Goal: Task Accomplishment & Management: Manage account settings

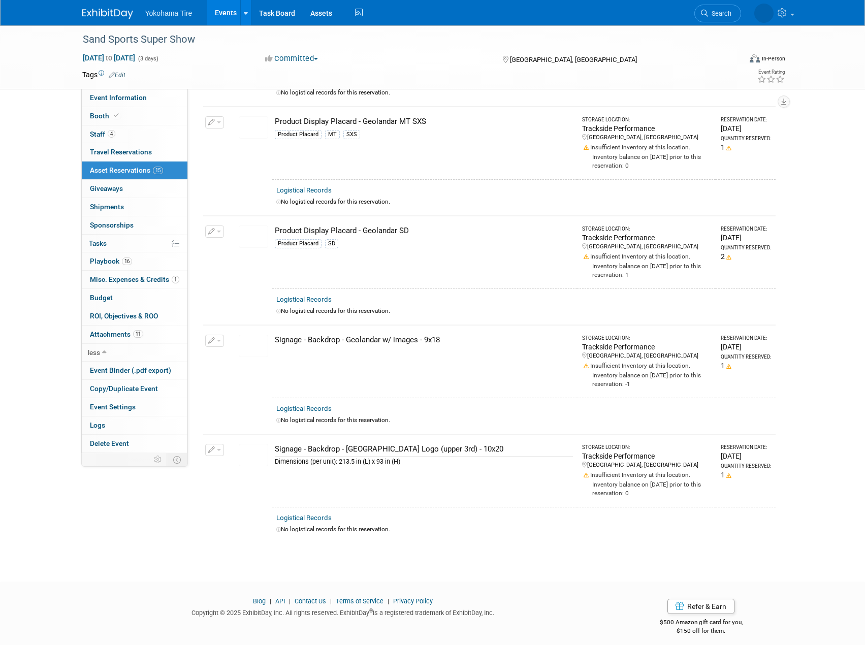
click at [236, 22] on link "Events" at bounding box center [225, 12] width 37 height 25
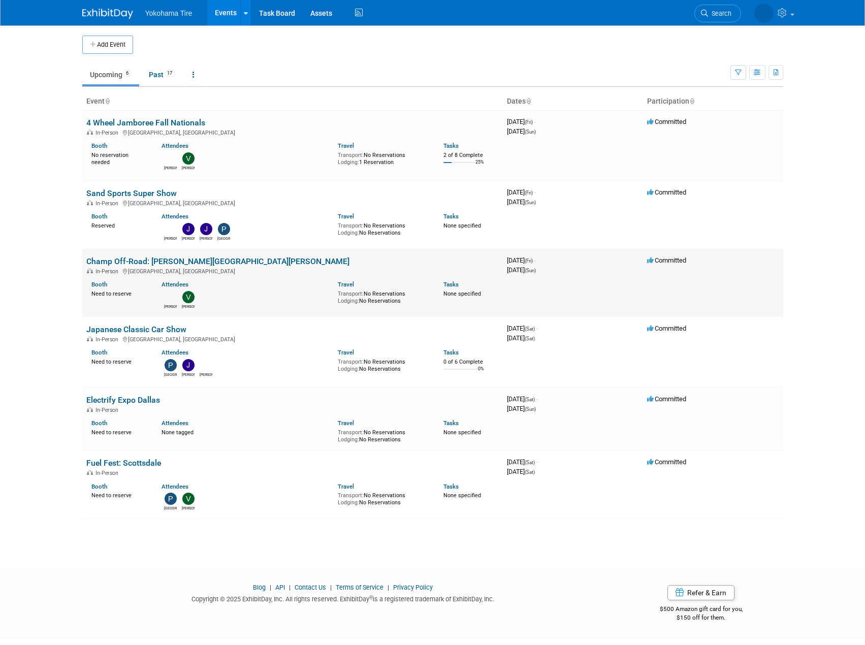
click at [133, 258] on link "Champ Off-Road: [PERSON_NAME][GEOGRAPHIC_DATA][PERSON_NAME]" at bounding box center [217, 262] width 263 height 10
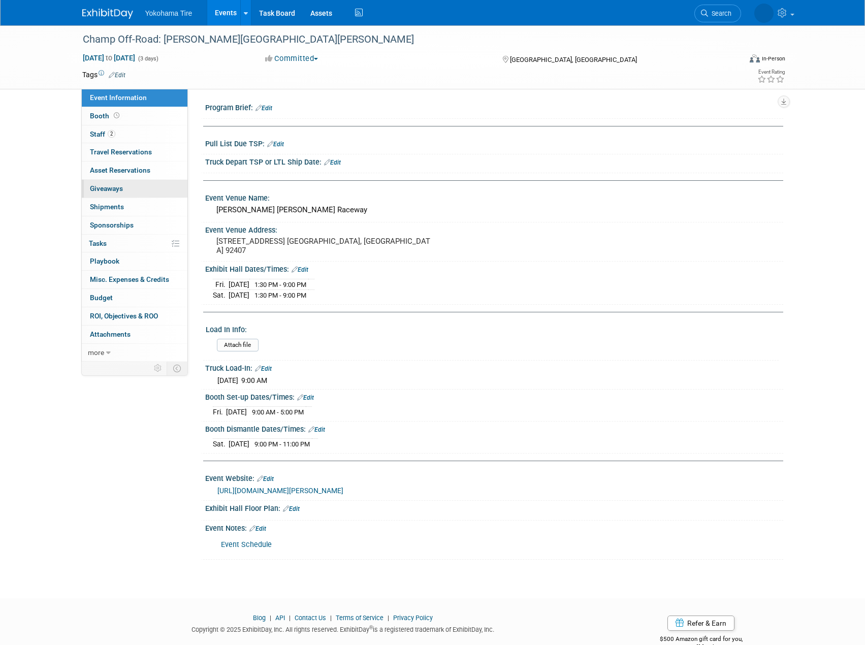
click at [129, 183] on link "0 Giveaways 0" at bounding box center [135, 189] width 106 height 18
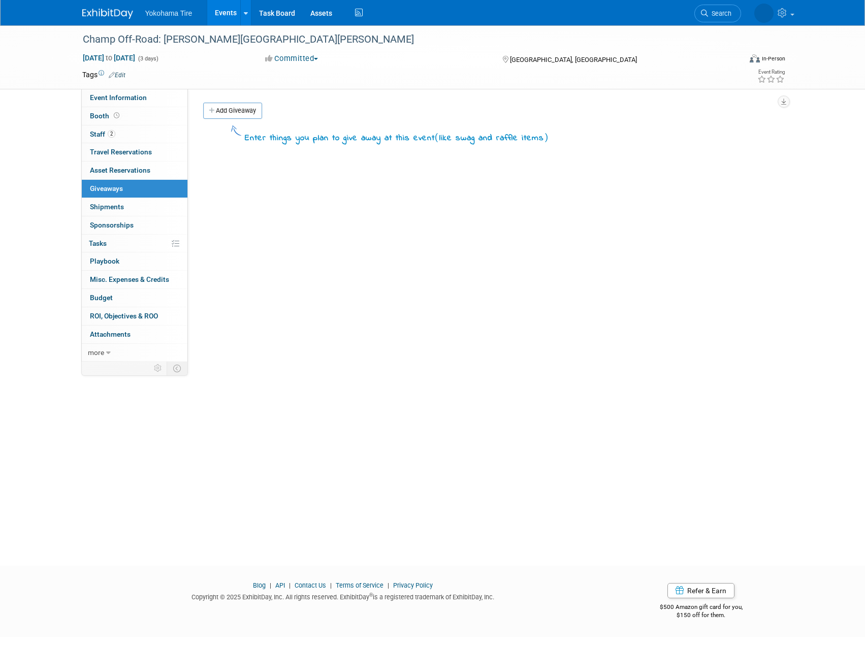
click at [241, 121] on div "Enter things you plan to give away at this event ( like swag and raffle items )" at bounding box center [490, 133] width 588 height 24
click at [241, 109] on link "Add Giveaway" at bounding box center [232, 111] width 59 height 16
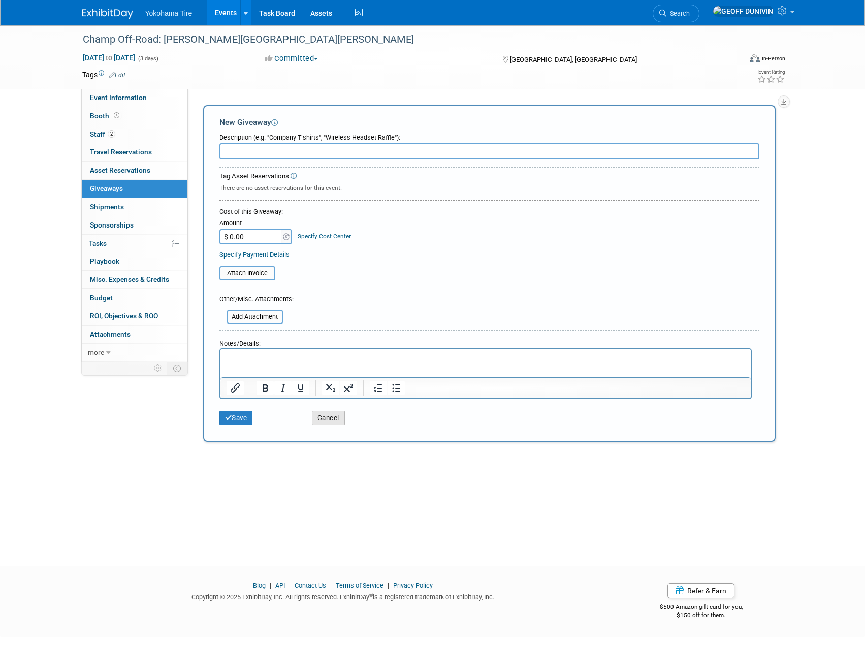
click at [321, 417] on button "Cancel" at bounding box center [328, 418] width 33 height 14
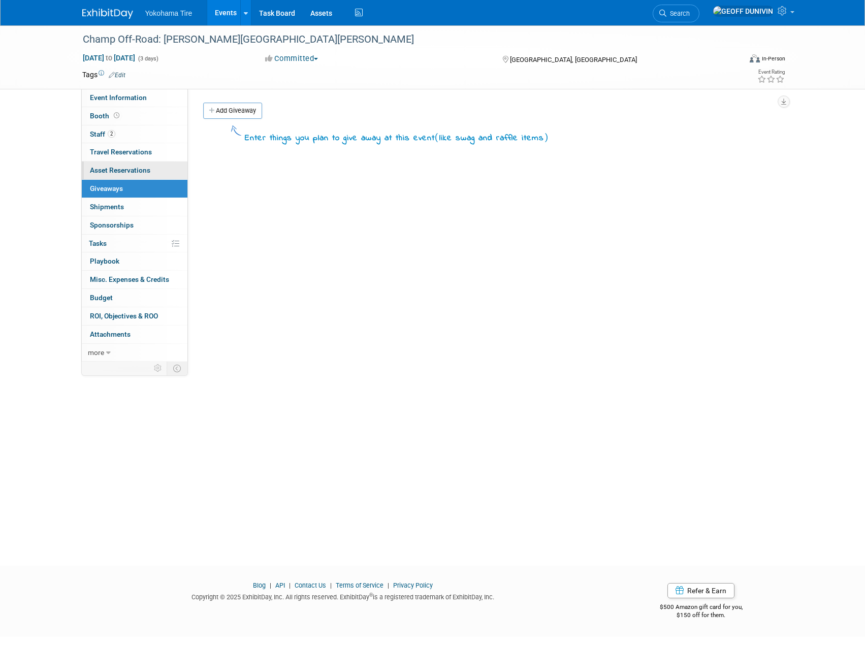
click at [123, 170] on span "Asset Reservations 0" at bounding box center [120, 170] width 60 height 8
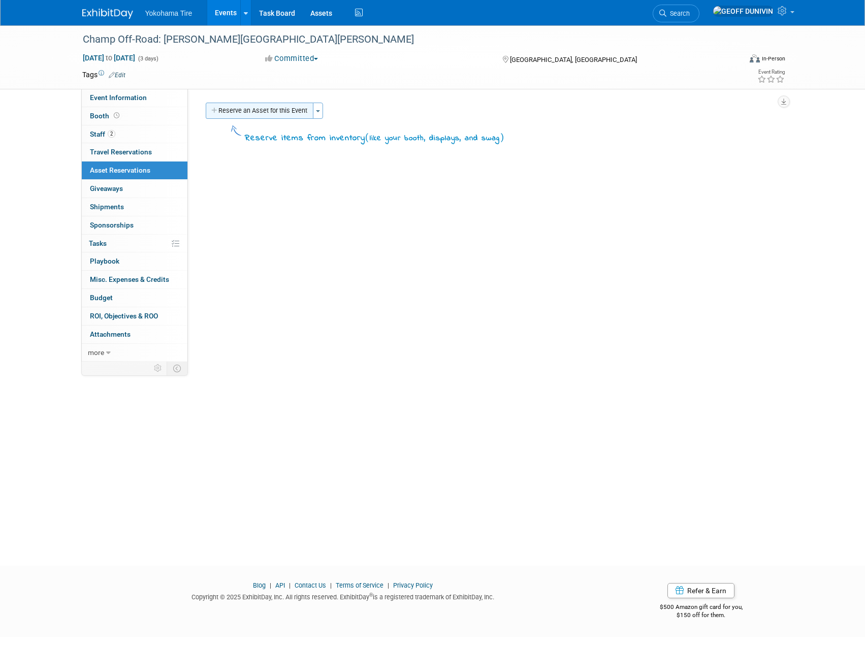
click at [238, 111] on button "Reserve an Asset for this Event" at bounding box center [260, 111] width 108 height 16
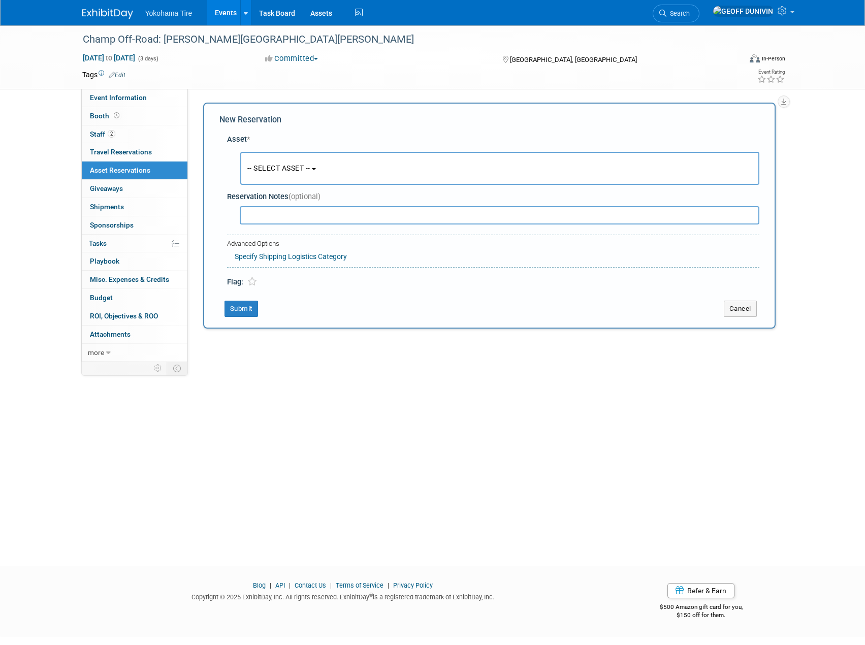
click at [282, 158] on button "-- SELECT ASSET --" at bounding box center [499, 168] width 519 height 33
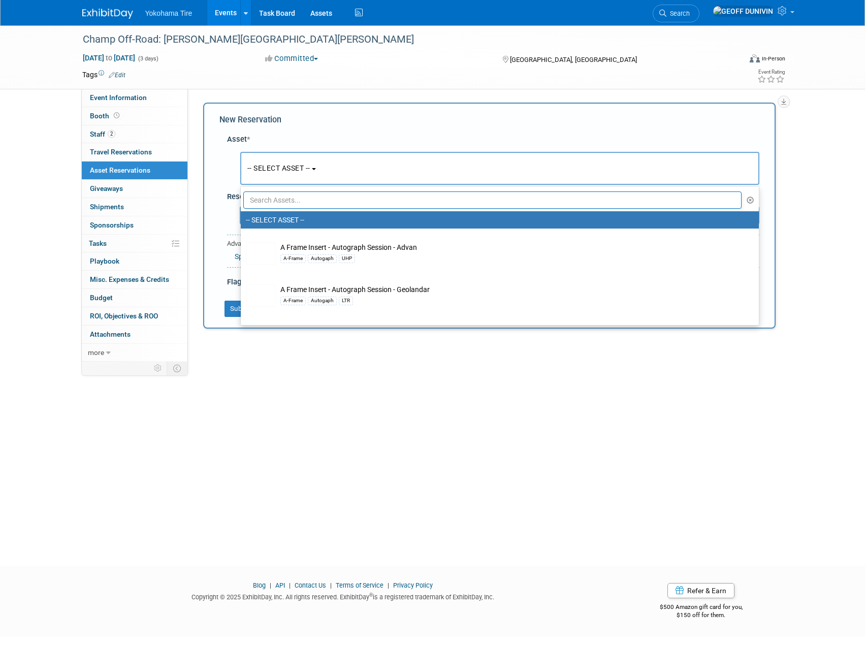
click at [299, 195] on input "text" at bounding box center [492, 199] width 499 height 17
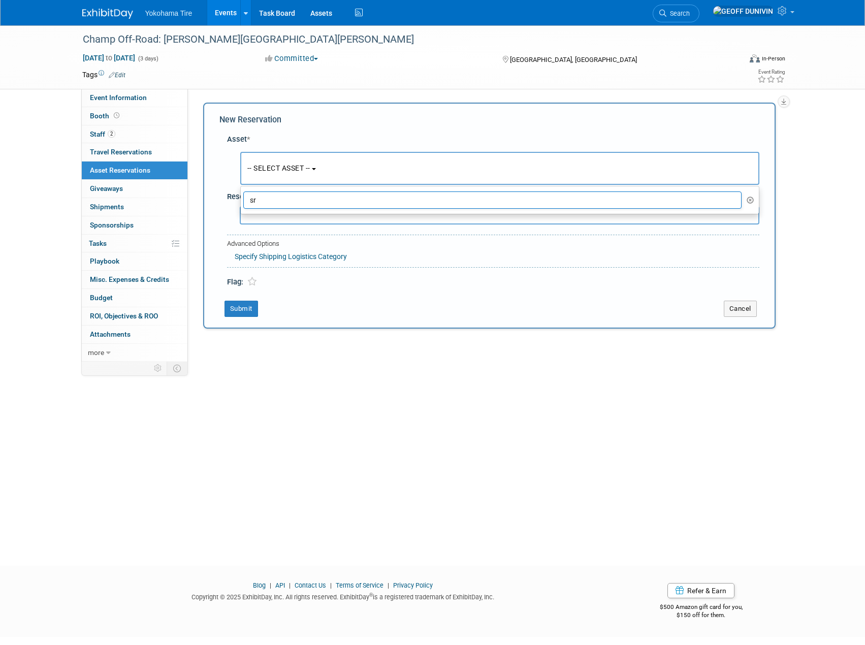
type input "s"
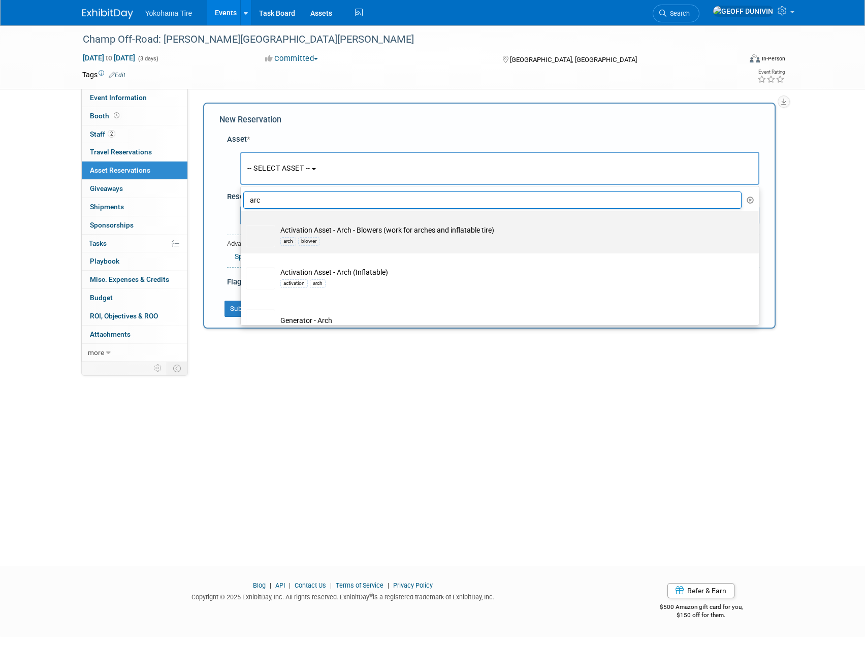
type input "arc"
click at [386, 240] on div "arch blower" at bounding box center [509, 241] width 458 height 12
click at [242, 223] on input "Activation Asset - Arch - Blowers (work for arches and inflatable tire) arch bl…" at bounding box center [239, 220] width 7 height 7
select select "10722925"
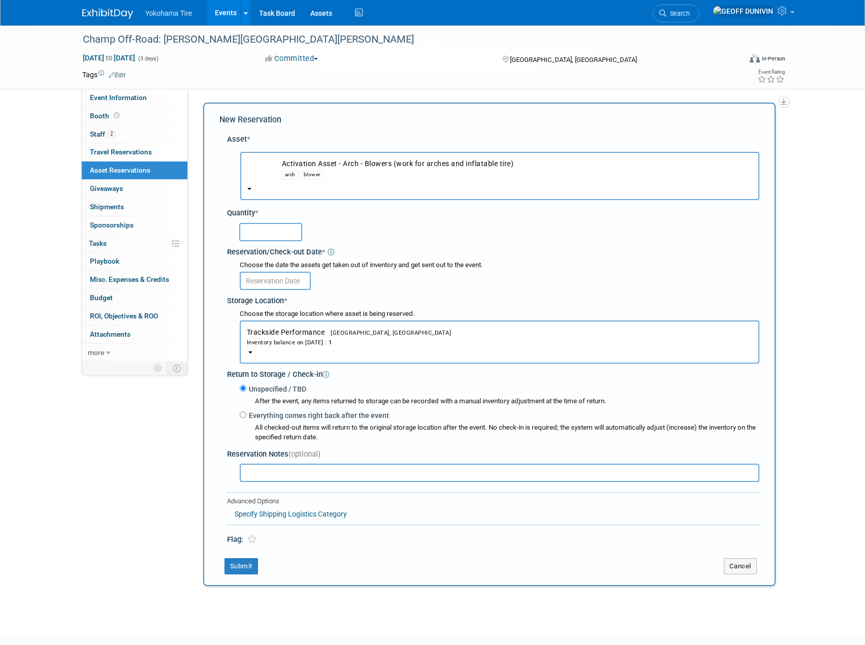
click at [283, 229] on input "text" at bounding box center [270, 232] width 63 height 18
type input "1"
click at [274, 281] on input "text" at bounding box center [275, 281] width 71 height 18
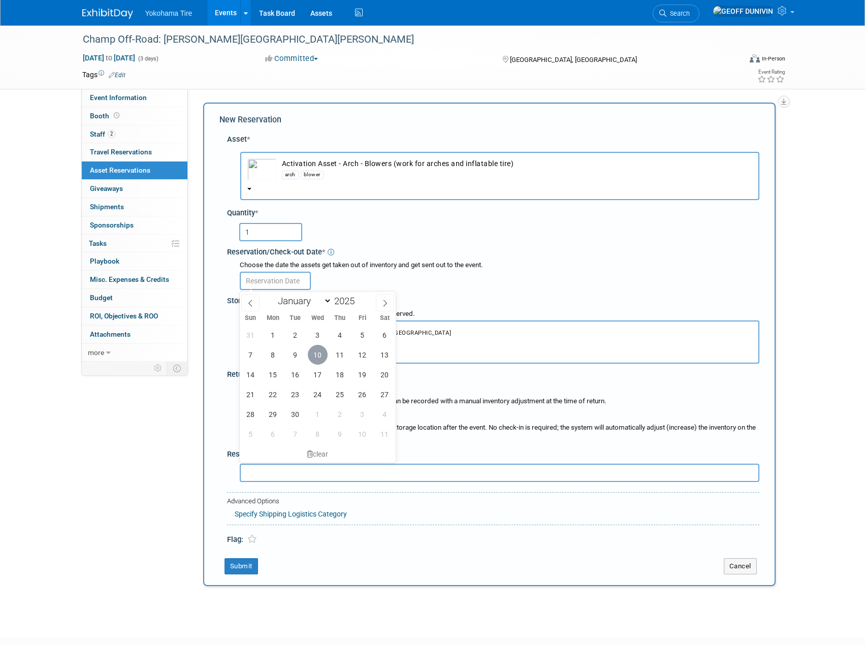
click at [320, 360] on span "10" at bounding box center [318, 355] width 20 height 20
type input "Sep 10, 2025"
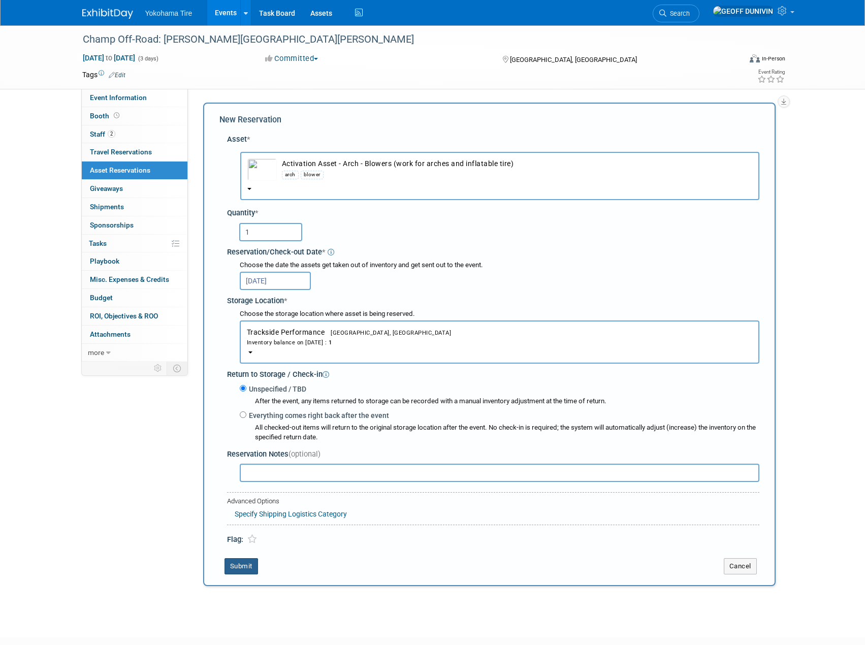
click at [249, 563] on button "Submit" at bounding box center [242, 566] width 34 height 16
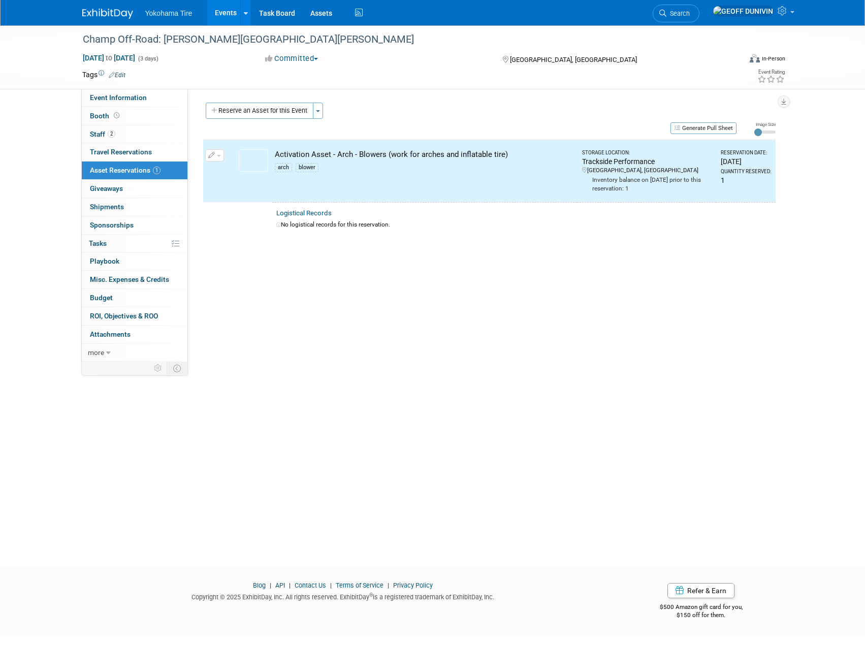
click at [239, 119] on div "Reserve an Asset for this Event Toggle Dropdown New asset reservation Copy asse…" at bounding box center [489, 112] width 572 height 19
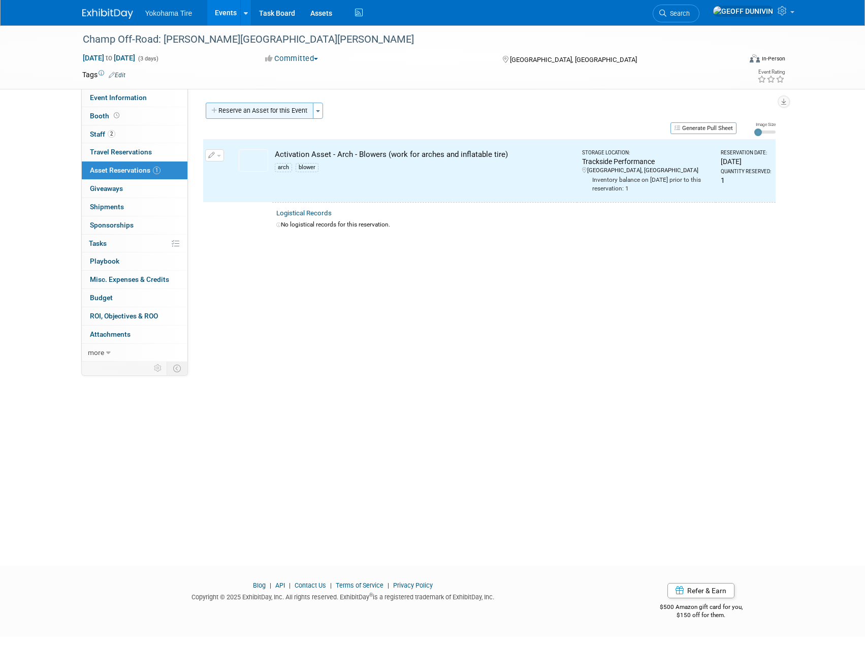
click at [242, 115] on button "Reserve an Asset for this Event" at bounding box center [260, 111] width 108 height 16
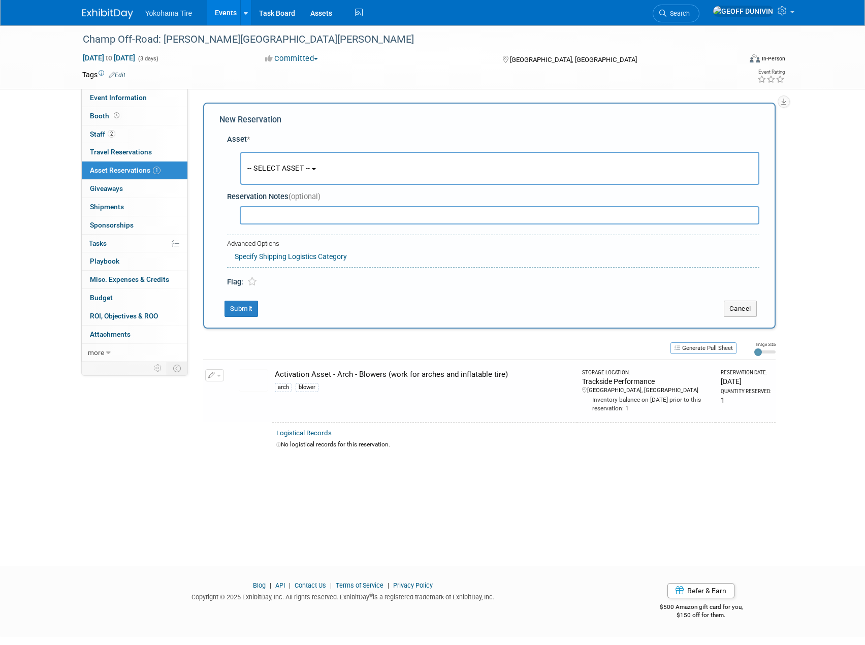
click at [260, 164] on span "-- SELECT ASSET --" at bounding box center [278, 168] width 63 height 8
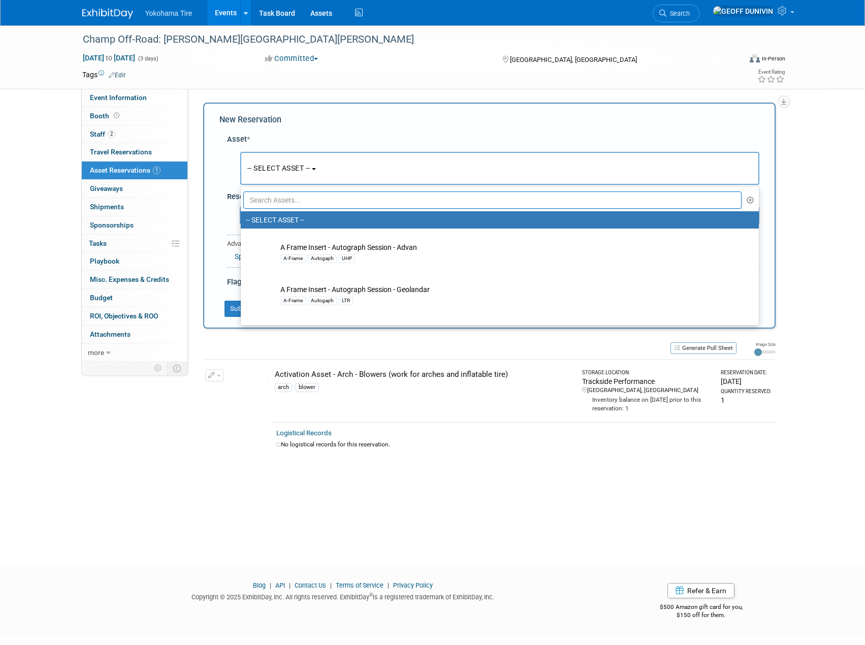
click at [315, 198] on input "text" at bounding box center [492, 199] width 499 height 17
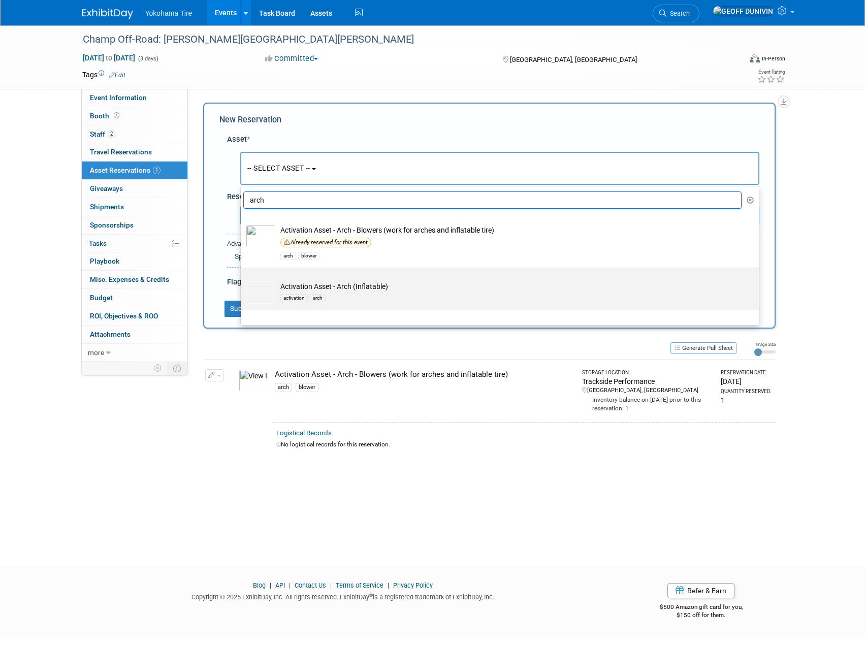
type input "arch"
click at [307, 287] on td "Activation Asset - Arch (Inflatable) activation arch" at bounding box center [506, 292] width 463 height 22
click at [242, 280] on input "Activation Asset - Arch (Inflatable) activation arch" at bounding box center [239, 276] width 7 height 7
select select "10722923"
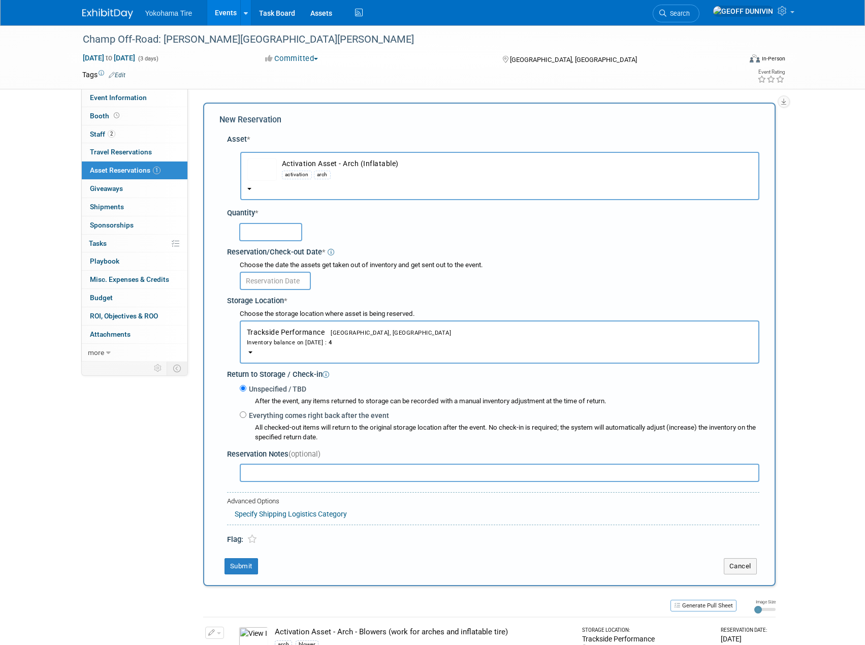
click at [278, 232] on input "text" at bounding box center [270, 232] width 63 height 18
type input "2"
type input "1"
click at [256, 279] on input "text" at bounding box center [275, 281] width 71 height 18
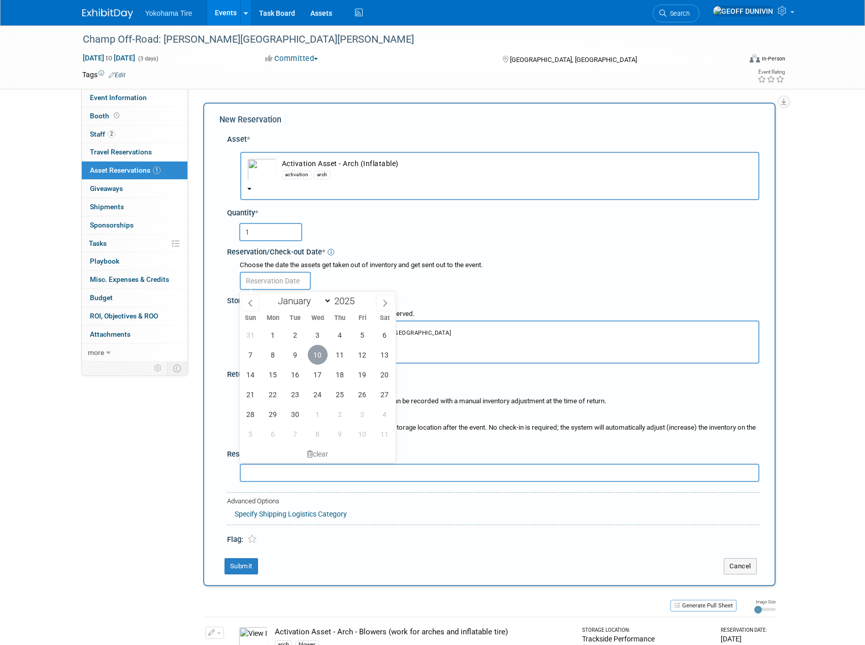
click at [321, 364] on span "10" at bounding box center [318, 355] width 20 height 20
type input "Sep 10, 2025"
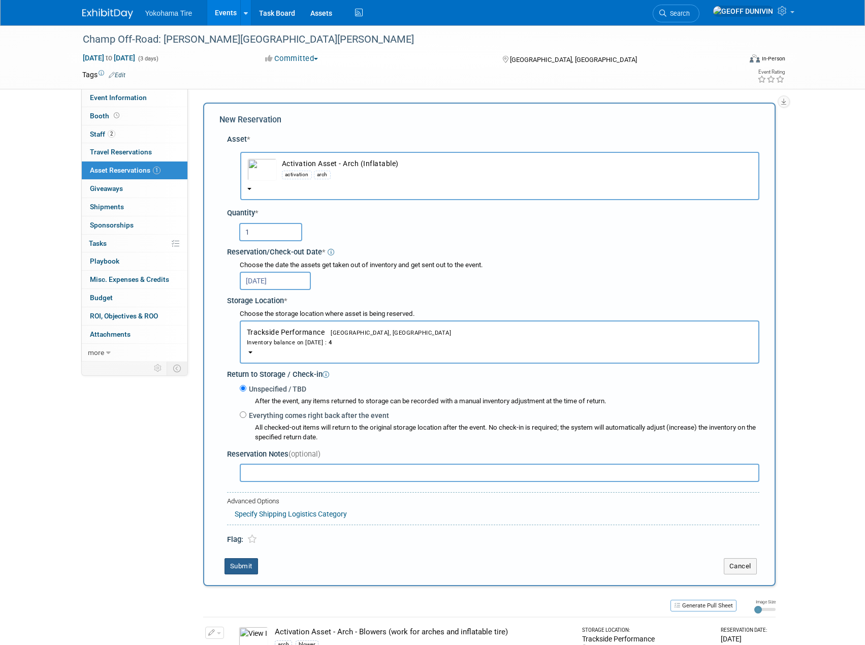
click at [240, 564] on button "Submit" at bounding box center [242, 566] width 34 height 16
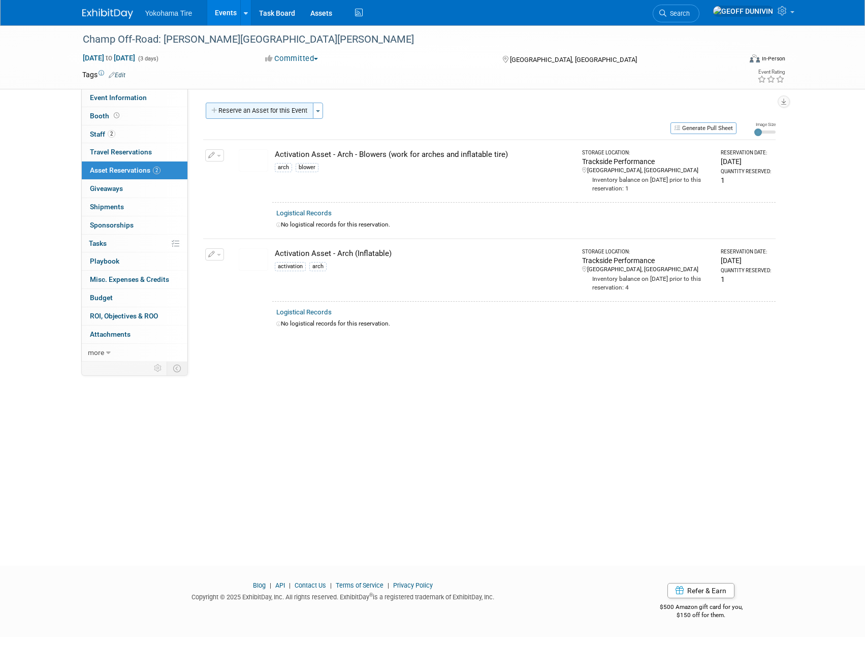
click at [289, 118] on button "Reserve an Asset for this Event" at bounding box center [260, 111] width 108 height 16
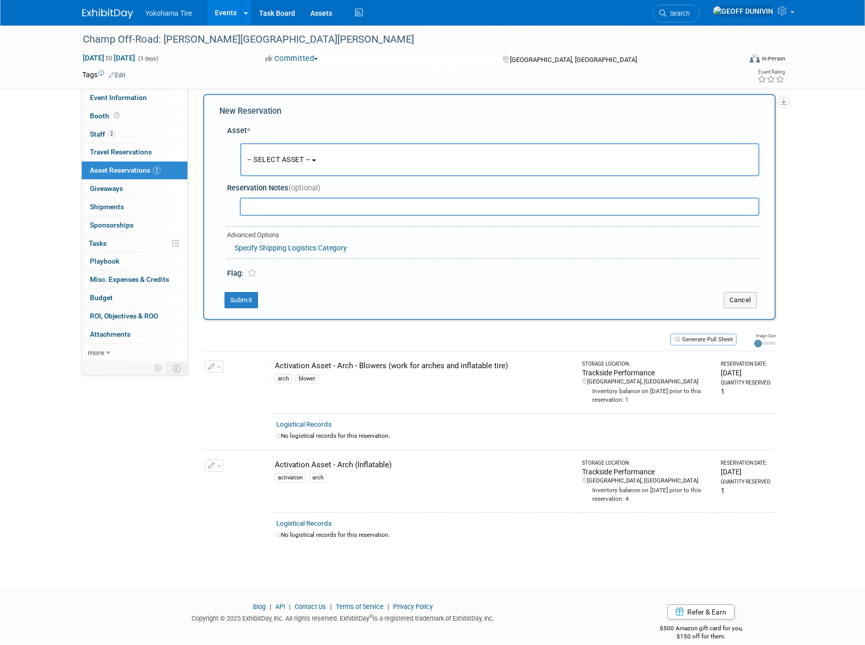
scroll to position [10, 0]
click at [297, 162] on span "-- SELECT ASSET --" at bounding box center [278, 158] width 63 height 8
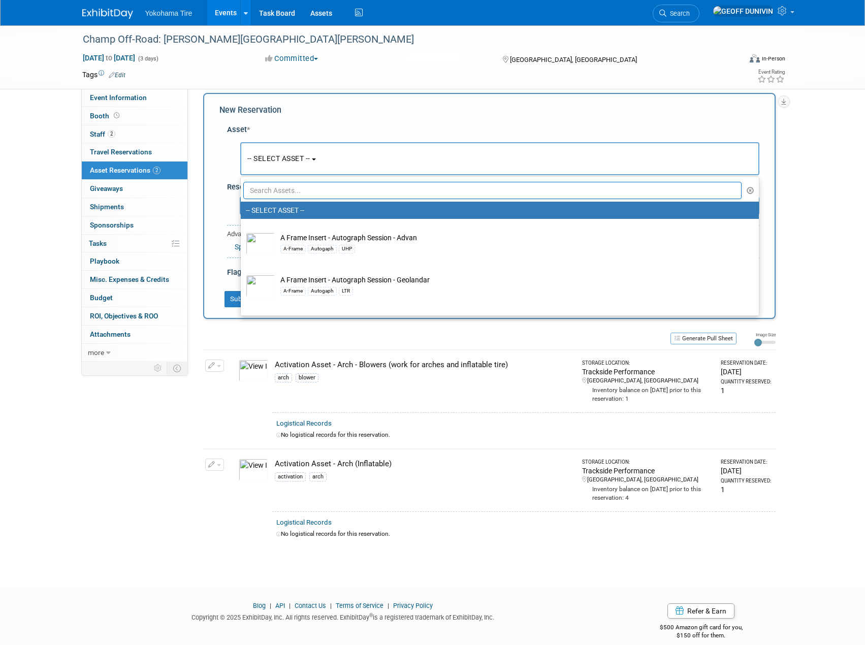
click at [303, 189] on input "text" at bounding box center [492, 190] width 499 height 17
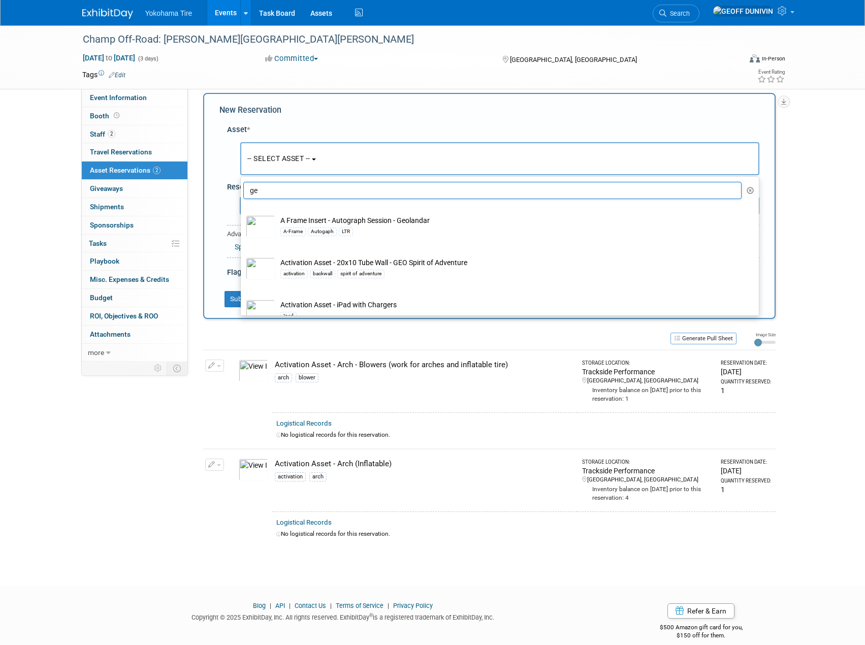
type input "g"
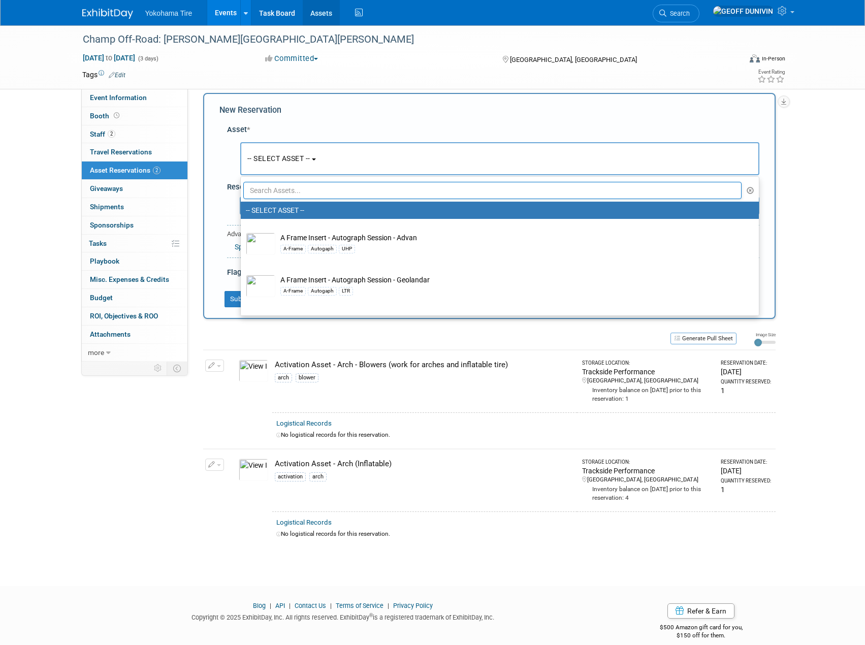
click at [329, 15] on link "Assets" at bounding box center [321, 12] width 37 height 25
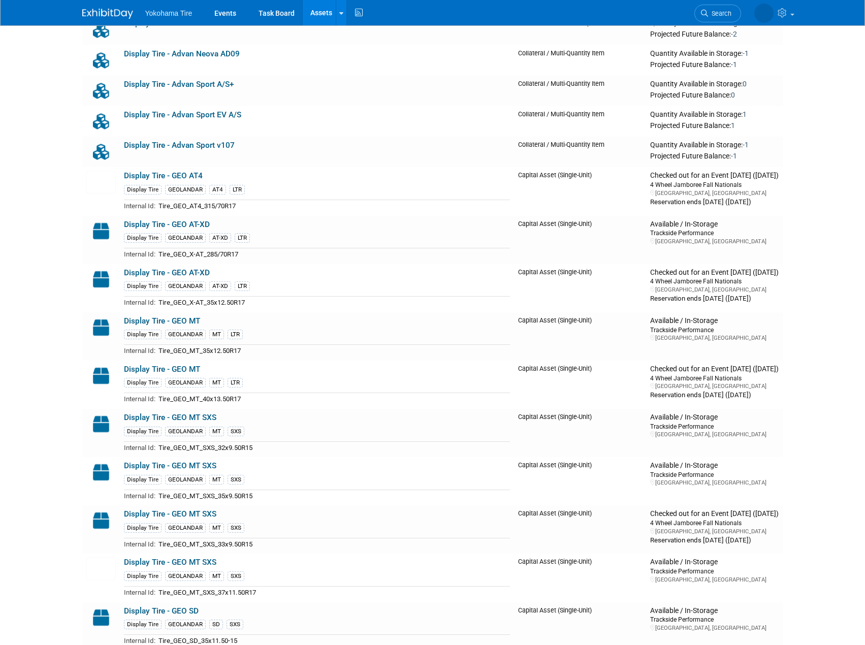
scroll to position [5282, 0]
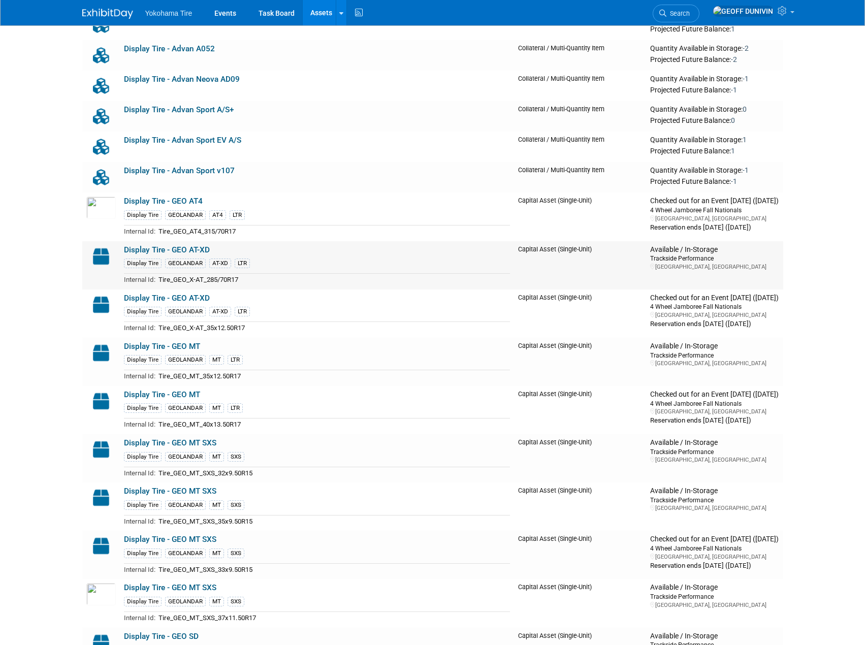
click at [195, 248] on link "Display Tire - GEO AT-XD" at bounding box center [167, 249] width 86 height 9
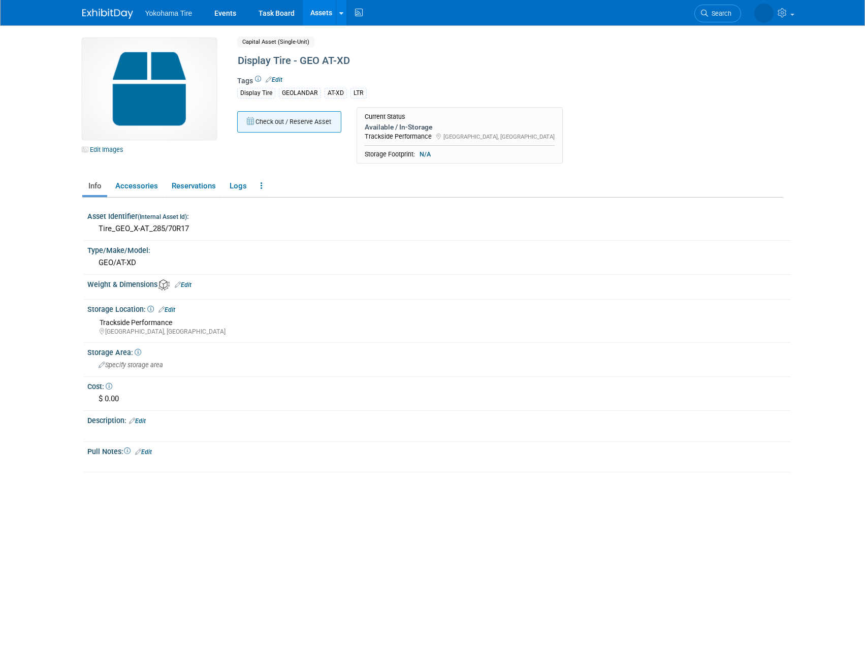
click at [310, 119] on button "Check out / Reserve Asset" at bounding box center [289, 121] width 104 height 21
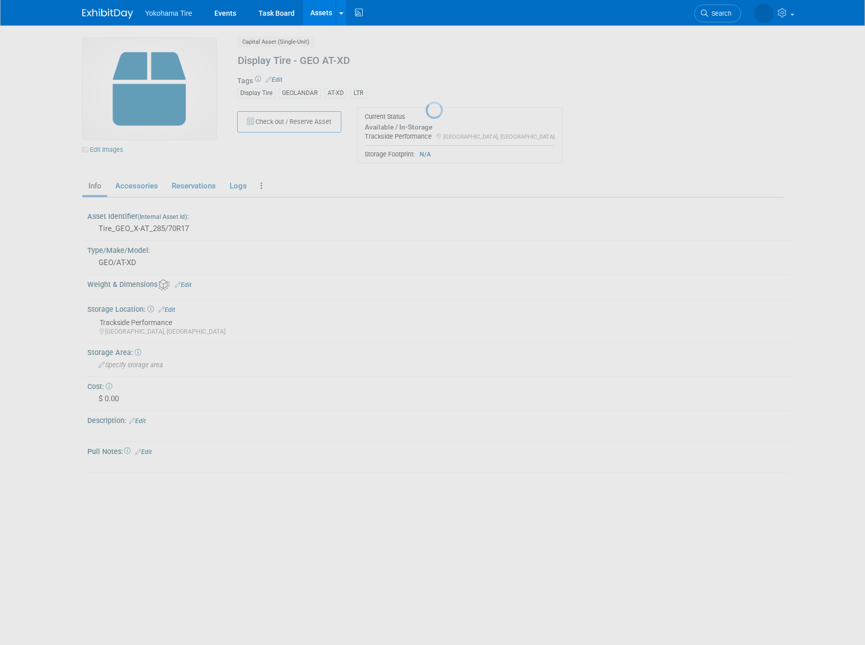
select select "8"
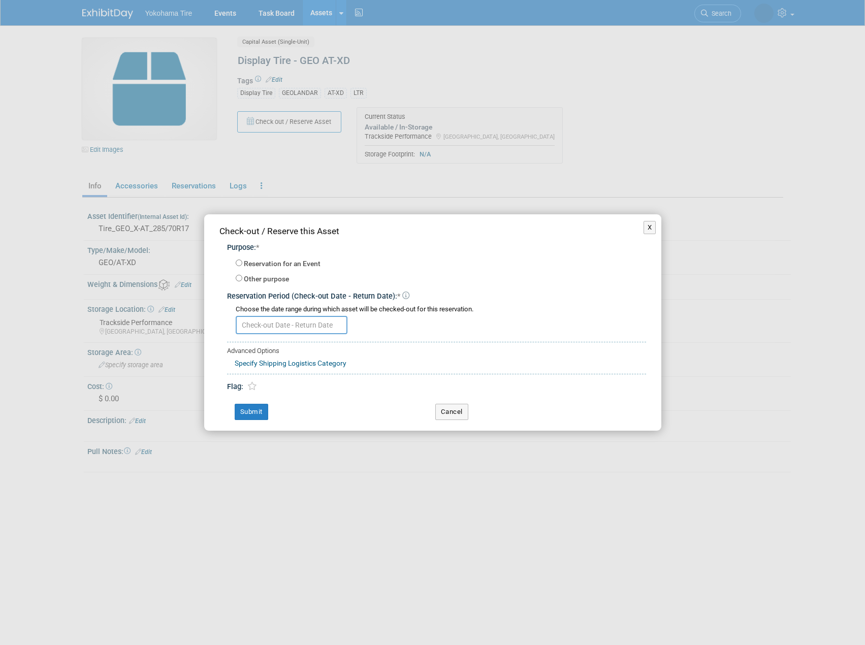
click at [270, 330] on input "text" at bounding box center [292, 325] width 112 height 18
click at [281, 262] on label "Reservation for an Event" at bounding box center [282, 264] width 77 height 10
click at [242, 262] on input "Reservation for an Event" at bounding box center [239, 263] width 7 height 7
radio input "true"
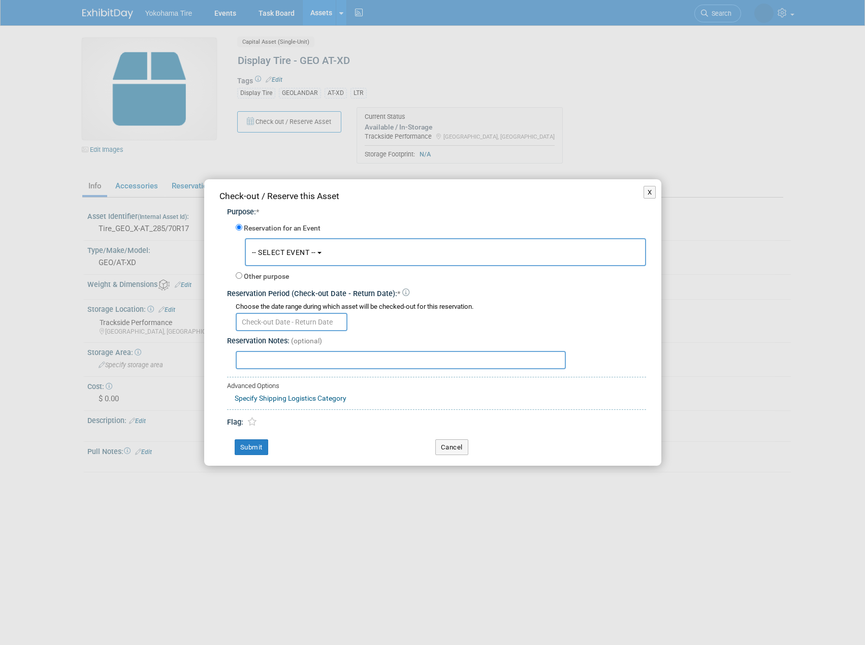
click at [290, 249] on span "-- SELECT EVENT --" at bounding box center [284, 252] width 64 height 8
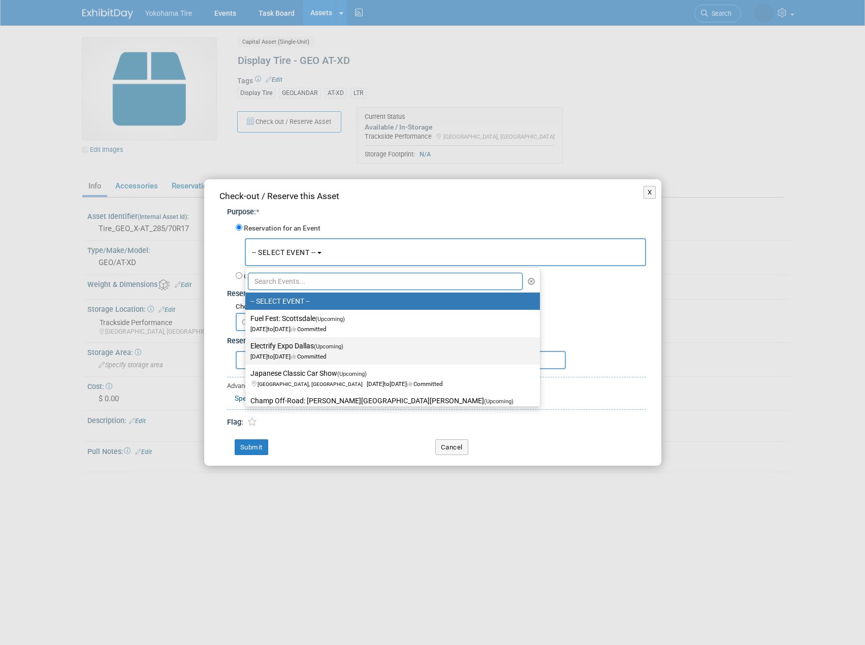
scroll to position [51, 0]
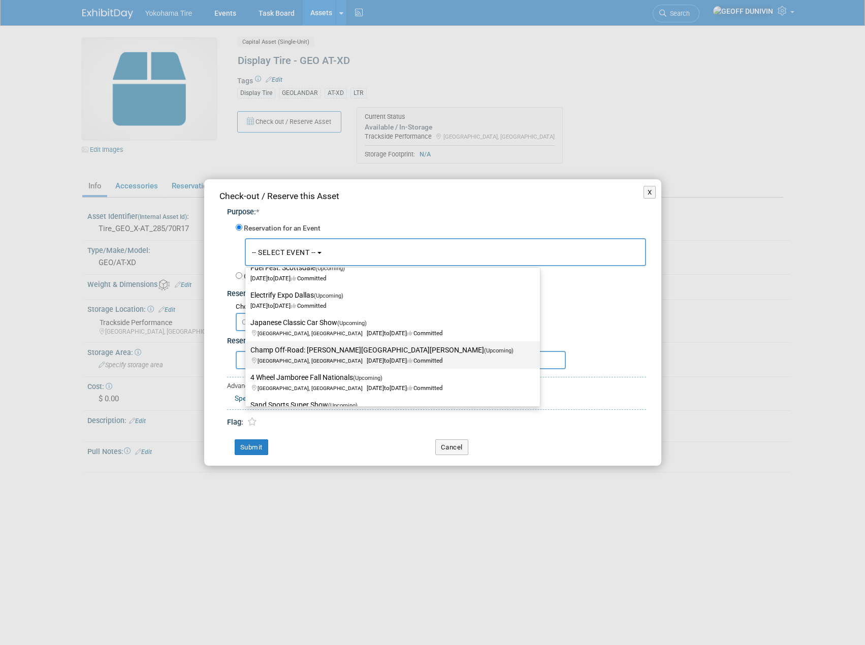
click at [326, 348] on label "Champ Off-Road: Glen Helen Raceway (Upcoming) San Bernardino, CA Sep 26, 2025 t…" at bounding box center [389, 354] width 279 height 23
click at [247, 348] on input "Champ Off-Road: Glen Helen Raceway (Upcoming) San Bernardino, CA Sep 26, 2025 t…" at bounding box center [243, 350] width 7 height 7
select select "11133114"
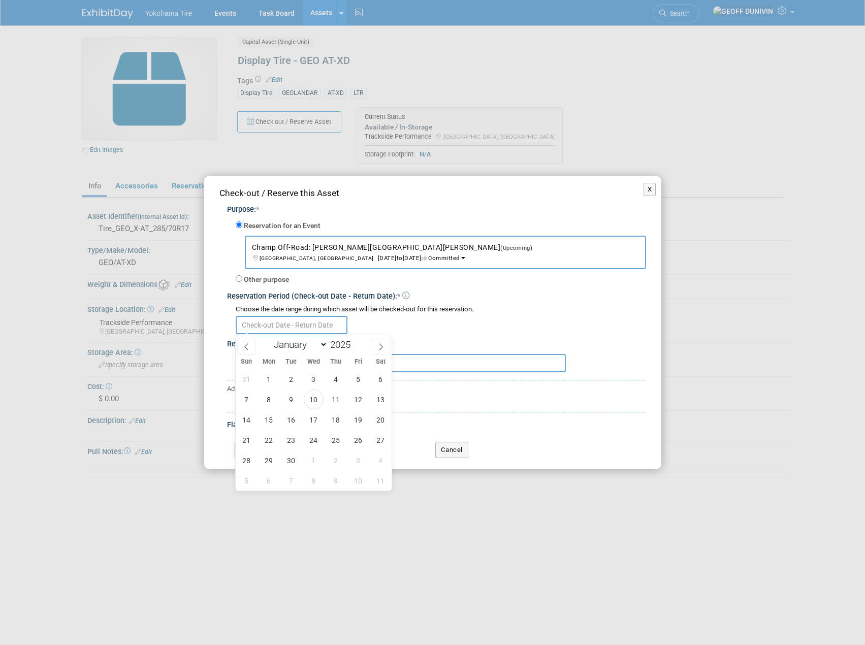
click at [316, 332] on body "Yokohama Tire Events Task Board Assets New Asset ..." at bounding box center [432, 322] width 865 height 645
click at [315, 441] on span "24" at bounding box center [314, 440] width 20 height 20
click at [264, 461] on span "29" at bounding box center [269, 461] width 20 height 20
type input "[DATE] to [DATE]"
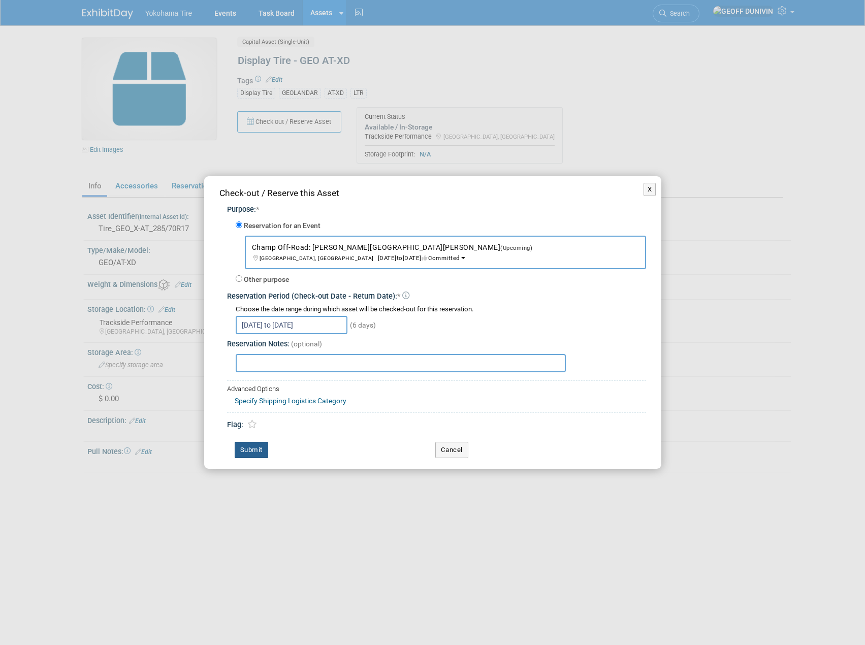
click at [253, 446] on button "Submit" at bounding box center [252, 450] width 34 height 16
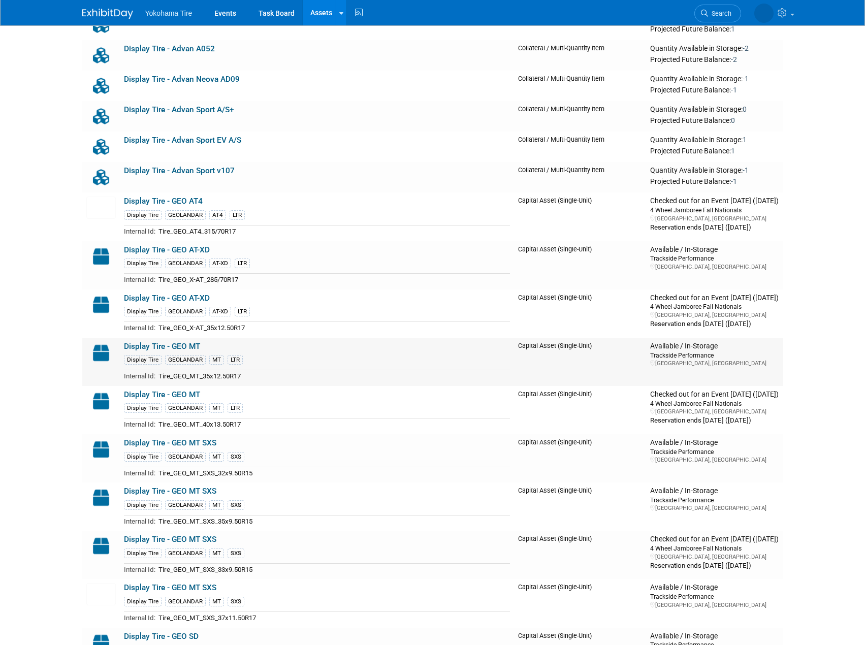
click at [183, 346] on link "Display Tire - GEO MT" at bounding box center [162, 346] width 76 height 9
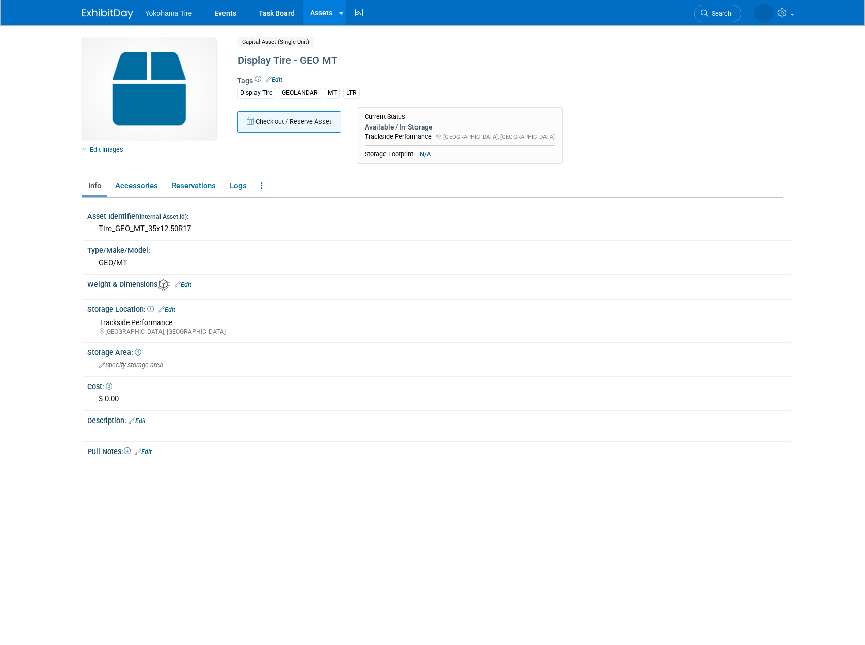
click at [315, 126] on button "Check out / Reserve Asset" at bounding box center [289, 121] width 104 height 21
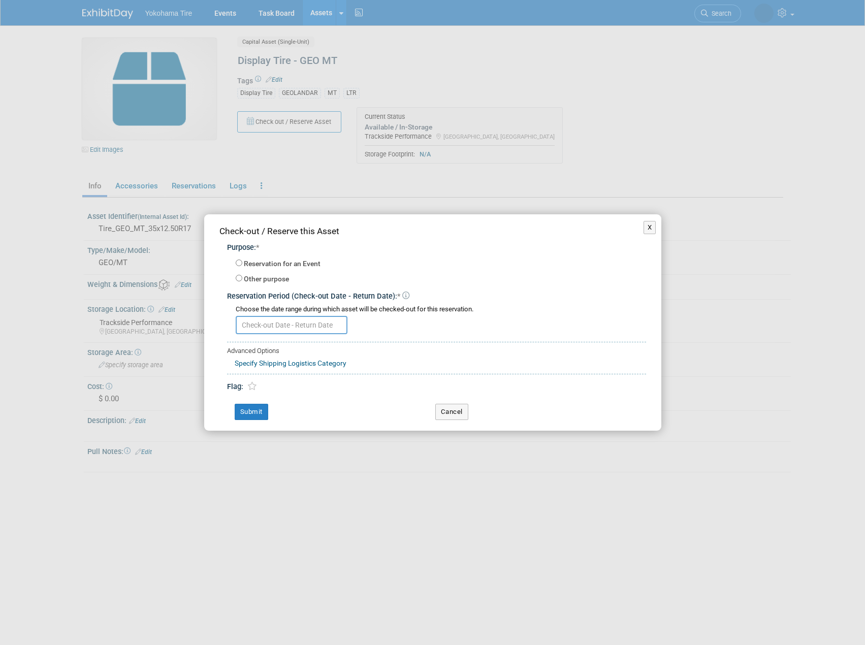
click at [284, 261] on label "Reservation for an Event" at bounding box center [282, 264] width 77 height 10
click at [242, 261] on input "Reservation for an Event" at bounding box center [239, 263] width 7 height 7
radio input "true"
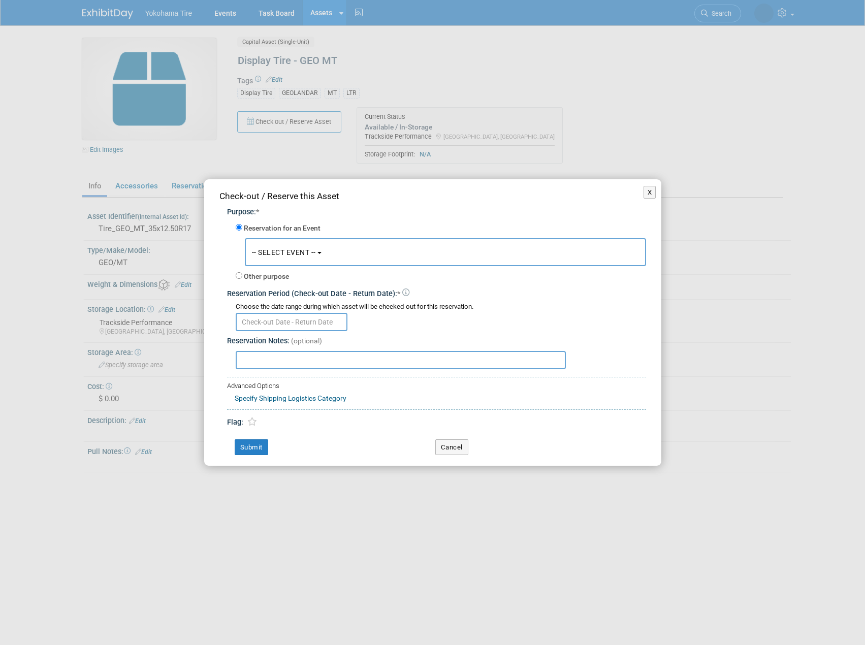
click at [290, 254] on span "-- SELECT EVENT --" at bounding box center [284, 252] width 64 height 8
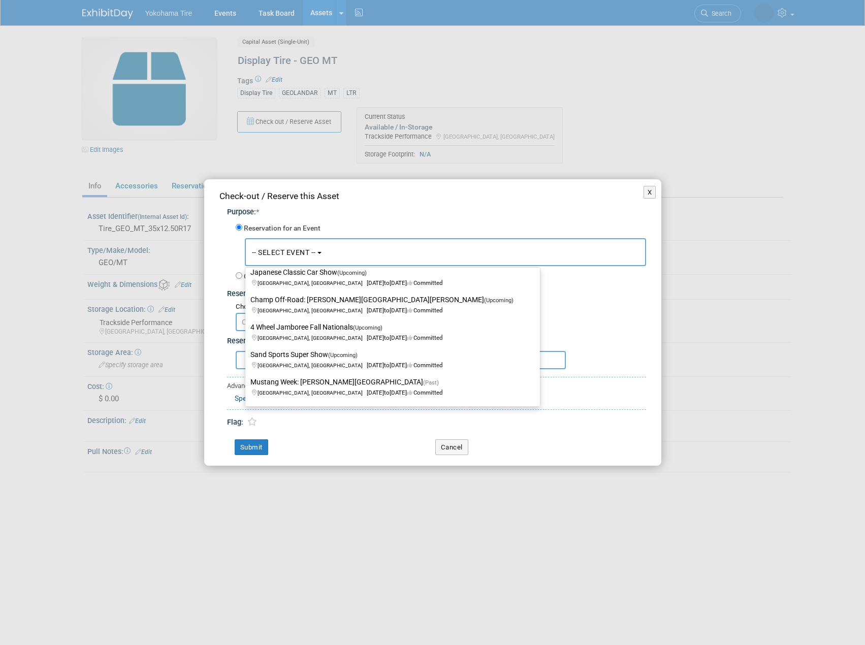
scroll to position [102, 0]
click at [321, 299] on label "Champ Off-Road: [PERSON_NAME][GEOGRAPHIC_DATA][PERSON_NAME] (Upcoming) [GEOGRAP…" at bounding box center [389, 304] width 279 height 23
click at [247, 299] on input "Champ Off-Road: [PERSON_NAME][GEOGRAPHIC_DATA][PERSON_NAME] (Upcoming) [GEOGRAP…" at bounding box center [243, 299] width 7 height 7
select select "11133114"
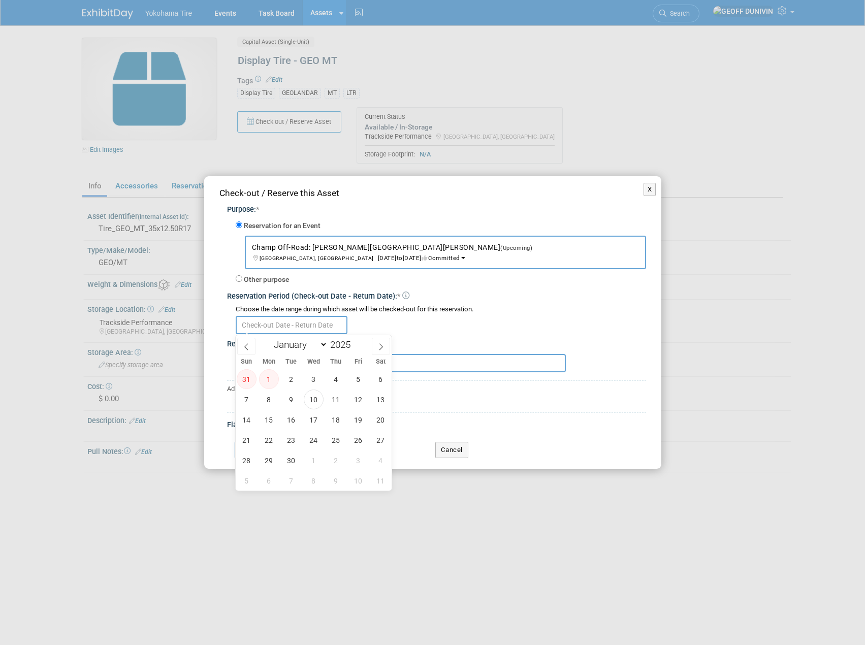
click at [270, 325] on input "text" at bounding box center [292, 325] width 112 height 18
click at [311, 440] on span "24" at bounding box center [314, 440] width 20 height 20
click at [261, 462] on span "29" at bounding box center [269, 461] width 20 height 20
type input "[DATE] to [DATE]"
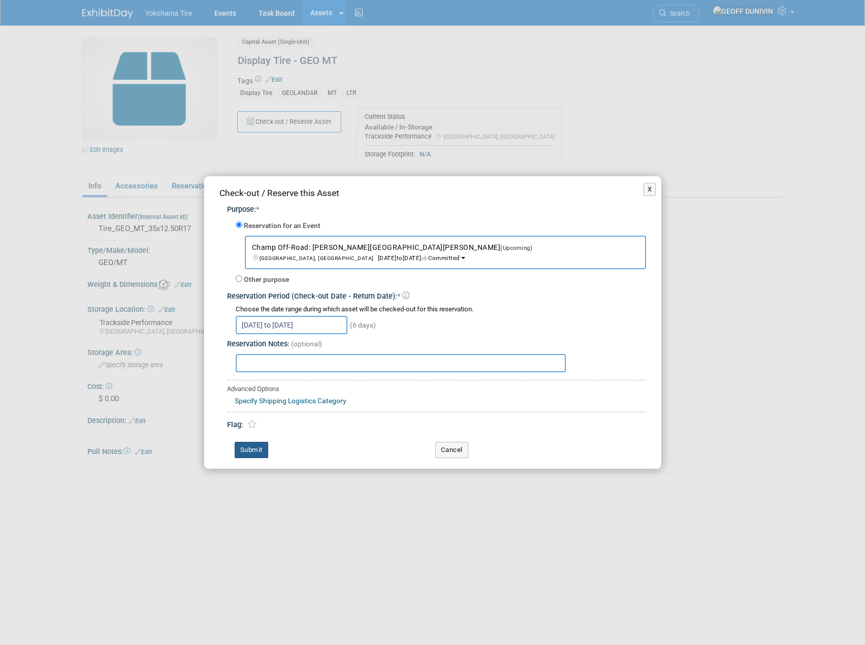
click at [258, 452] on button "Submit" at bounding box center [252, 450] width 34 height 16
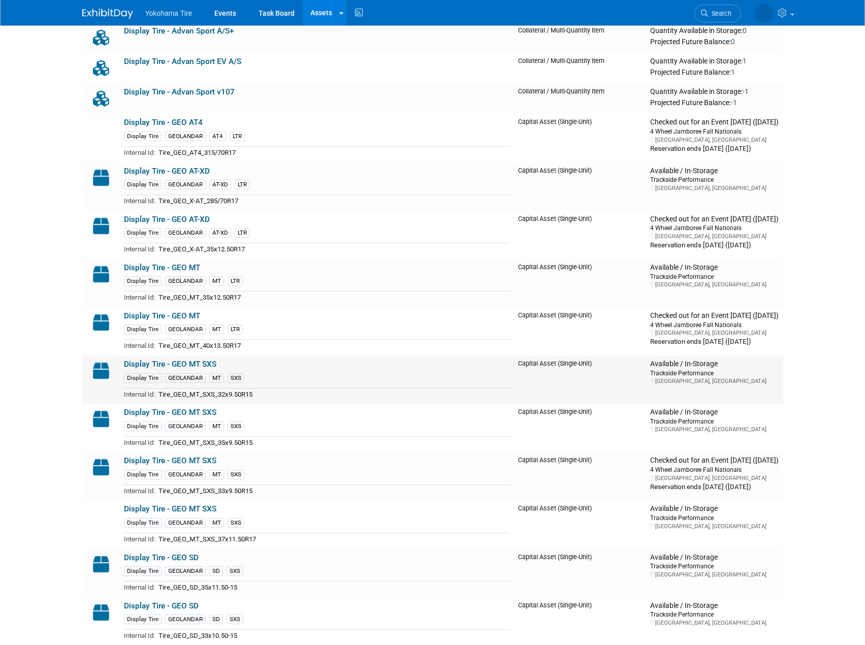
scroll to position [5384, 0]
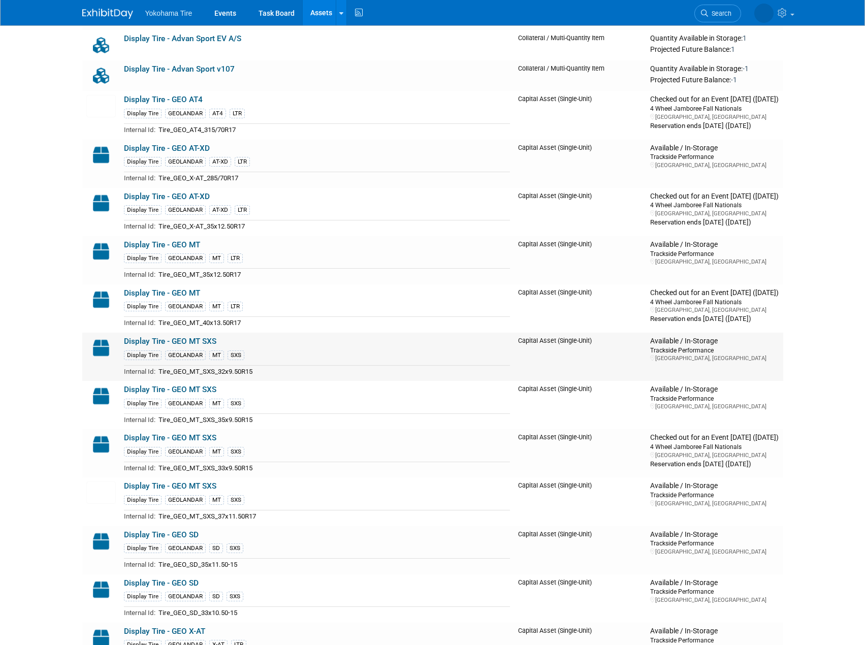
click at [185, 340] on link "Display Tire - GEO MT SXS" at bounding box center [170, 341] width 92 height 9
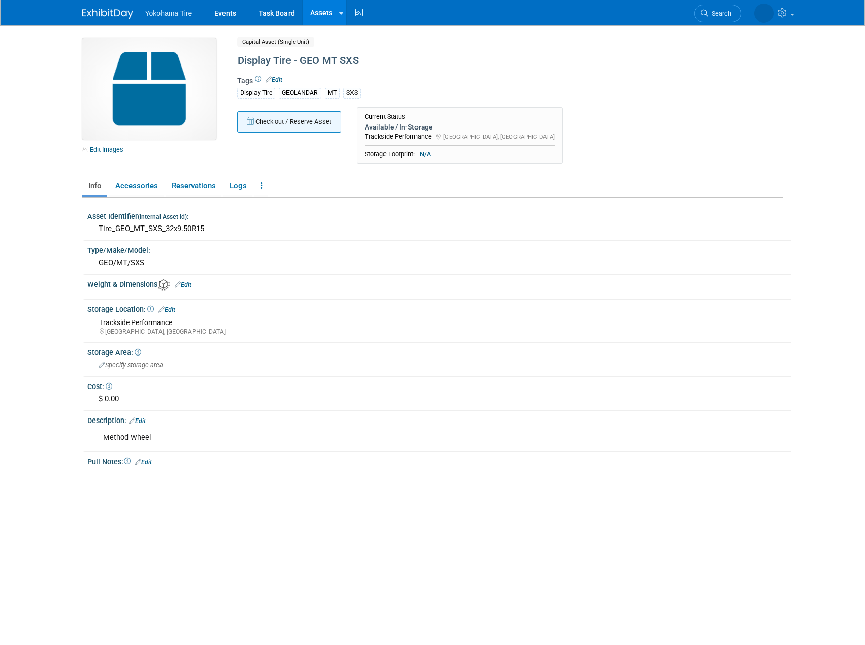
click at [272, 132] on button "Check out / Reserve Asset" at bounding box center [289, 121] width 104 height 21
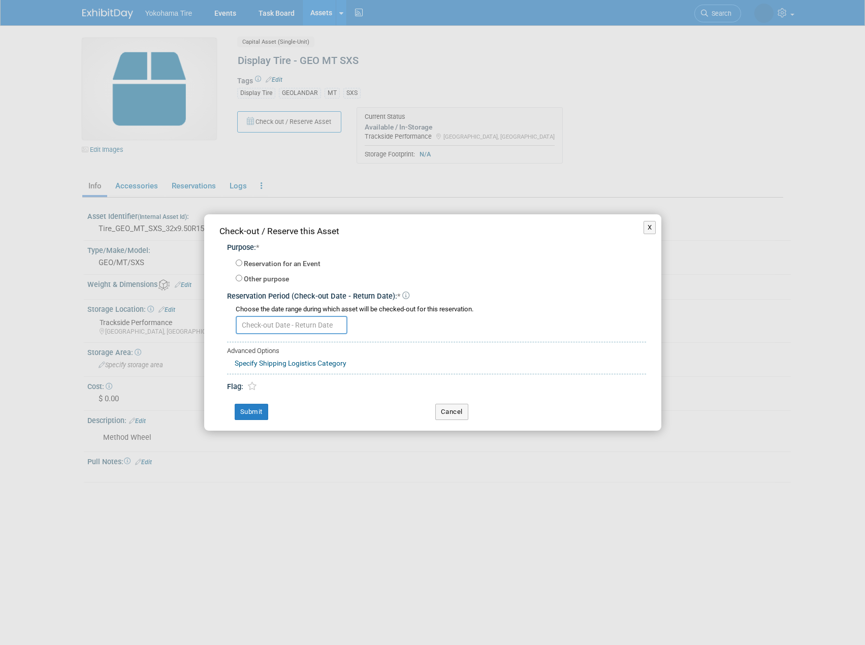
click at [272, 262] on label "Reservation for an Event" at bounding box center [282, 264] width 77 height 10
click at [242, 262] on input "Reservation for an Event" at bounding box center [239, 263] width 7 height 7
radio input "true"
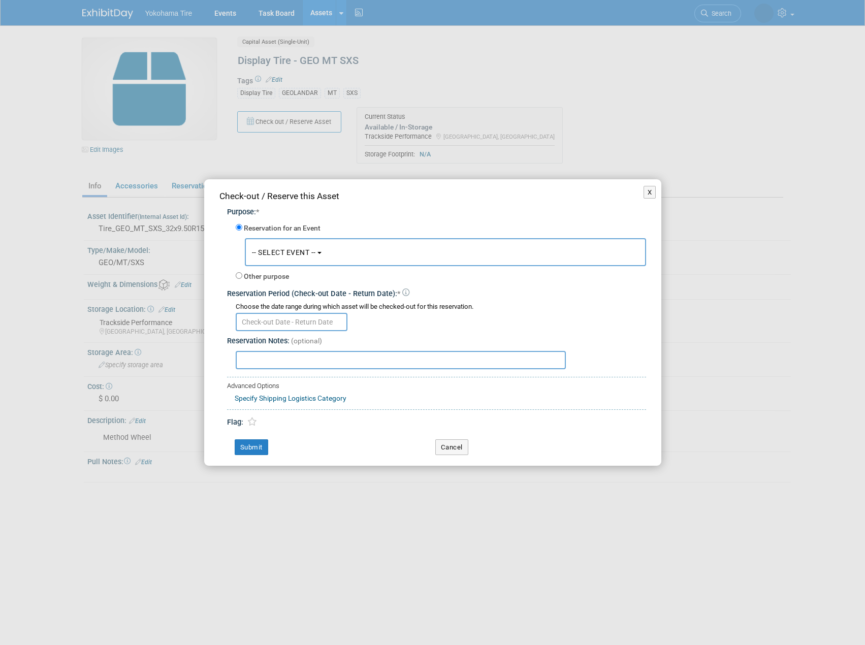
click at [275, 323] on input "text" at bounding box center [292, 322] width 112 height 18
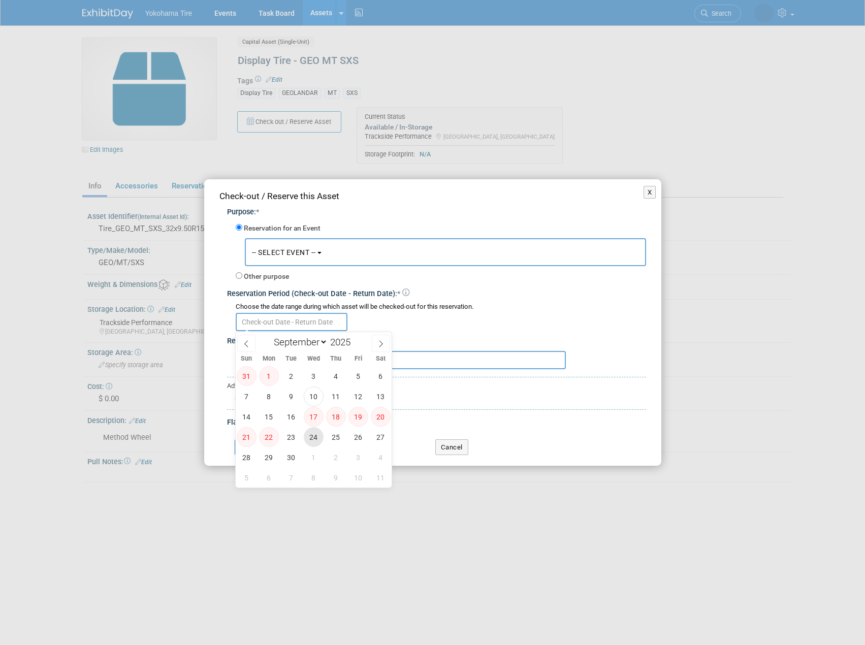
click at [312, 436] on span "24" at bounding box center [314, 437] width 20 height 20
click at [274, 456] on span "29" at bounding box center [269, 457] width 20 height 20
type input "[DATE] to [DATE]"
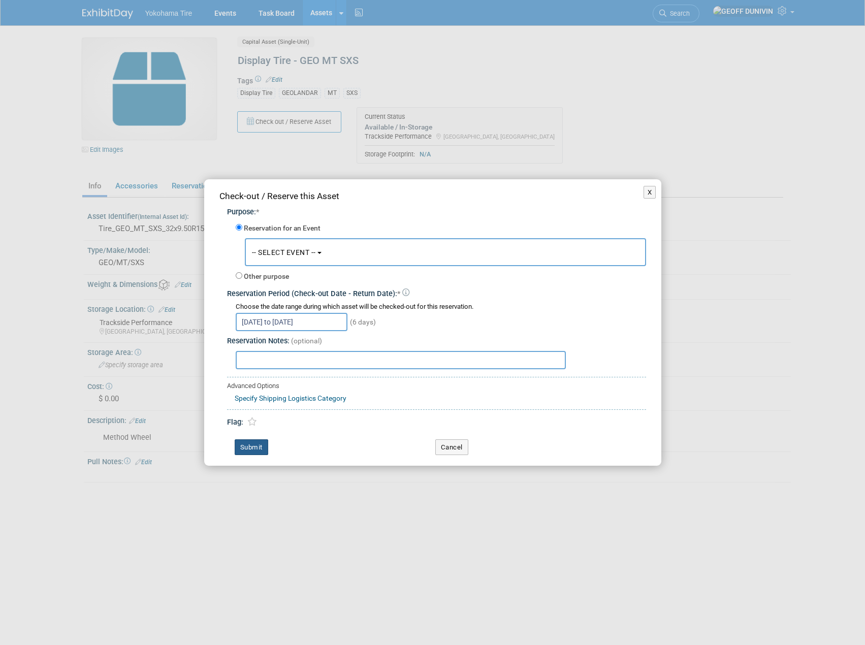
click at [251, 449] on button "Submit" at bounding box center [252, 447] width 34 height 16
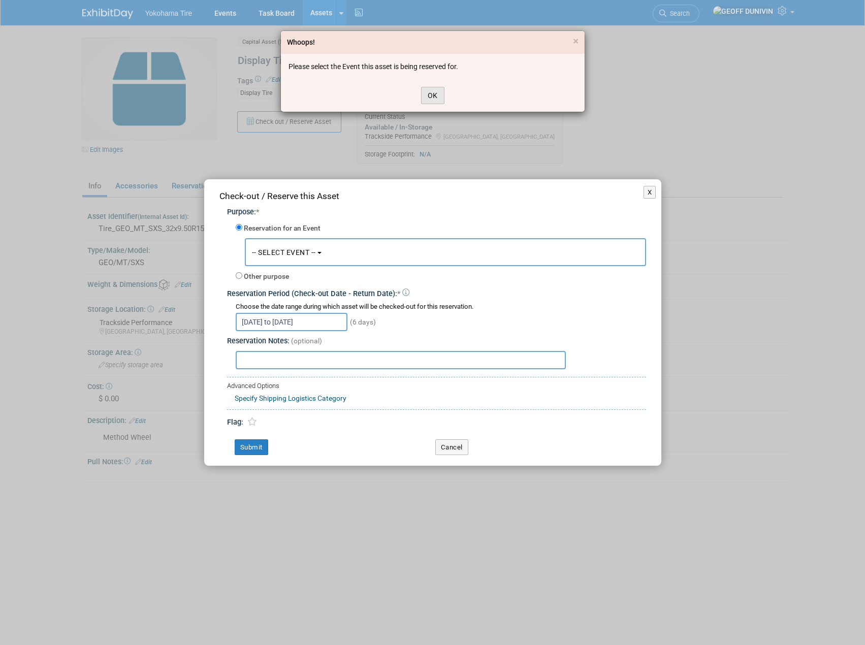
click at [436, 92] on button "OK" at bounding box center [432, 95] width 23 height 17
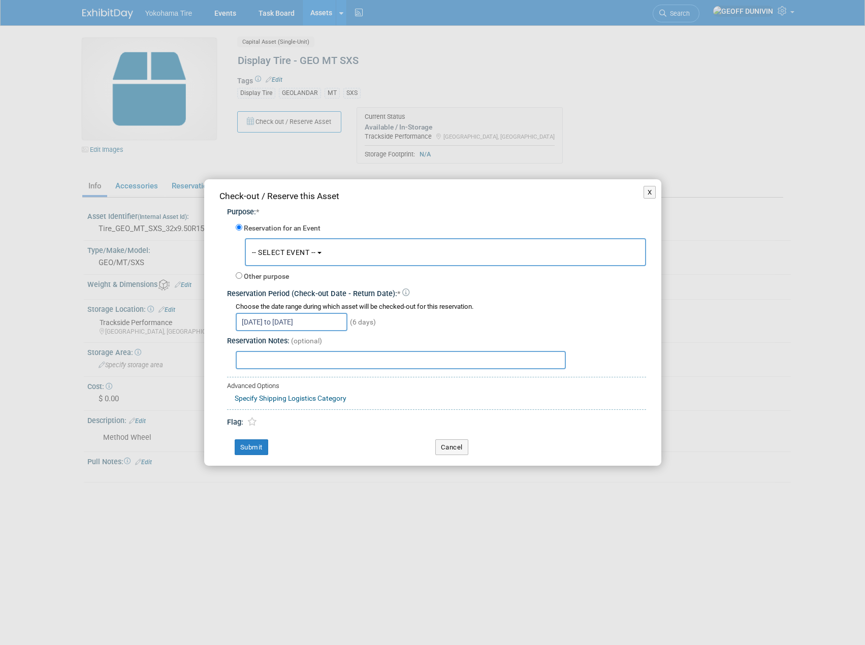
click at [341, 252] on button "-- SELECT EVENT --" at bounding box center [445, 252] width 401 height 28
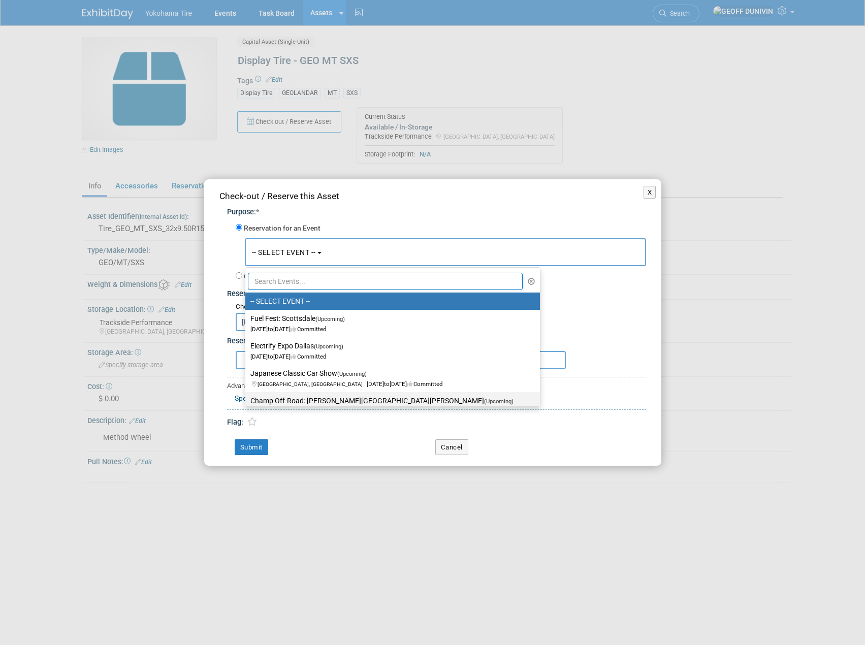
click at [304, 398] on label "Champ Off-Road: Glen Helen Raceway (Upcoming) San Bernardino, CA Sep 26, 2025 t…" at bounding box center [389, 405] width 279 height 23
click at [247, 398] on input "Champ Off-Road: Glen Helen Raceway (Upcoming) San Bernardino, CA Sep 26, 2025 t…" at bounding box center [243, 401] width 7 height 7
select select "11133114"
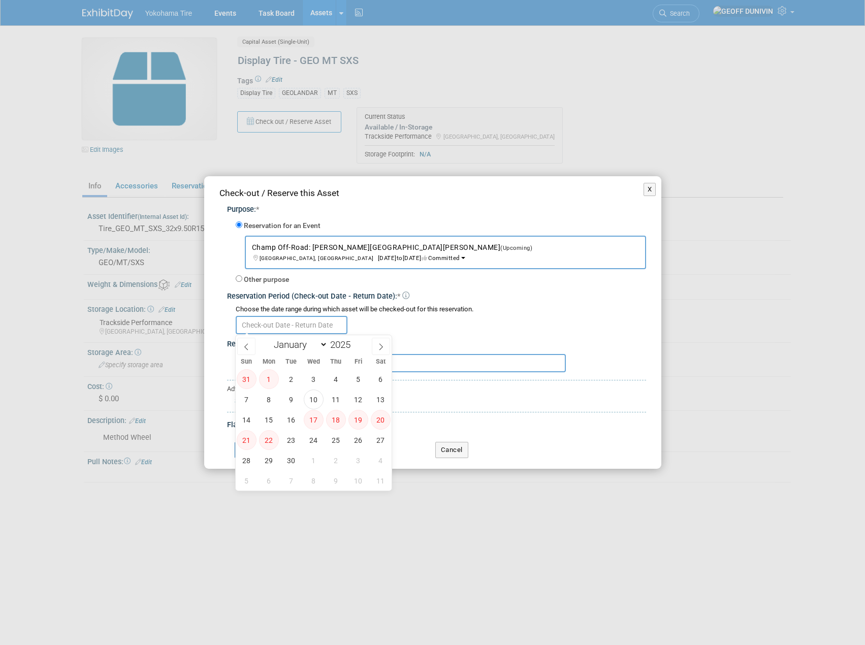
click at [314, 325] on input "text" at bounding box center [292, 325] width 112 height 18
click at [317, 441] on span "24" at bounding box center [314, 440] width 20 height 20
click at [269, 463] on span "29" at bounding box center [269, 461] width 20 height 20
type input "[DATE] to [DATE]"
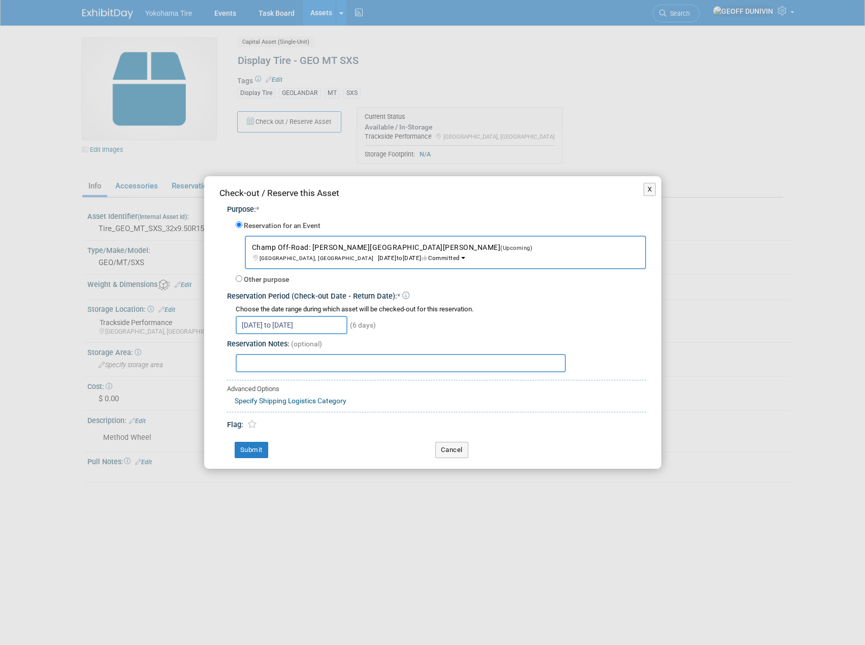
click at [264, 459] on div "Check-out / Reserve this Asset Purpose: * Reservation for an Event -- SELECT EV…" at bounding box center [432, 322] width 457 height 293
click at [263, 452] on button "Submit" at bounding box center [252, 450] width 34 height 16
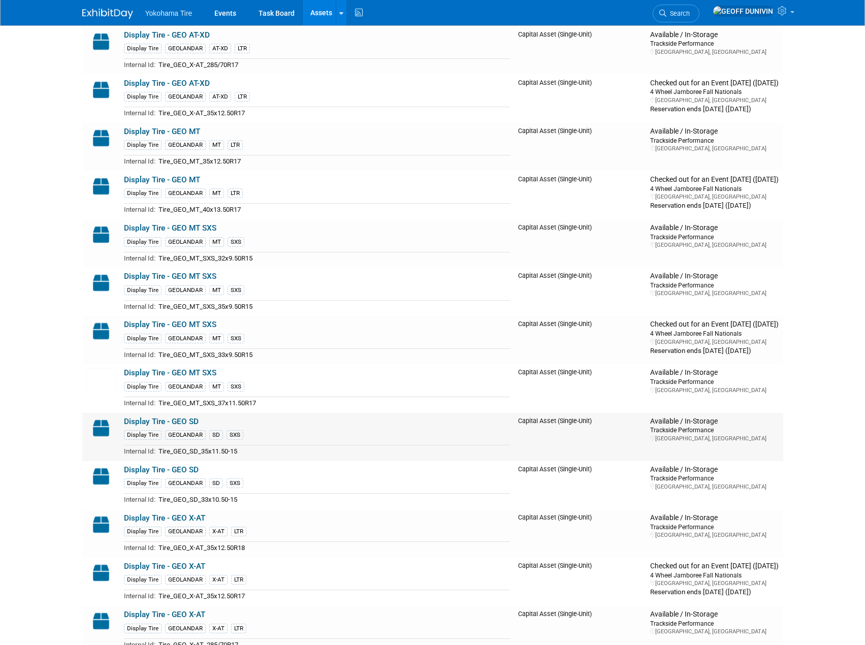
scroll to position [5536, 0]
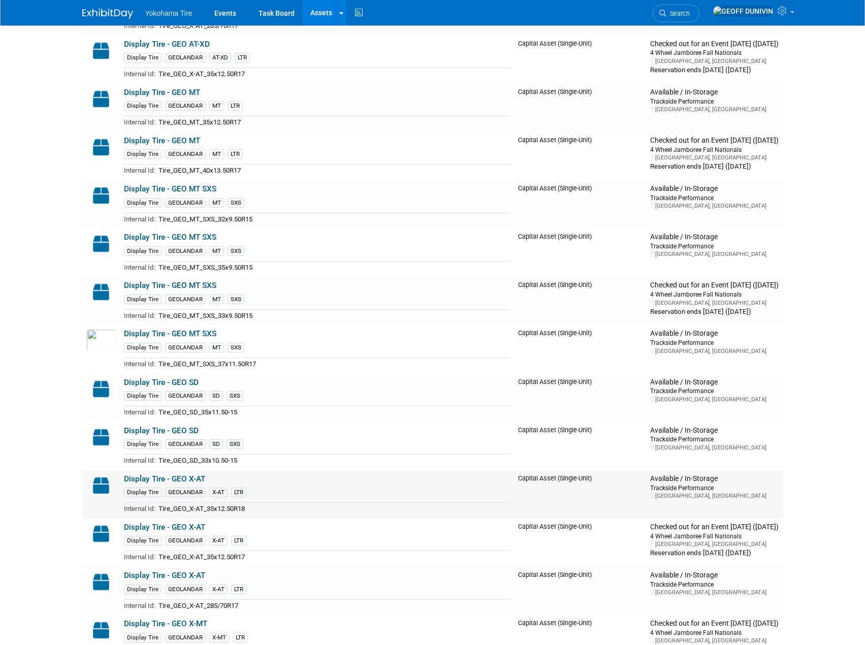
click at [186, 482] on link "Display Tire - GEO X-AT" at bounding box center [164, 478] width 81 height 9
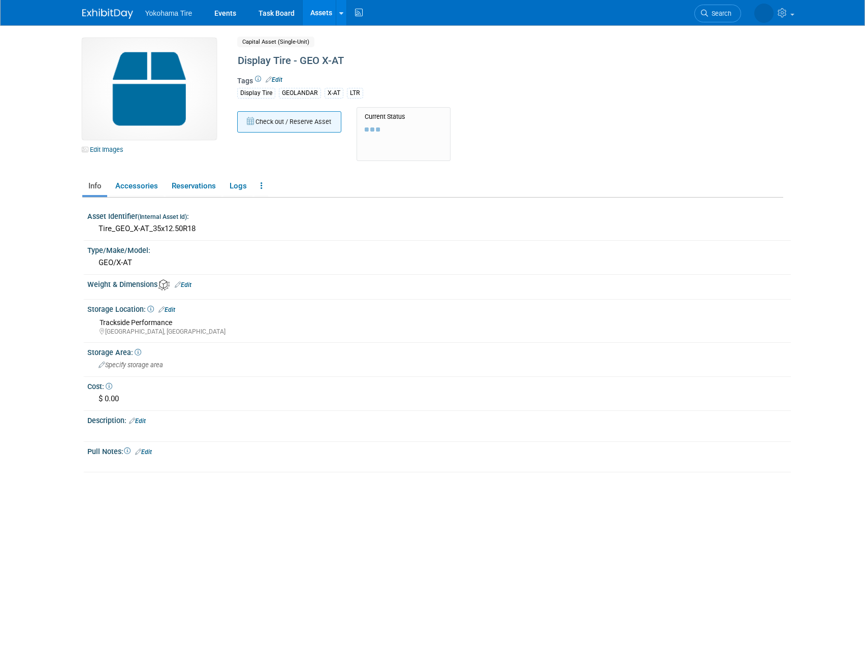
click at [310, 117] on button "Check out / Reserve Asset" at bounding box center [289, 121] width 104 height 21
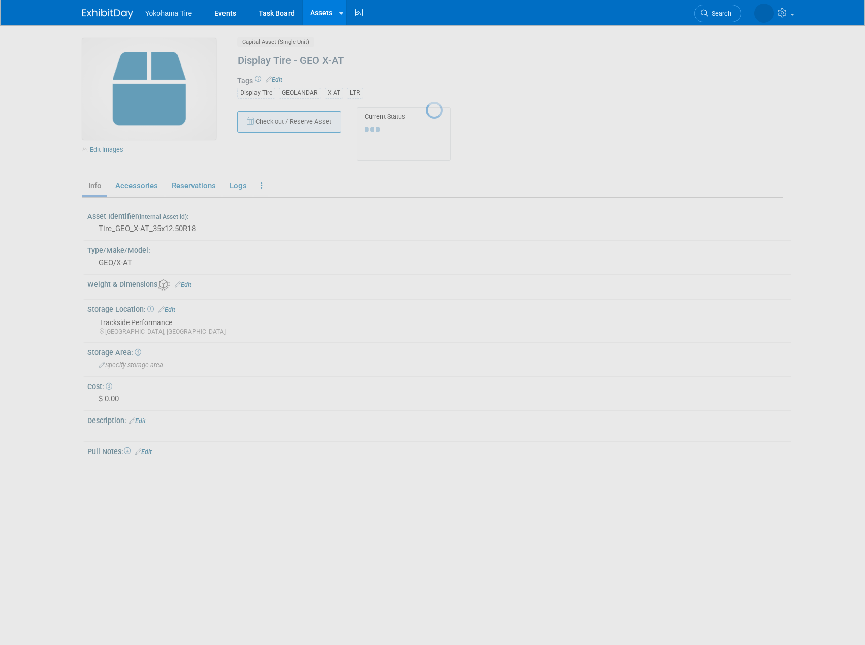
select select "8"
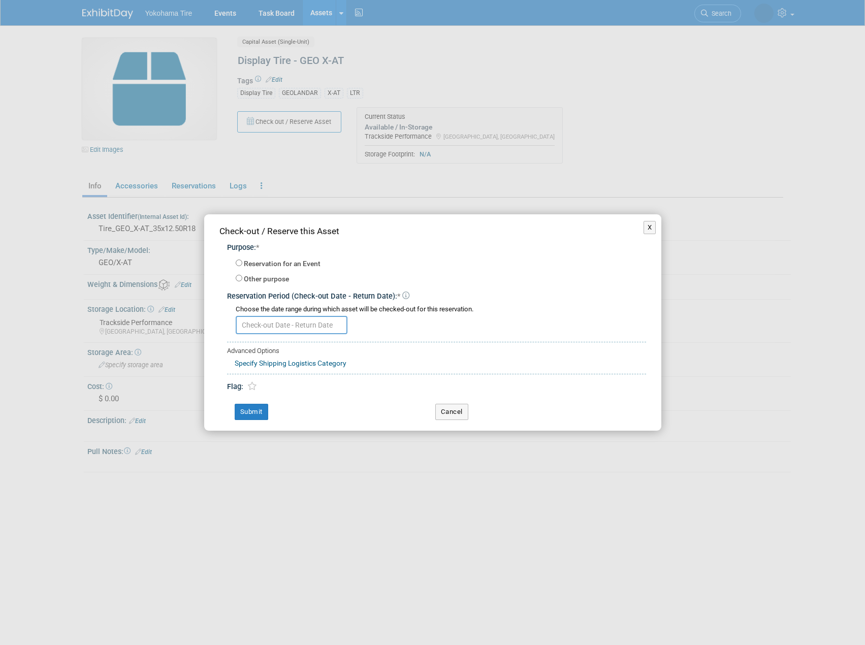
click at [283, 325] on input "text" at bounding box center [292, 325] width 112 height 18
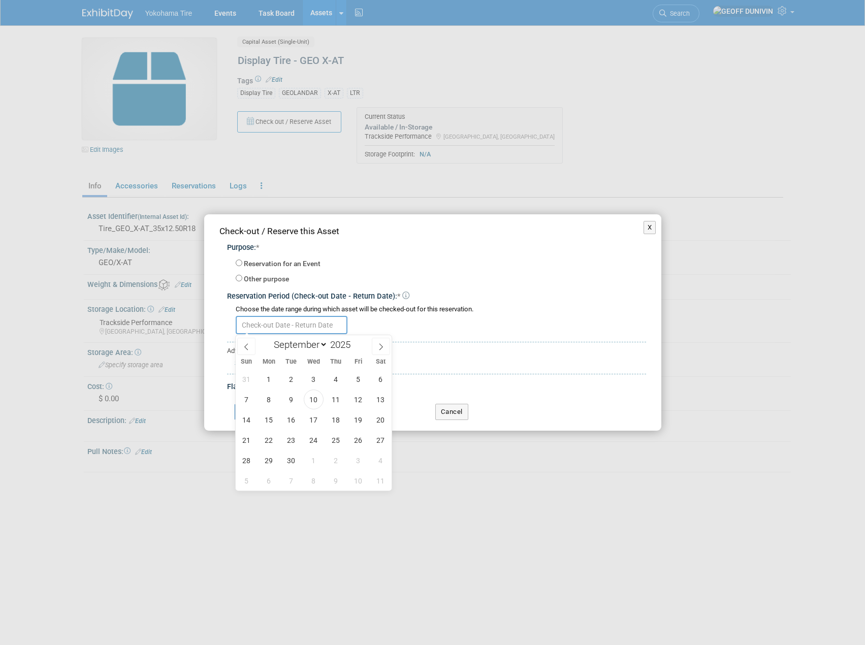
click at [302, 261] on label "Reservation for an Event" at bounding box center [282, 264] width 77 height 10
click at [242, 261] on input "Reservation for an Event" at bounding box center [239, 263] width 7 height 7
radio input "true"
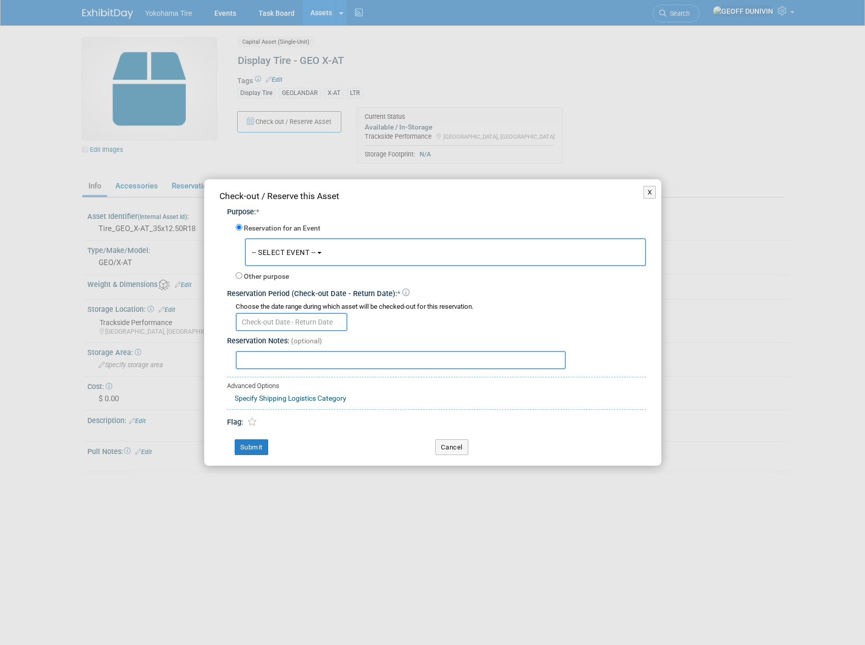
click at [302, 253] on span "-- SELECT EVENT --" at bounding box center [284, 252] width 64 height 8
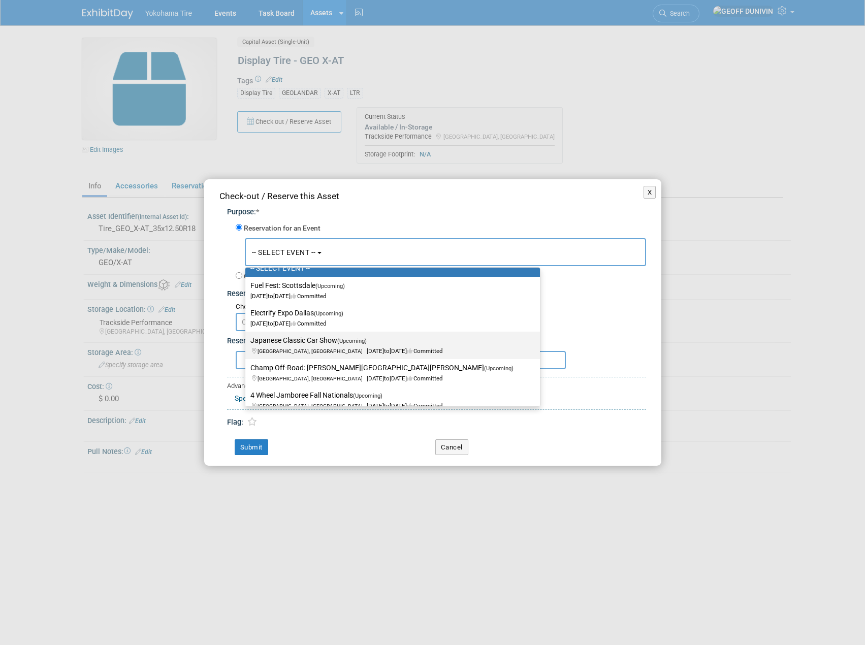
scroll to position [51, 0]
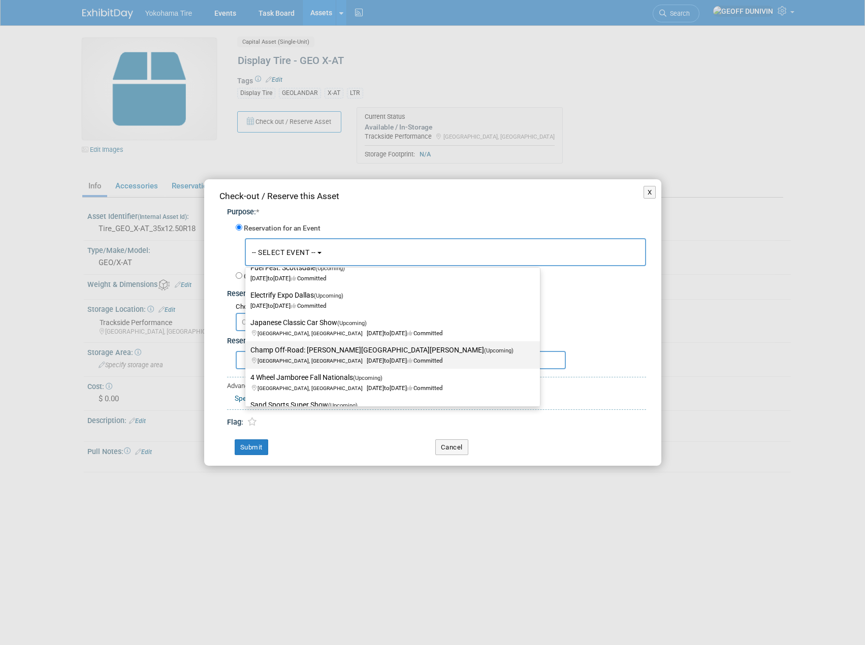
click at [318, 344] on label "Champ Off-Road: [PERSON_NAME][GEOGRAPHIC_DATA][PERSON_NAME] (Upcoming) [GEOGRAP…" at bounding box center [389, 354] width 279 height 23
click at [247, 347] on input "Champ Off-Road: Glen Helen Raceway (Upcoming) San Bernardino, CA Sep 26, 2025 t…" at bounding box center [243, 350] width 7 height 7
select select "11133114"
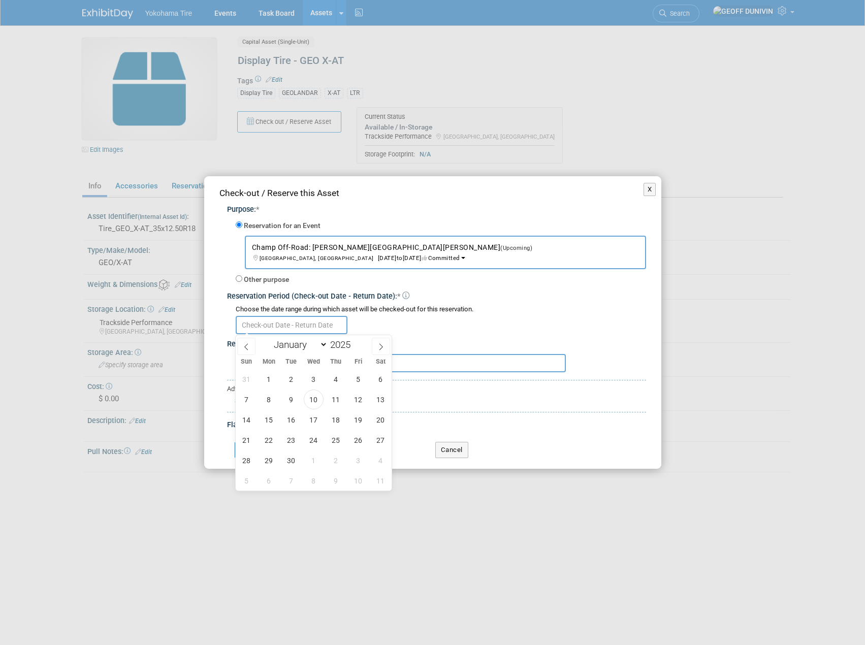
click at [299, 323] on input "text" at bounding box center [292, 325] width 112 height 18
click at [313, 439] on span "24" at bounding box center [314, 440] width 20 height 20
click at [267, 460] on span "29" at bounding box center [269, 461] width 20 height 20
type input "Sep 24, 2025 to Sep 29, 2025"
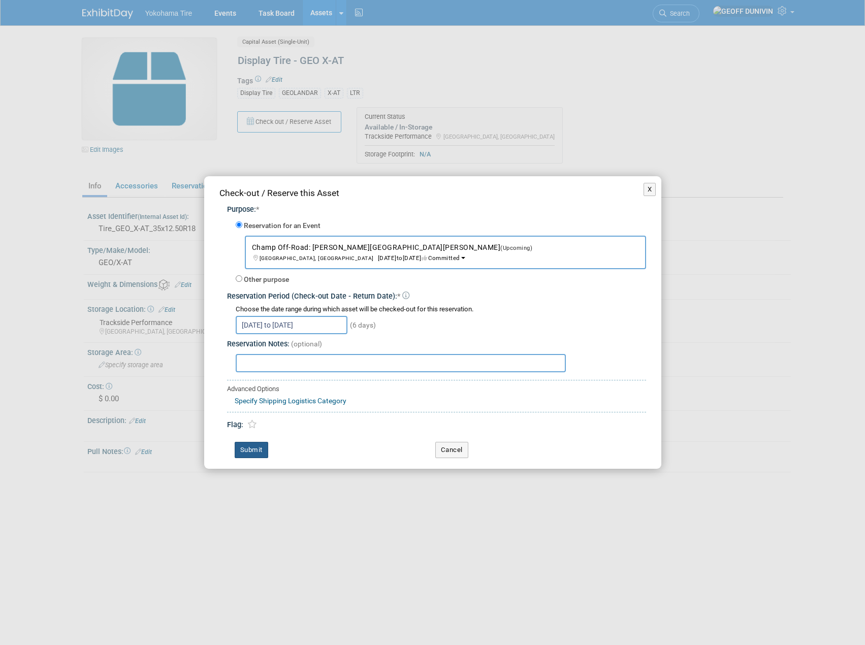
click at [263, 453] on button "Submit" at bounding box center [252, 450] width 34 height 16
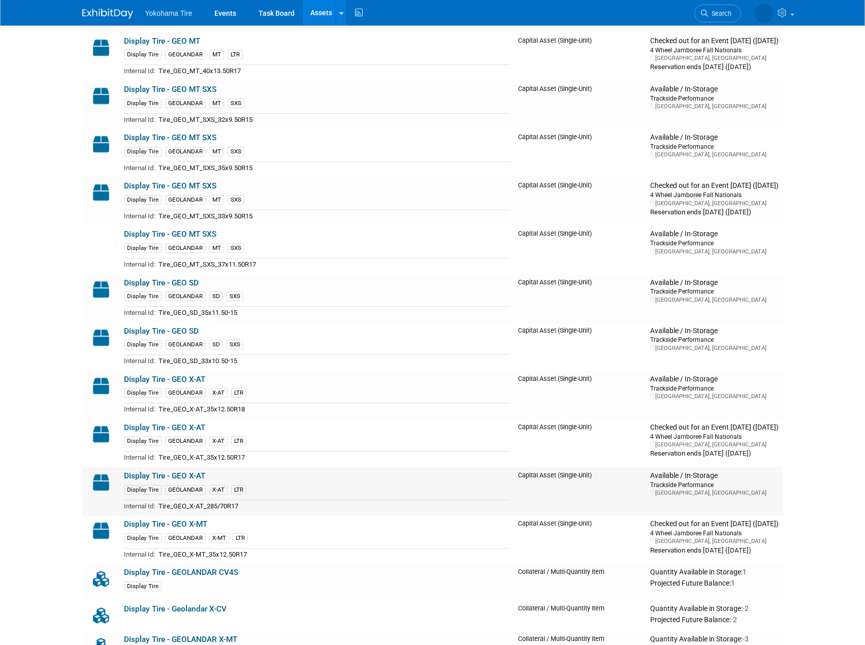
scroll to position [5638, 0]
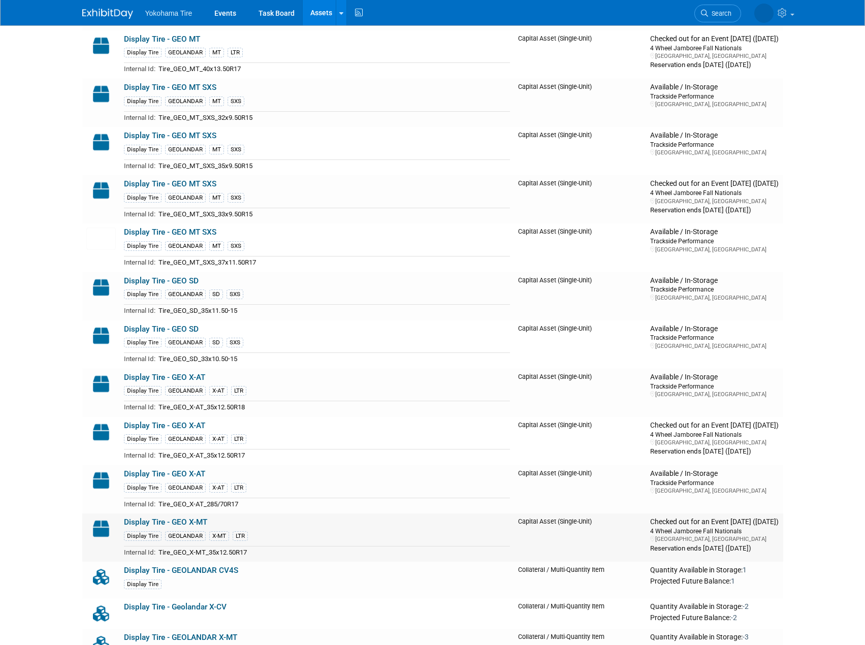
click at [185, 520] on link "Display Tire - GEO X-MT" at bounding box center [165, 522] width 83 height 9
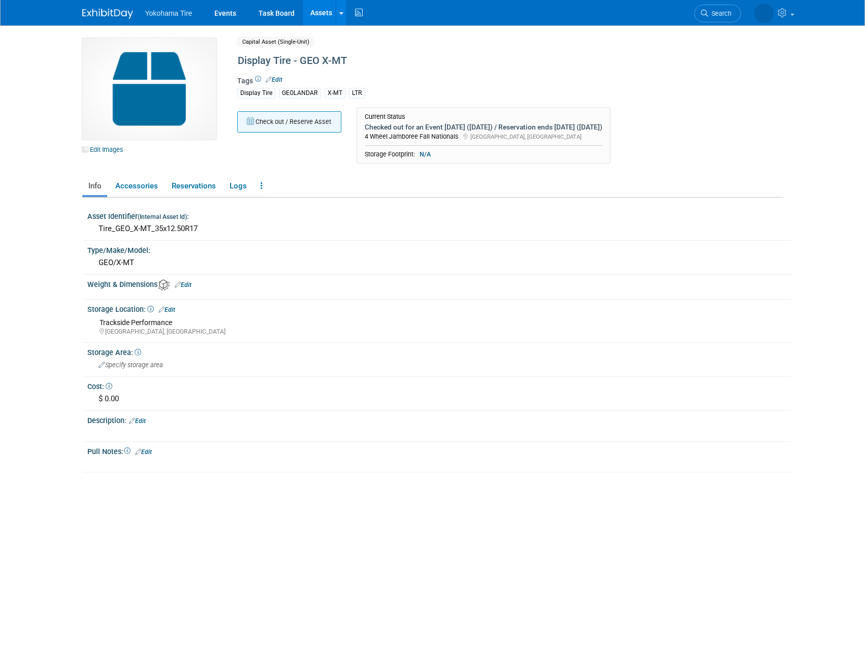
click at [298, 124] on button "Check out / Reserve Asset" at bounding box center [289, 121] width 104 height 21
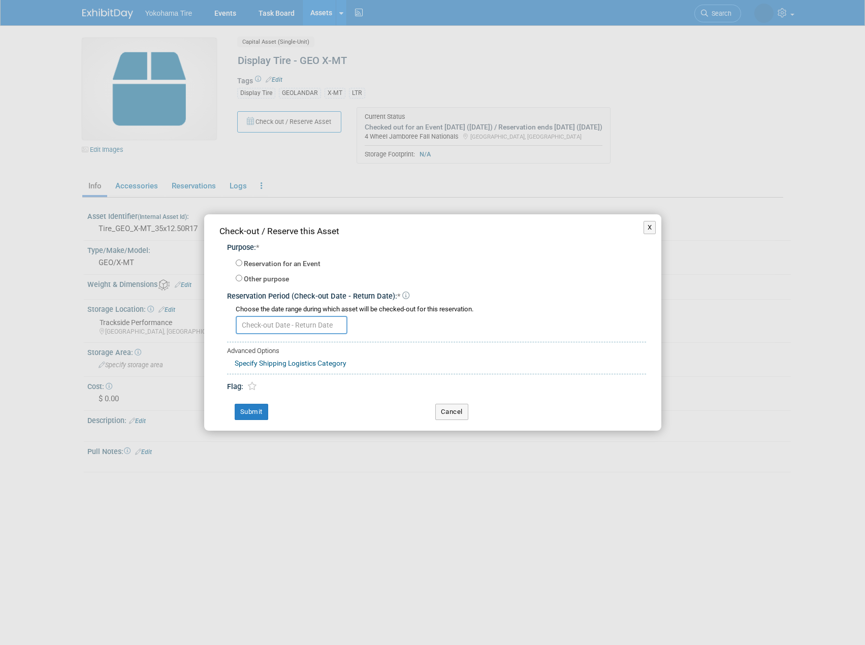
click at [270, 266] on label "Reservation for an Event" at bounding box center [282, 264] width 77 height 10
click at [242, 266] on input "Reservation for an Event" at bounding box center [239, 263] width 7 height 7
radio input "true"
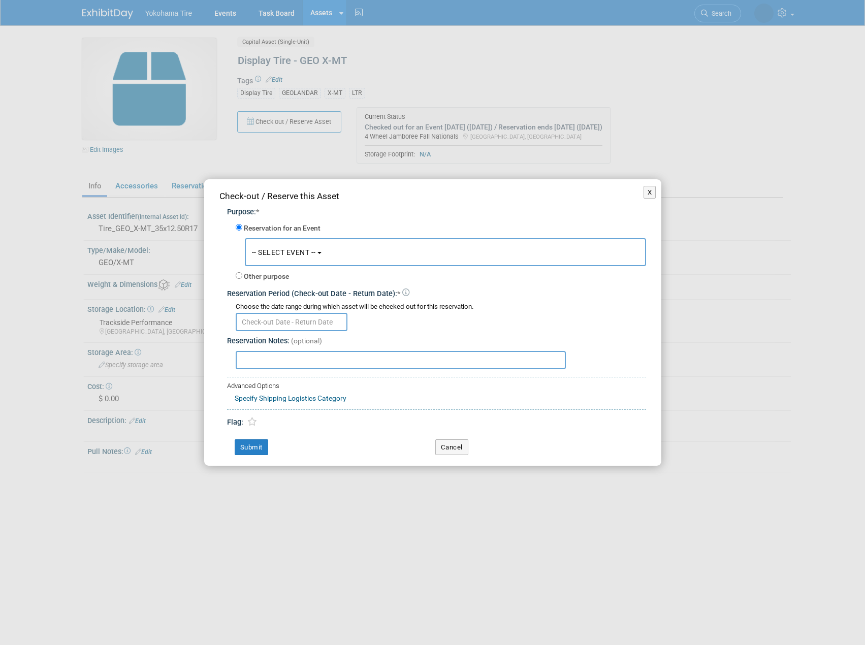
click at [264, 244] on button "-- SELECT EVENT --" at bounding box center [445, 252] width 401 height 28
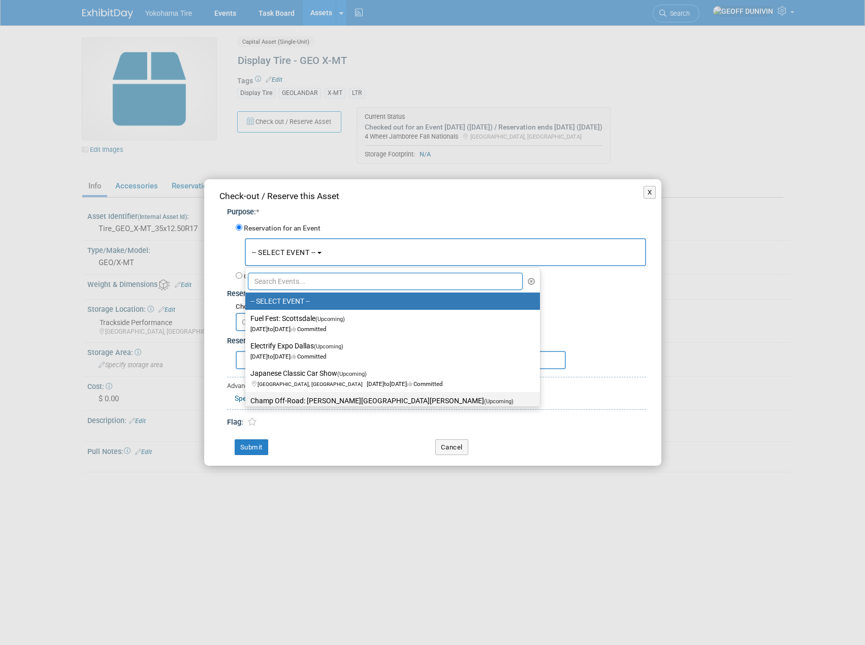
click at [314, 394] on link "Champ Off-Road: [PERSON_NAME][GEOGRAPHIC_DATA][PERSON_NAME] (Upcoming) [GEOGRAP…" at bounding box center [392, 405] width 295 height 27
click at [309, 398] on label "Champ Off-Road: [PERSON_NAME][GEOGRAPHIC_DATA][PERSON_NAME] (Upcoming) [GEOGRAP…" at bounding box center [389, 405] width 279 height 23
click at [247, 398] on input "Champ Off-Road: [PERSON_NAME][GEOGRAPHIC_DATA][PERSON_NAME] (Upcoming) [GEOGRAP…" at bounding box center [243, 401] width 7 height 7
select select "11133114"
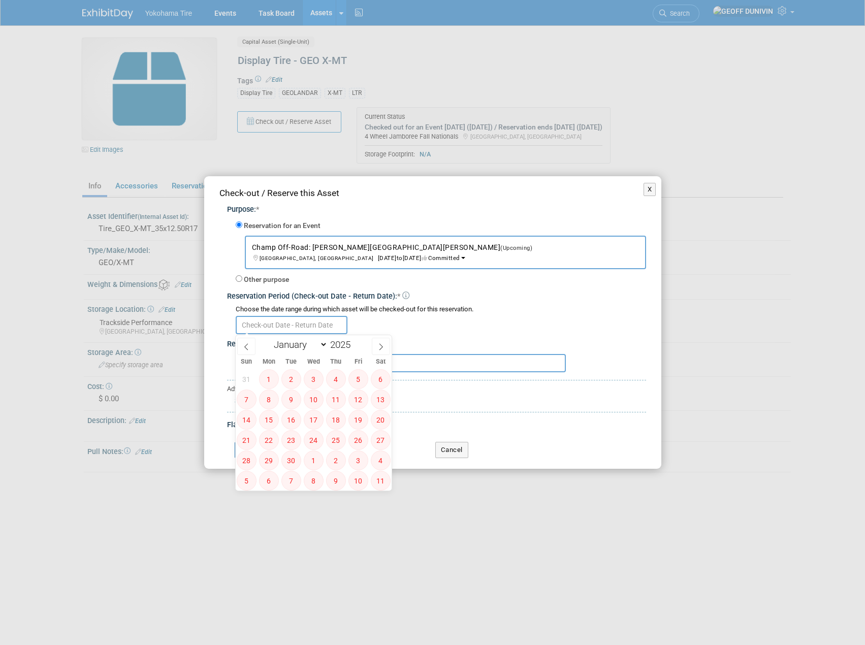
click at [291, 325] on input "text" at bounding box center [292, 325] width 112 height 18
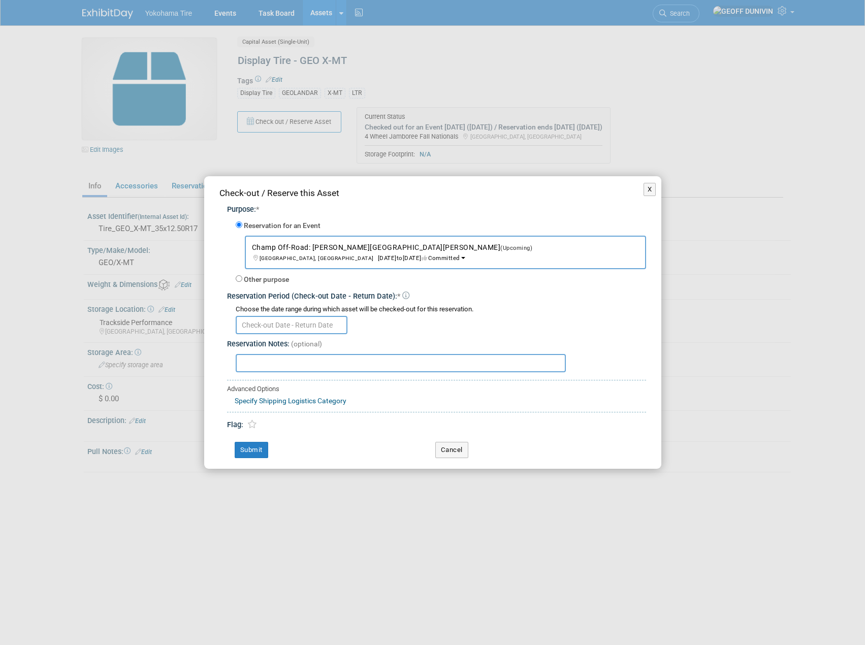
click at [414, 306] on div "Choose the date range during which asset will be checked-out for this reservati…" at bounding box center [441, 310] width 410 height 10
click at [446, 442] on button "Cancel" at bounding box center [451, 450] width 33 height 16
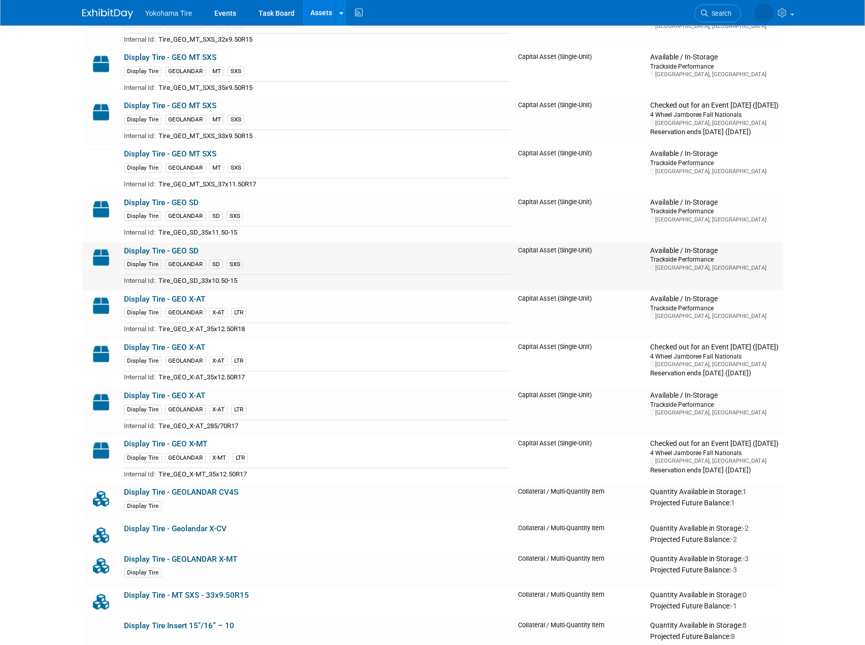
scroll to position [5740, 0]
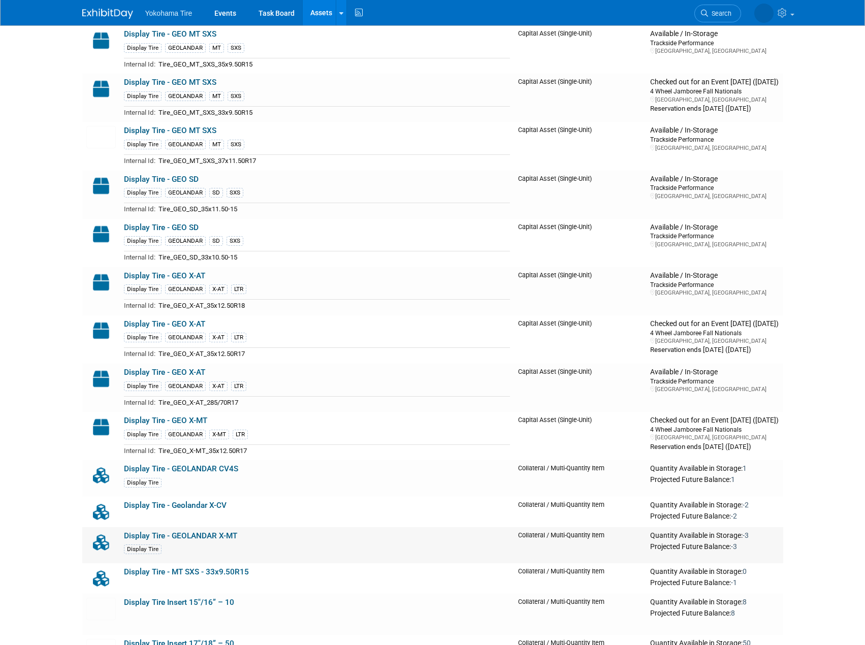
click at [209, 537] on link "Display Tire - GEOLANDAR X-MT" at bounding box center [180, 535] width 113 height 9
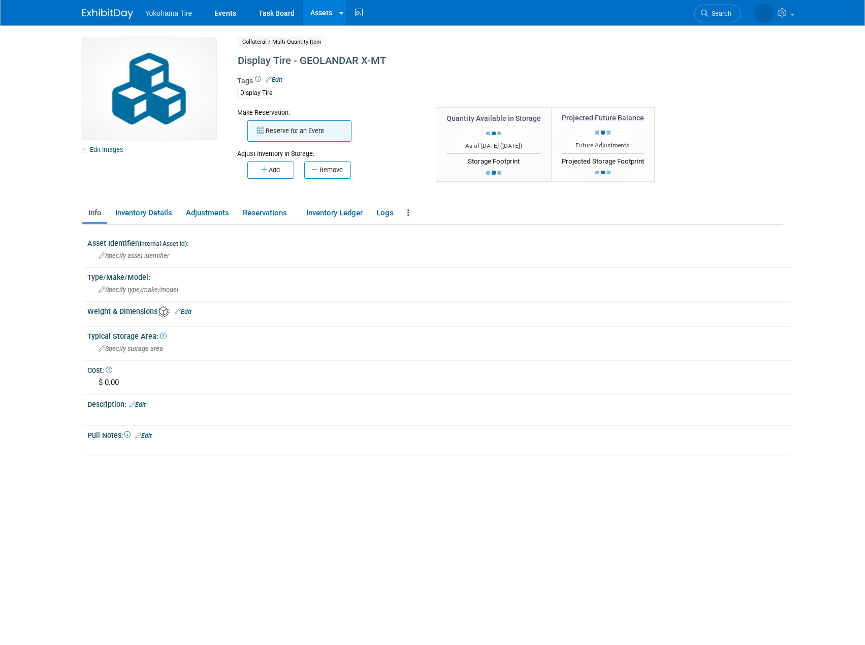
click at [307, 135] on button "Reserve for an Event" at bounding box center [299, 130] width 104 height 21
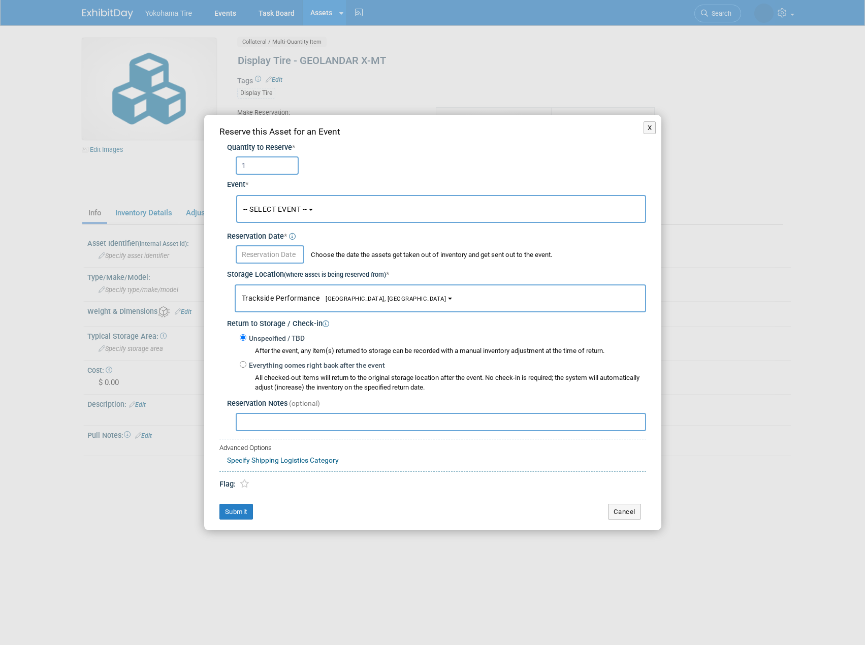
type input "1"
click at [276, 210] on span "-- SELECT EVENT --" at bounding box center [275, 209] width 64 height 8
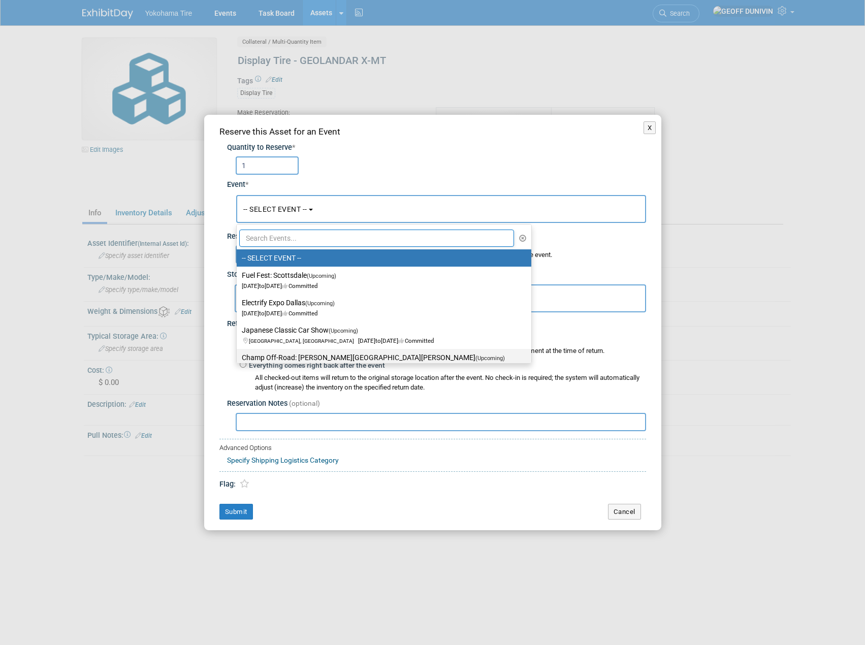
click at [310, 359] on label "Champ Off-Road: [PERSON_NAME][GEOGRAPHIC_DATA][PERSON_NAME] (Upcoming) [GEOGRAP…" at bounding box center [381, 362] width 279 height 23
click at [238, 359] on input "Champ Off-Road: [PERSON_NAME][GEOGRAPHIC_DATA][PERSON_NAME] (Upcoming) [GEOGRAP…" at bounding box center [235, 358] width 7 height 7
select select "11133114"
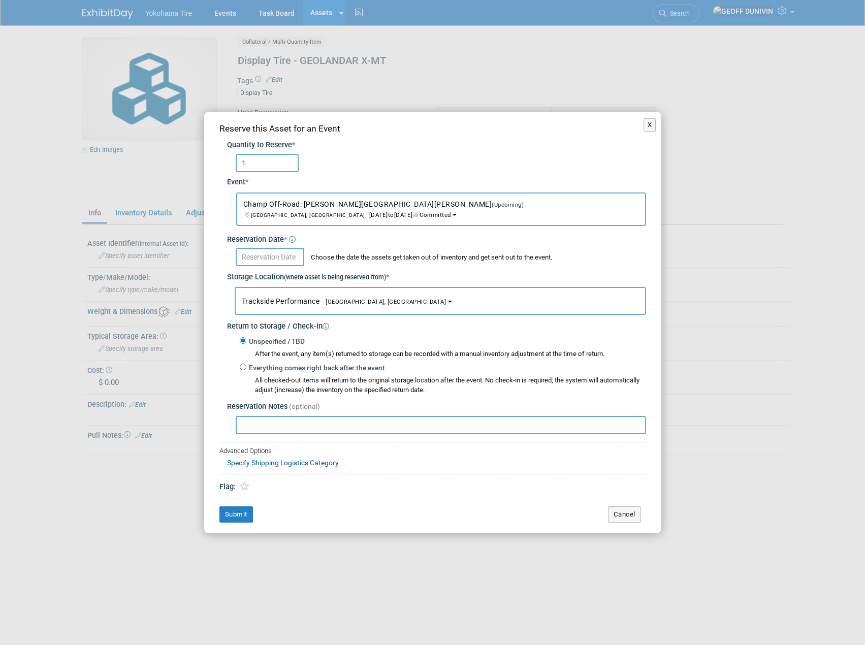
drag, startPoint x: 265, startPoint y: 247, endPoint x: 266, endPoint y: 254, distance: 7.8
click at [265, 247] on div "Choose the date the assets get taken out of inventory and get sent out to the e…" at bounding box center [436, 255] width 419 height 21
click at [266, 256] on input "text" at bounding box center [270, 257] width 69 height 18
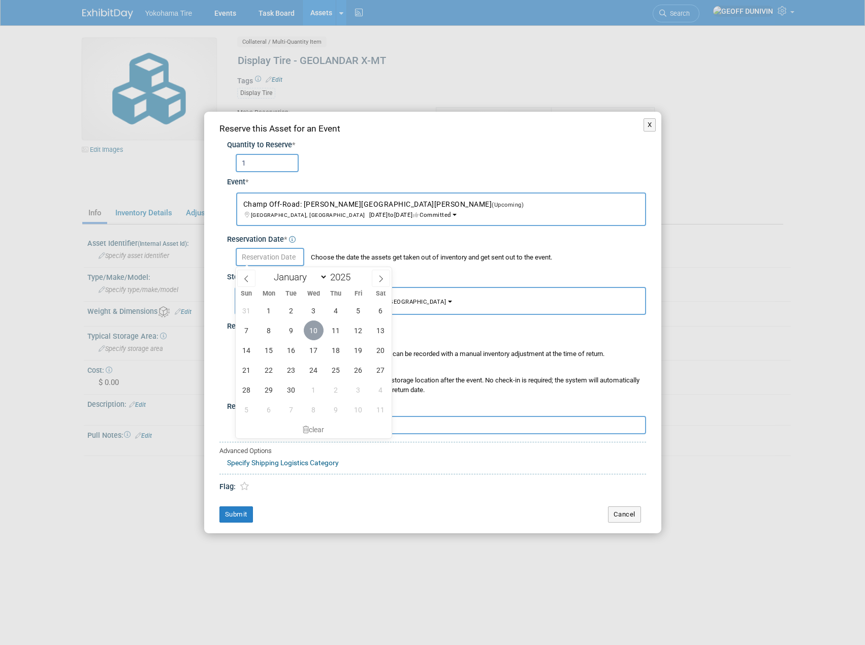
click at [310, 325] on span "10" at bounding box center [314, 331] width 20 height 20
type input "Sep 10, 2025"
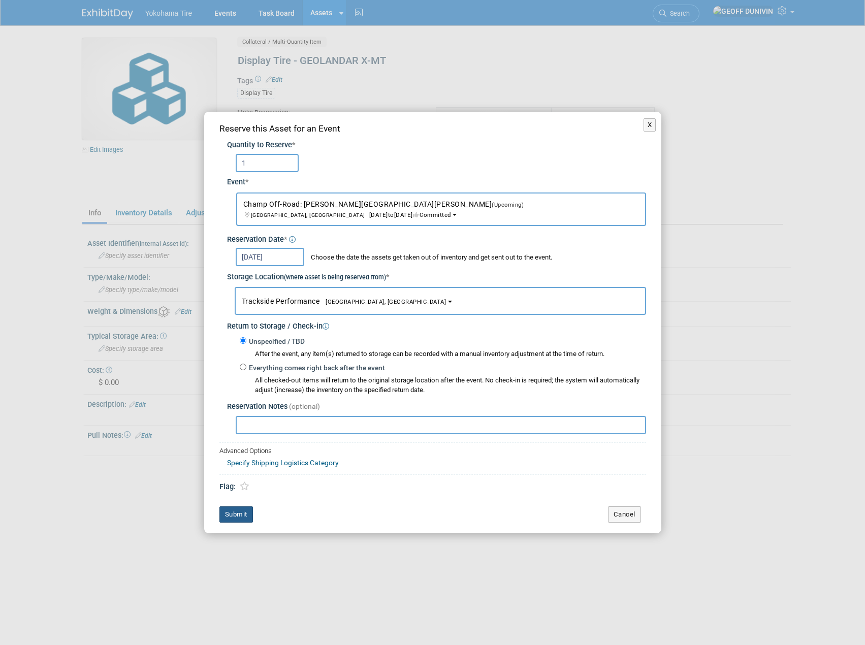
click at [241, 517] on button "Submit" at bounding box center [236, 514] width 34 height 16
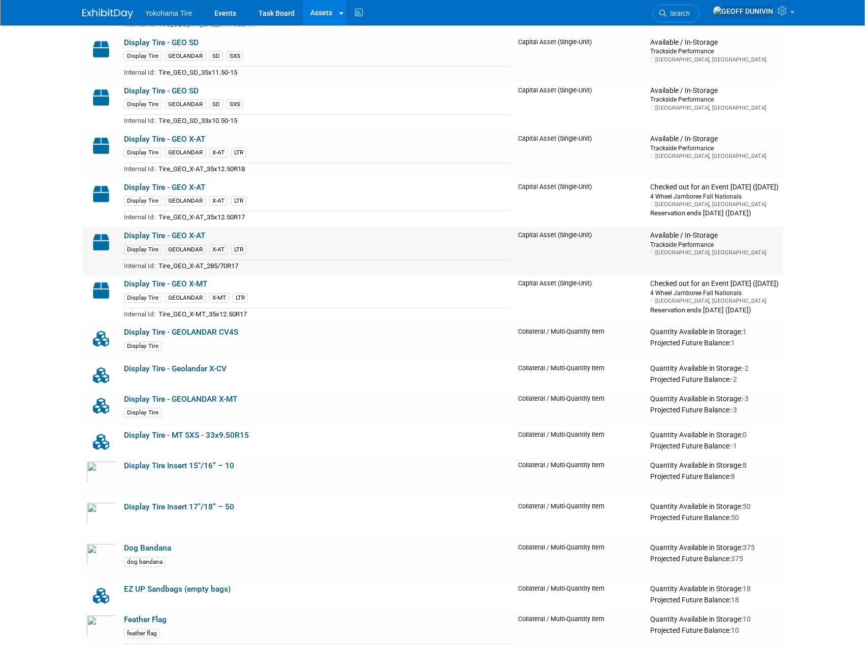
scroll to position [5892, 0]
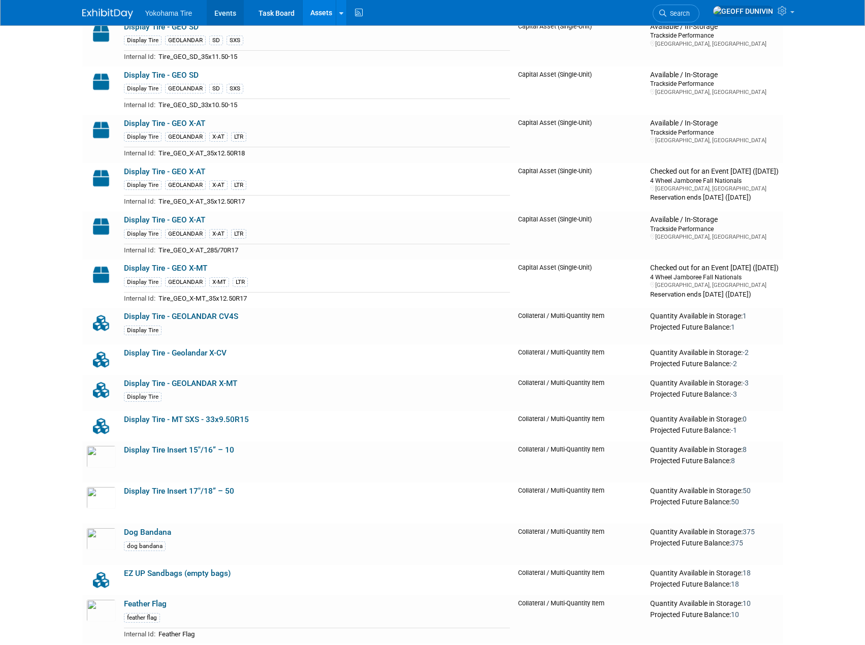
click at [234, 7] on link "Events" at bounding box center [225, 12] width 37 height 25
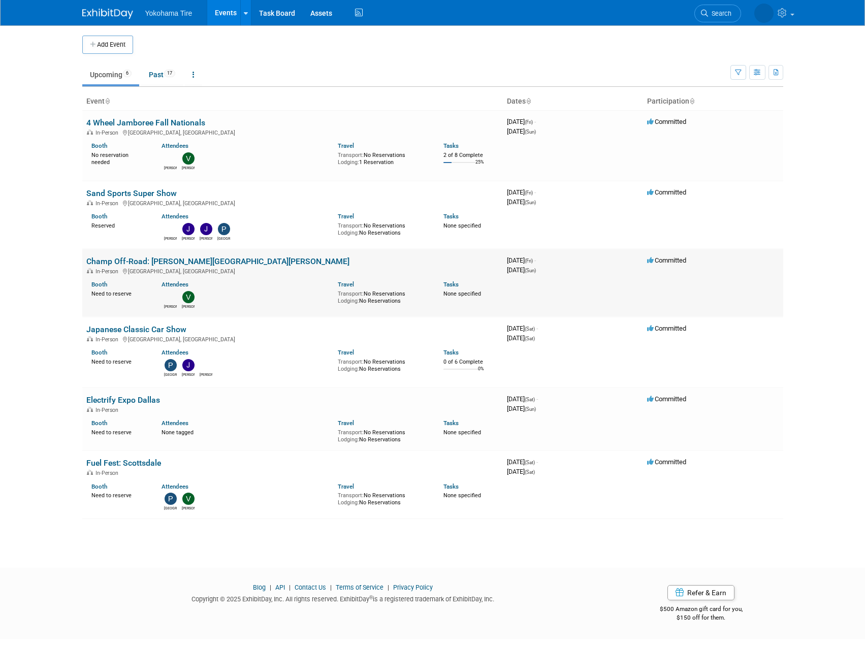
click at [144, 258] on link "Champ Off-Road: [PERSON_NAME][GEOGRAPHIC_DATA][PERSON_NAME]" at bounding box center [217, 262] width 263 height 10
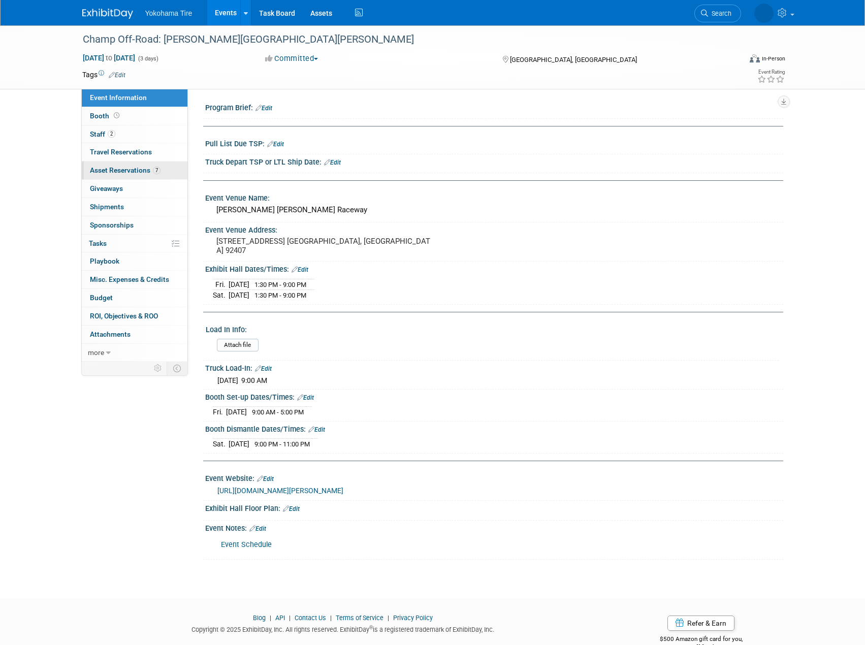
click at [142, 173] on span "Asset Reservations 7" at bounding box center [125, 170] width 71 height 8
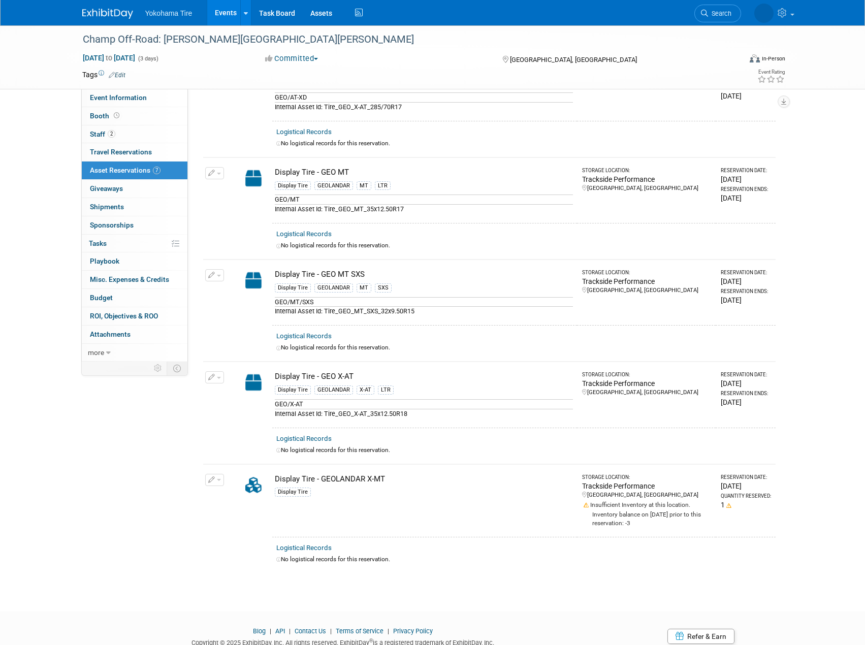
scroll to position [305, 0]
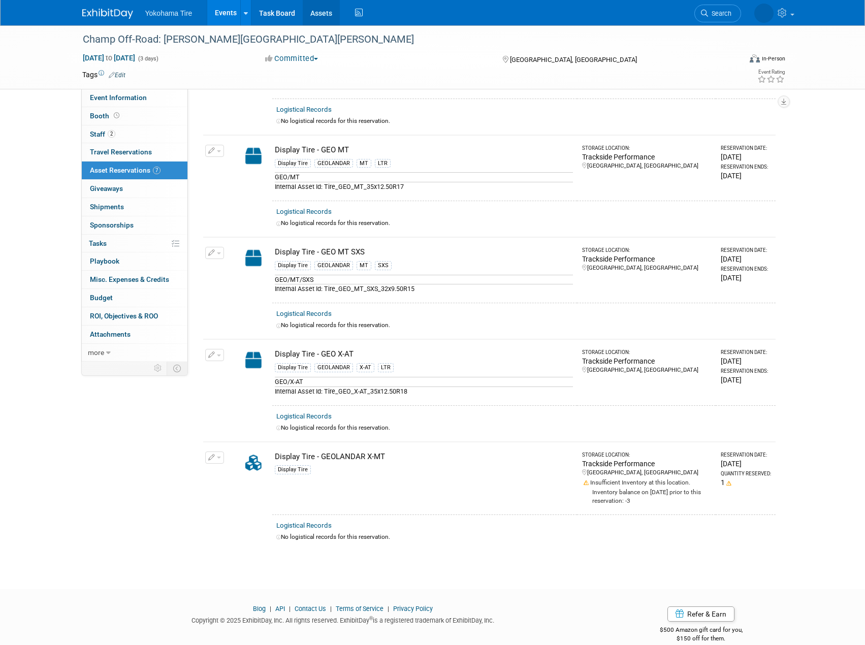
click at [325, 12] on link "Assets" at bounding box center [321, 12] width 37 height 25
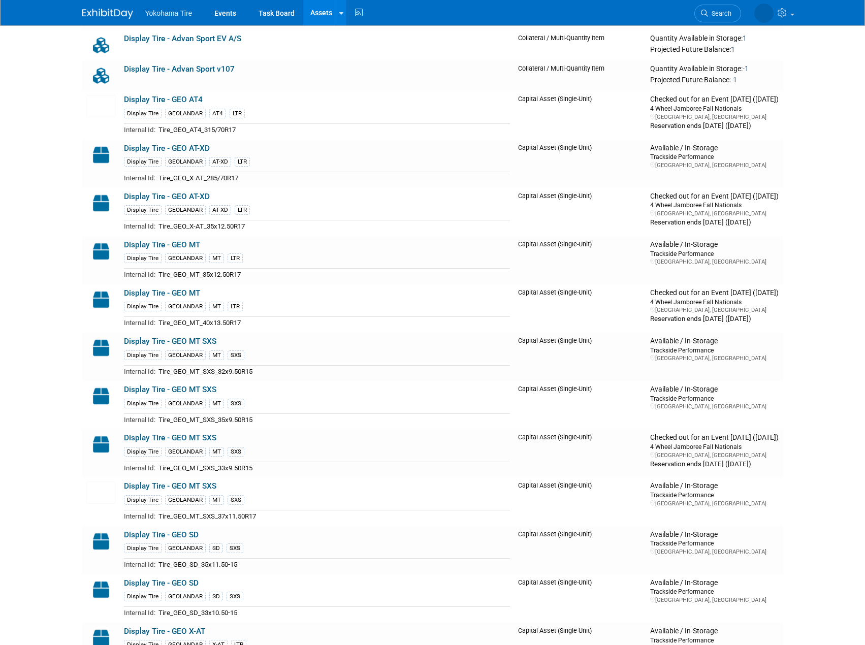
scroll to position [5333, 0]
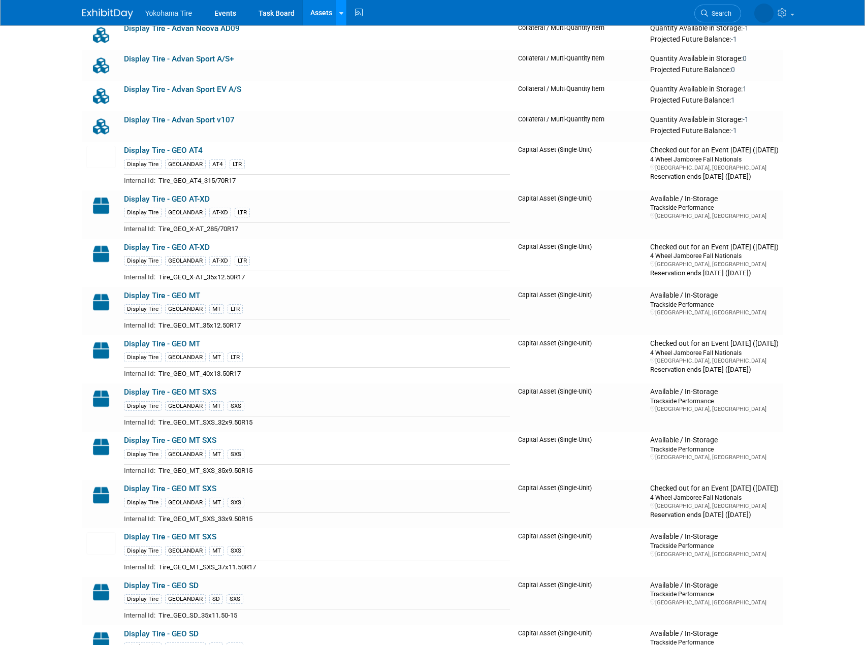
click at [336, 5] on link at bounding box center [341, 12] width 11 height 25
click at [354, 34] on link "New Asset" at bounding box center [381, 36] width 90 height 14
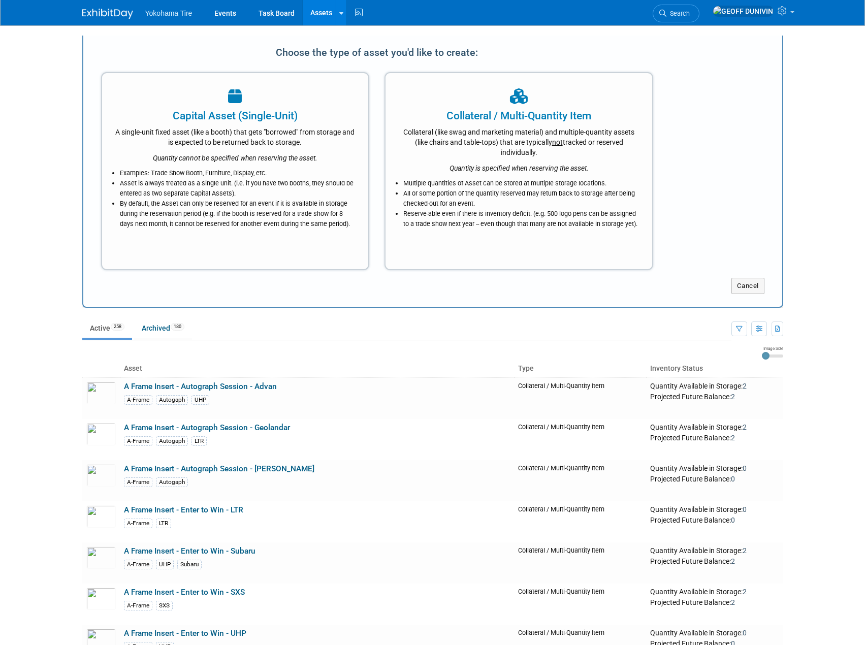
scroll to position [0, 0]
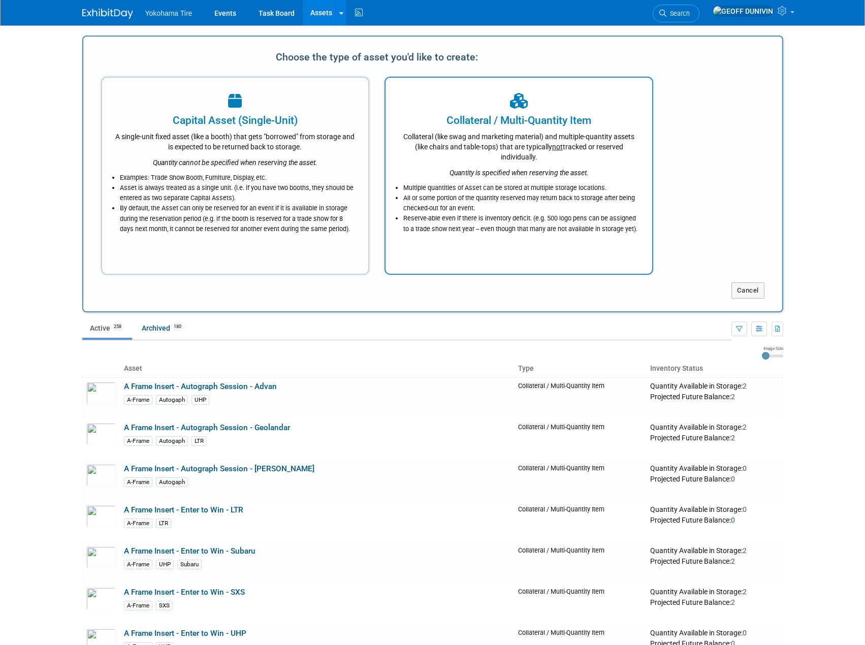
click at [488, 137] on div "Collateral (like swag and marketing material) and multiple-quantity assets (lik…" at bounding box center [518, 145] width 241 height 34
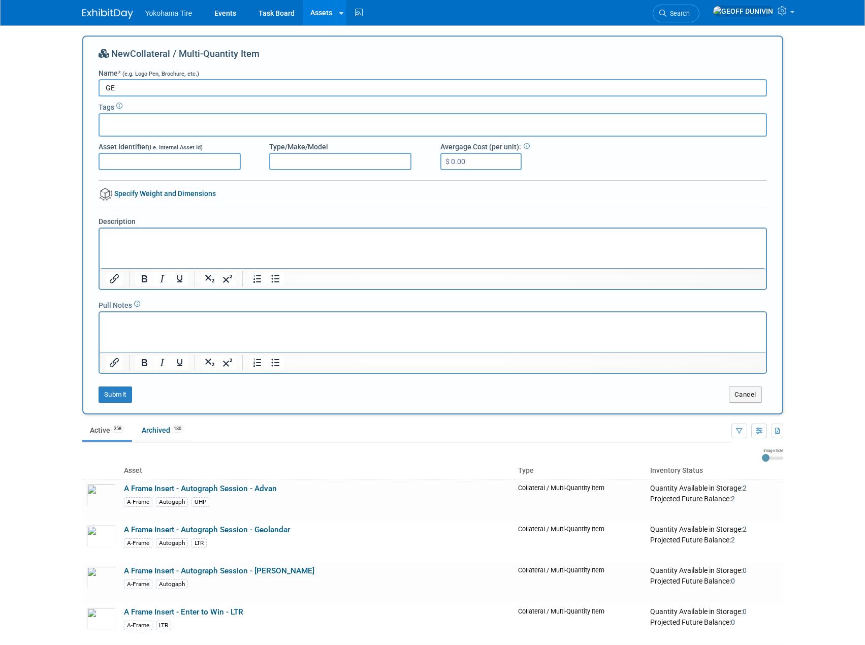
type input "G"
type input "Display Tire - Geolandar AT4"
click at [121, 391] on button "Submit" at bounding box center [116, 395] width 34 height 16
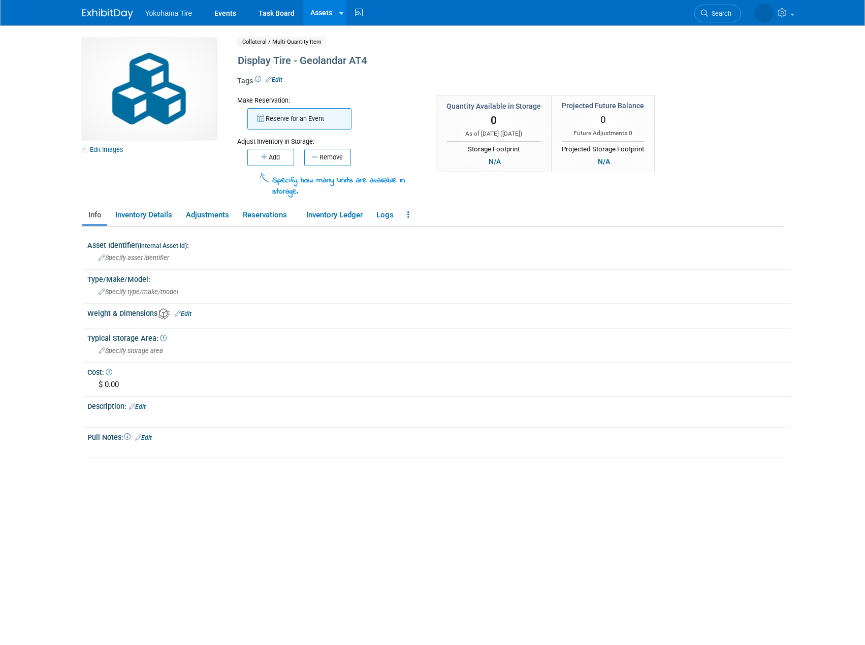
click at [311, 127] on button "Reserve for an Event" at bounding box center [299, 118] width 104 height 21
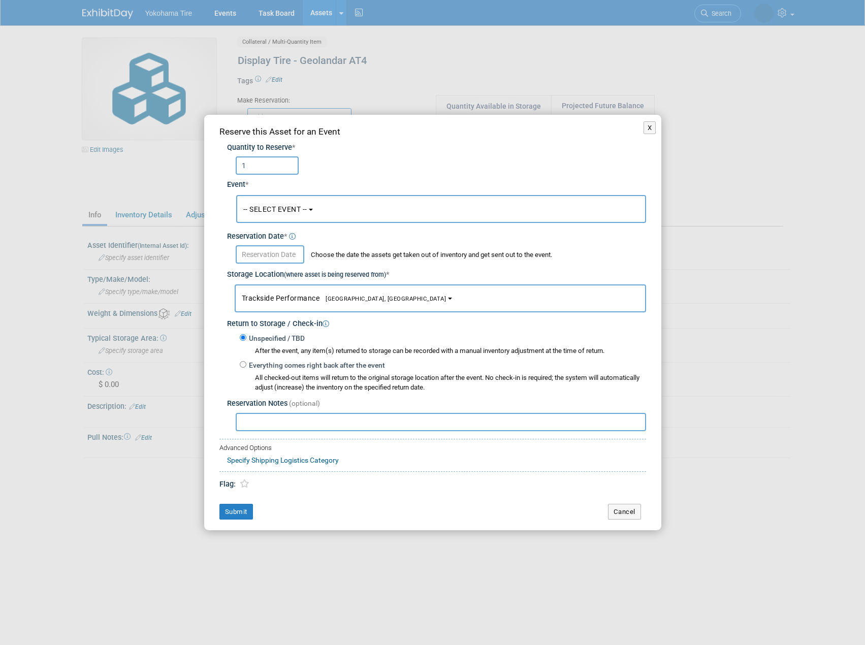
type input "1"
click at [279, 213] on span "-- SELECT EVENT --" at bounding box center [275, 209] width 64 height 8
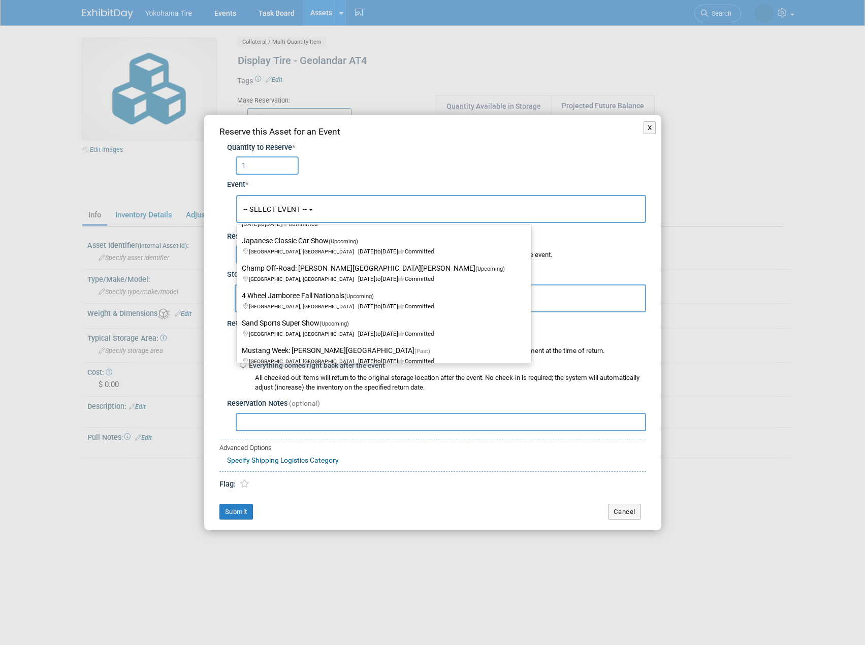
scroll to position [102, 0]
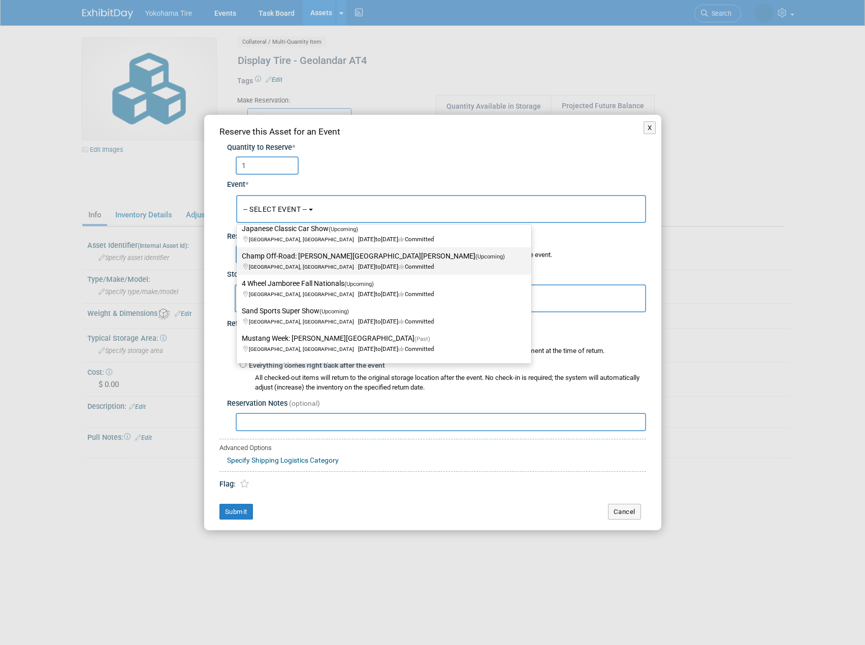
click at [323, 267] on span "[GEOGRAPHIC_DATA], [GEOGRAPHIC_DATA] [DATE] to [DATE] Committed" at bounding box center [376, 261] width 269 height 17
click at [238, 260] on input "Champ Off-Road: [PERSON_NAME][GEOGRAPHIC_DATA][PERSON_NAME] (Upcoming) [GEOGRAP…" at bounding box center [235, 256] width 7 height 7
select select "11133114"
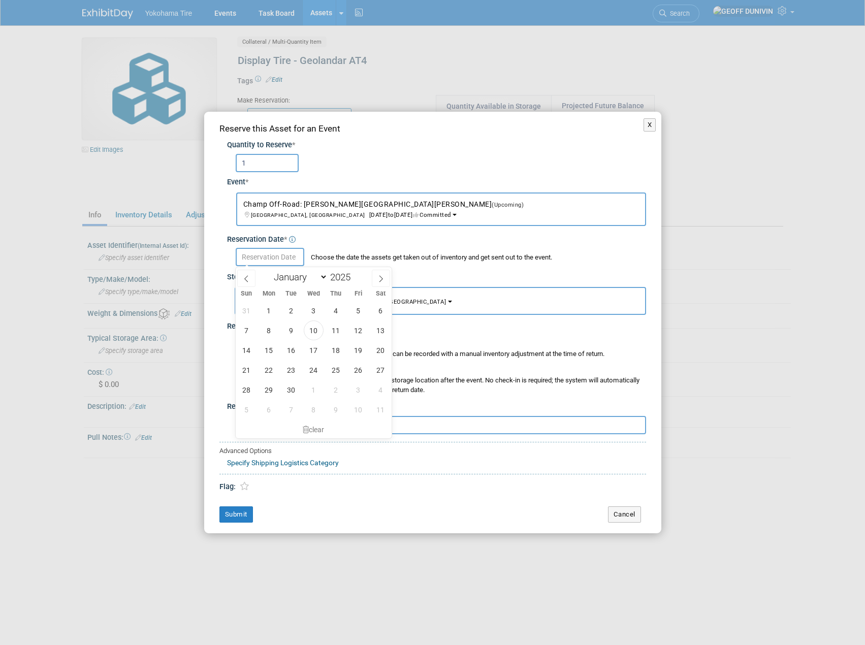
click at [266, 263] on input "text" at bounding box center [270, 257] width 69 height 18
click at [312, 370] on span "24" at bounding box center [314, 370] width 20 height 20
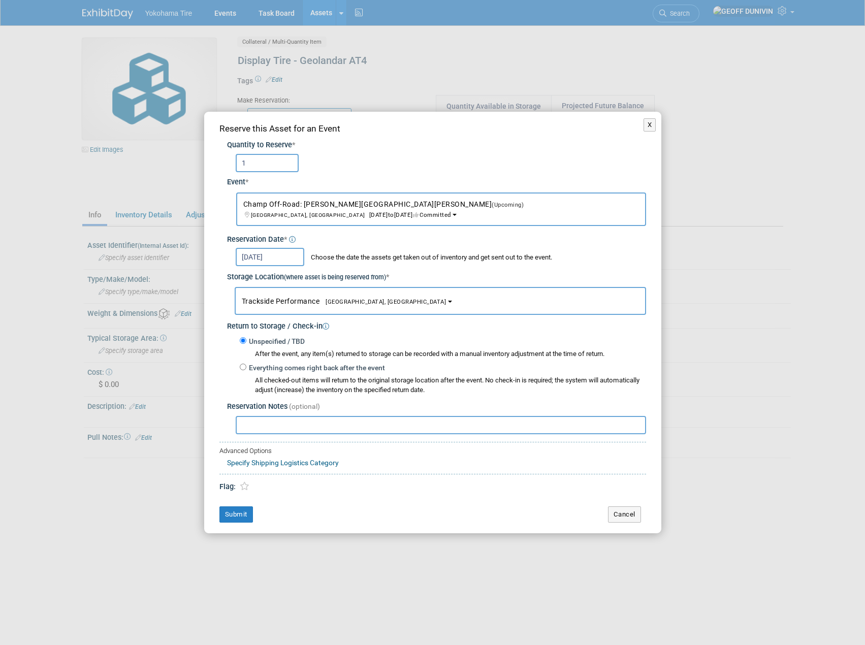
click at [286, 255] on input "Sep 24, 2025" at bounding box center [270, 257] width 69 height 18
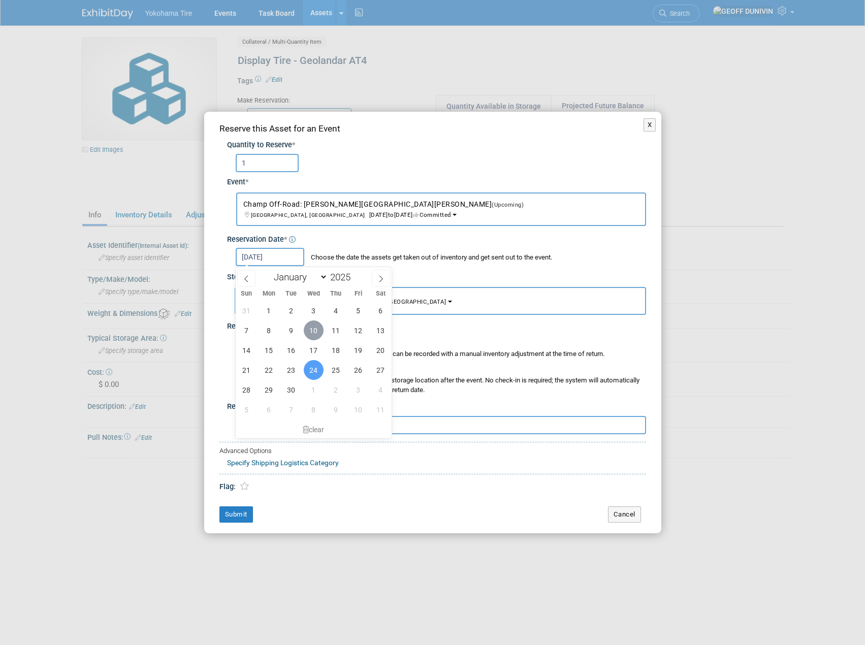
click at [307, 331] on span "10" at bounding box center [314, 331] width 20 height 20
type input "Sep 10, 2025"
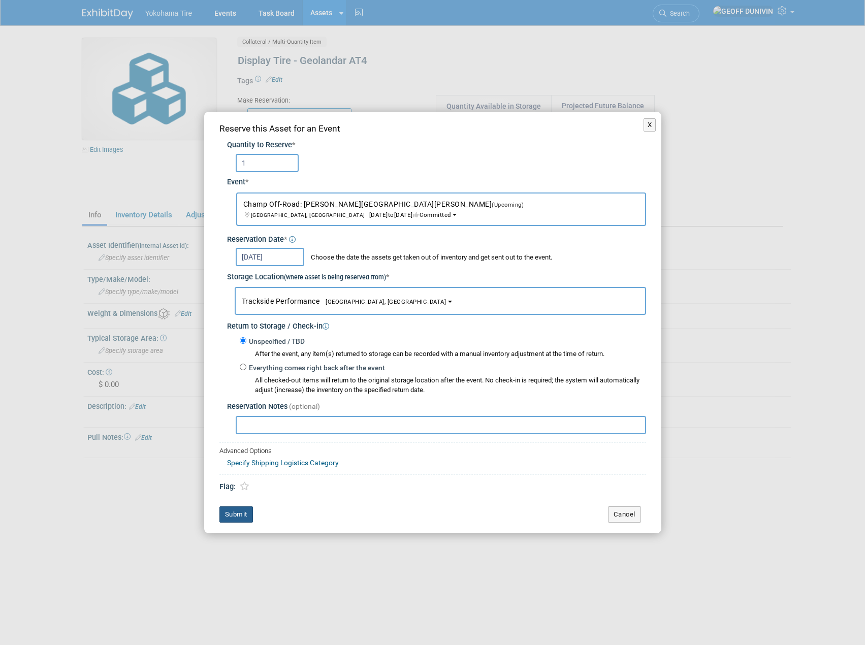
click at [245, 513] on button "Submit" at bounding box center [236, 514] width 34 height 16
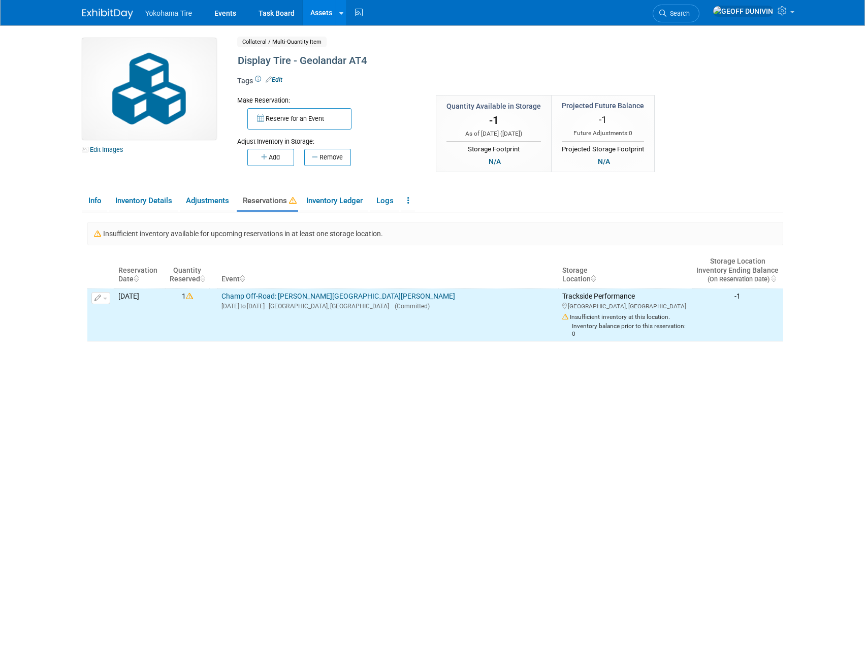
click at [320, 10] on link "Assets" at bounding box center [321, 12] width 37 height 25
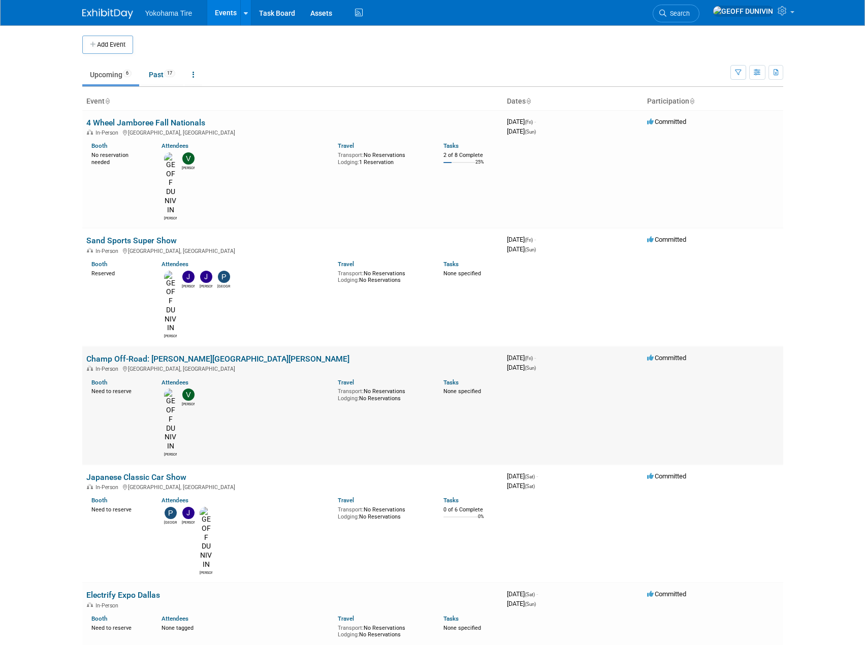
click at [127, 354] on link "Champ Off-Road: [PERSON_NAME][GEOGRAPHIC_DATA][PERSON_NAME]" at bounding box center [217, 359] width 263 height 10
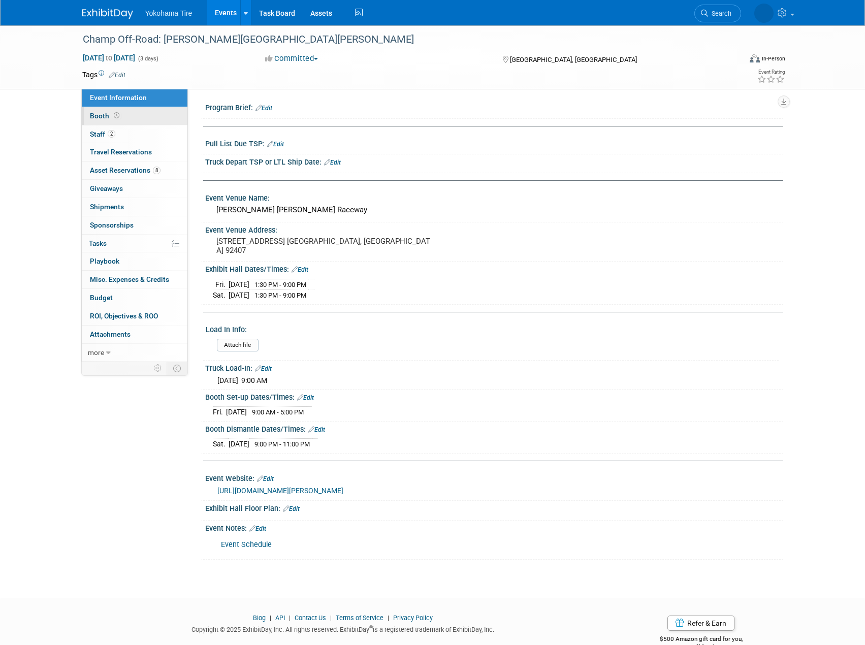
click at [138, 112] on link "Booth" at bounding box center [135, 116] width 106 height 18
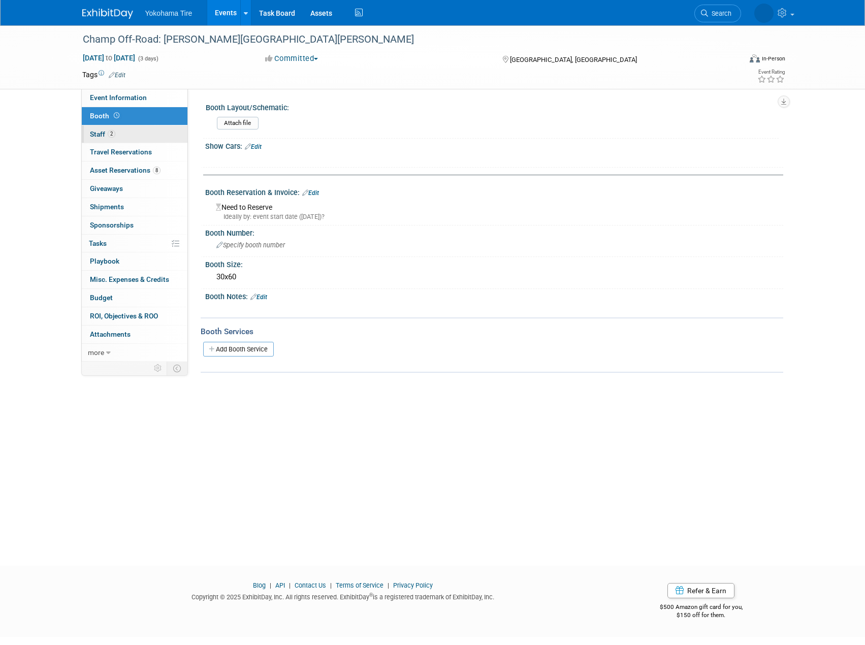
click at [130, 127] on link "2 Staff 2" at bounding box center [135, 134] width 106 height 18
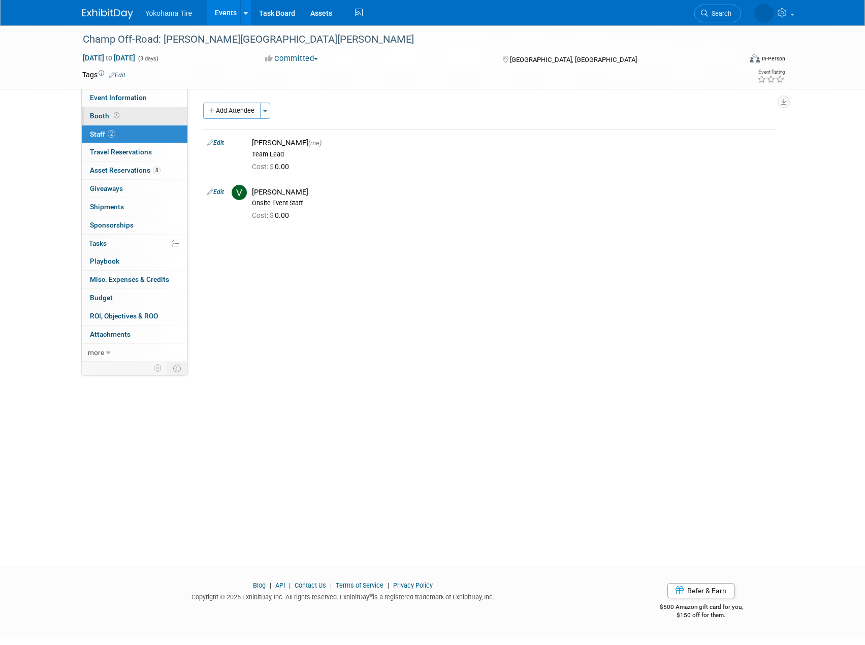
click at [137, 119] on link "Booth" at bounding box center [135, 116] width 106 height 18
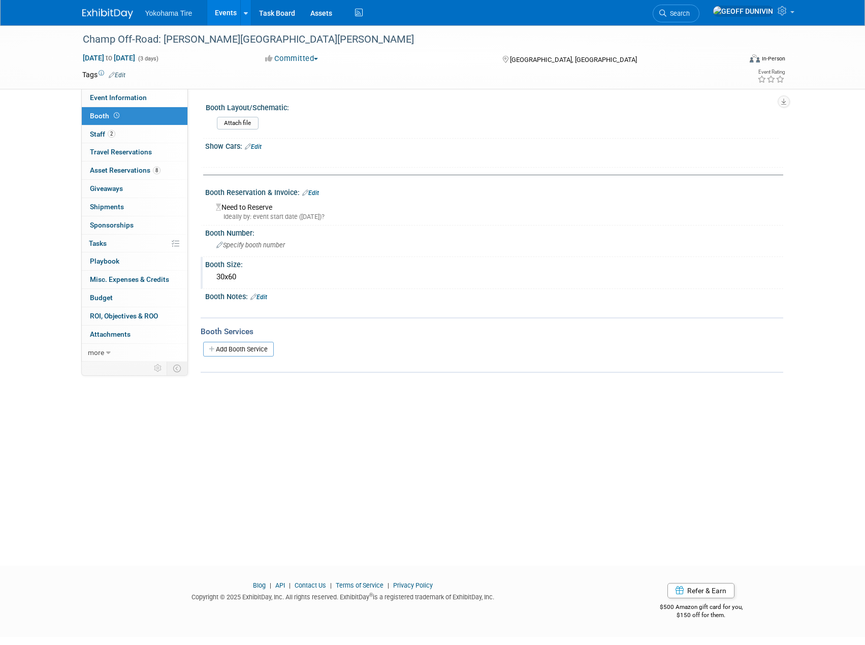
click at [241, 261] on div "Booth Size:" at bounding box center [494, 263] width 578 height 13
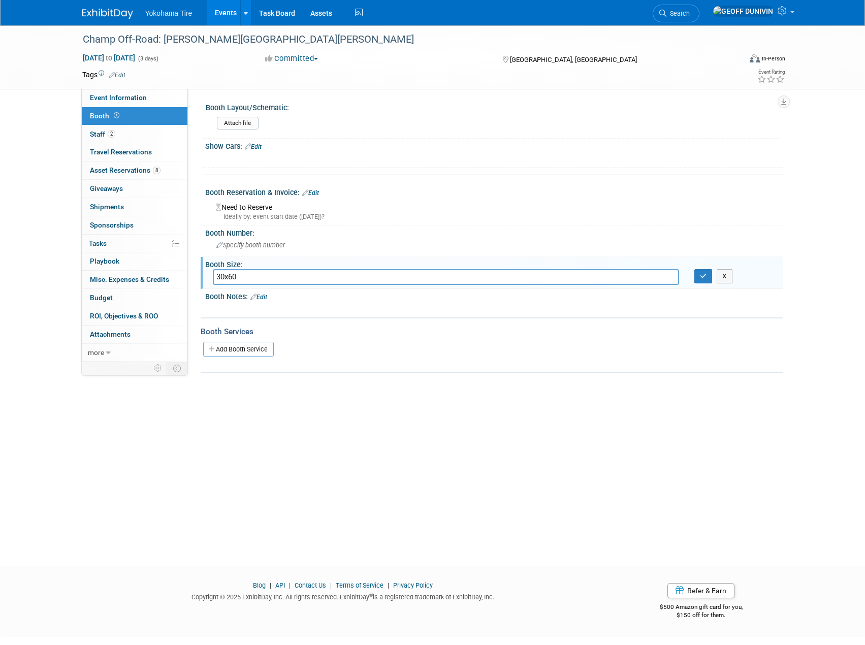
click at [242, 279] on input "30x60" at bounding box center [446, 277] width 466 height 16
type input "30x80"
click at [707, 274] on button "button" at bounding box center [703, 276] width 18 height 14
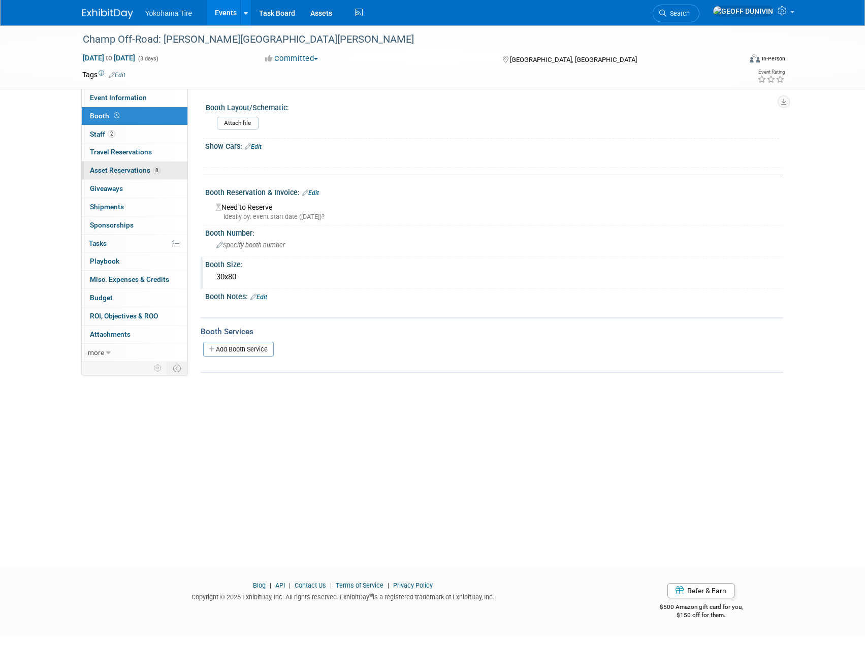
click at [164, 172] on link "8 Asset Reservations 8" at bounding box center [135, 171] width 106 height 18
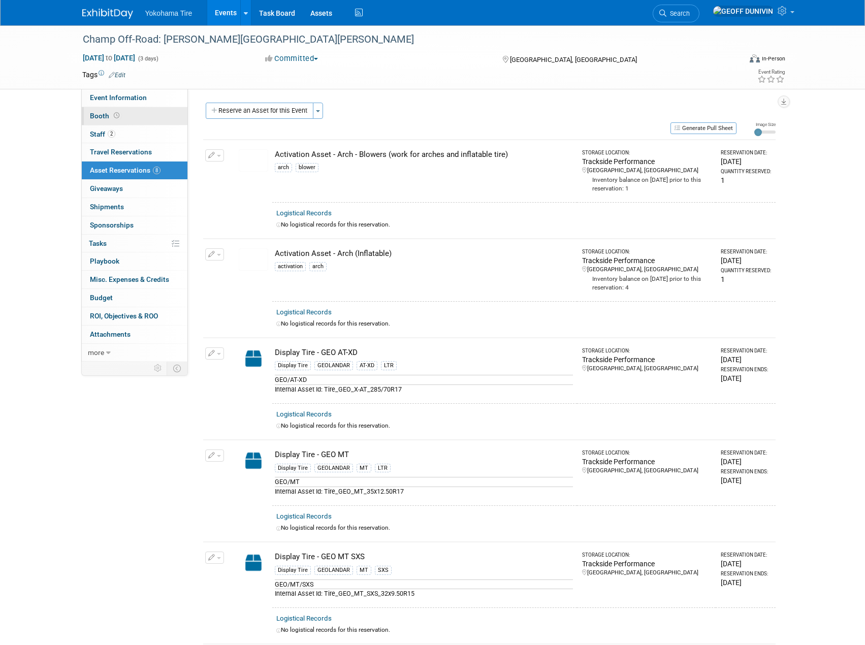
click at [145, 109] on link "Booth" at bounding box center [135, 116] width 106 height 18
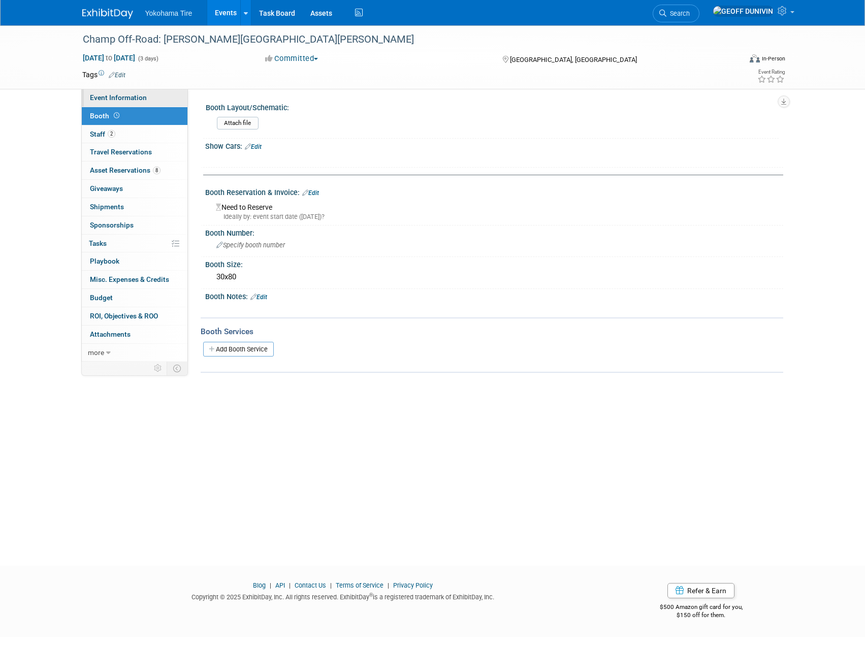
click at [151, 91] on link "Event Information" at bounding box center [135, 98] width 106 height 18
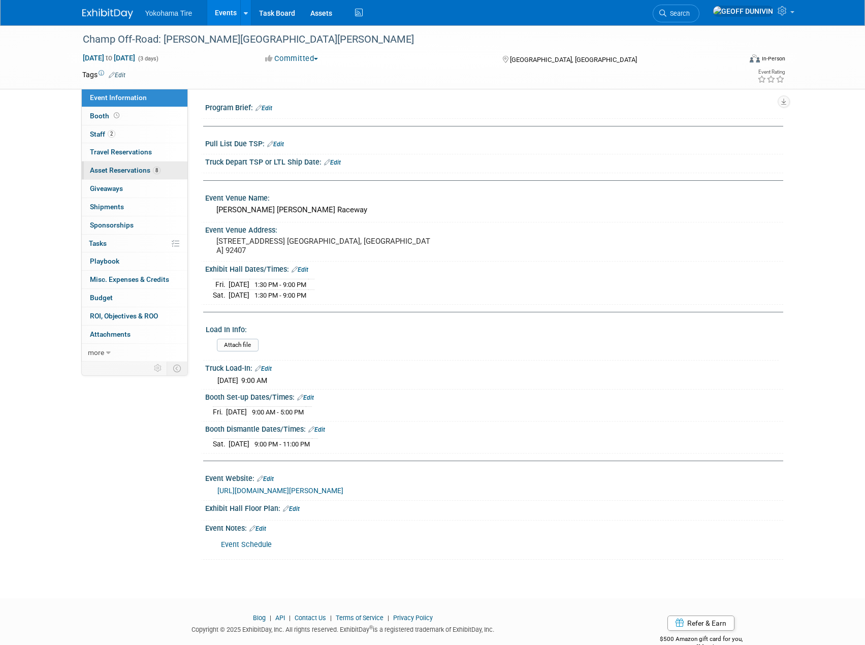
click at [147, 162] on link "8 Asset Reservations 8" at bounding box center [135, 171] width 106 height 18
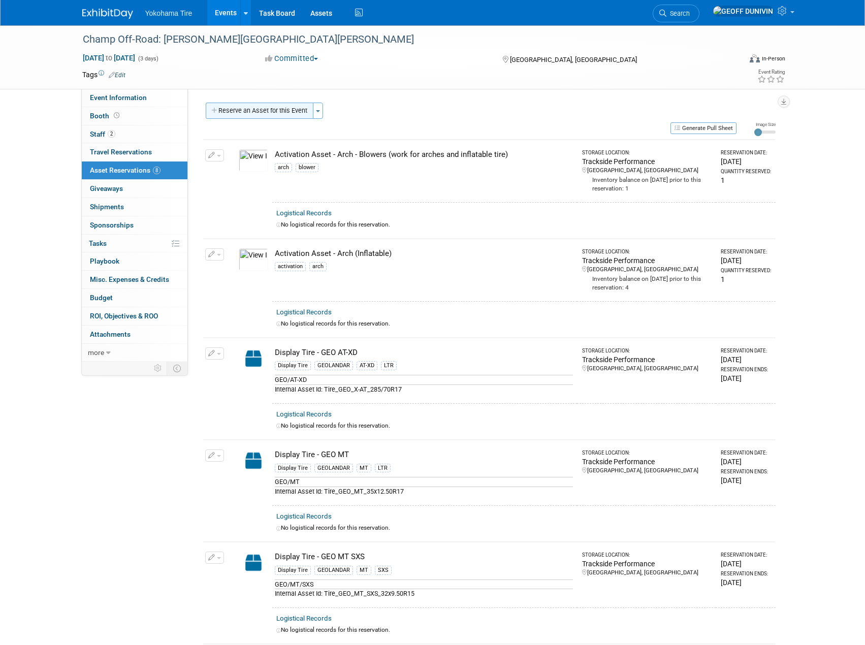
click at [251, 108] on button "Reserve an Asset for this Event" at bounding box center [260, 111] width 108 height 16
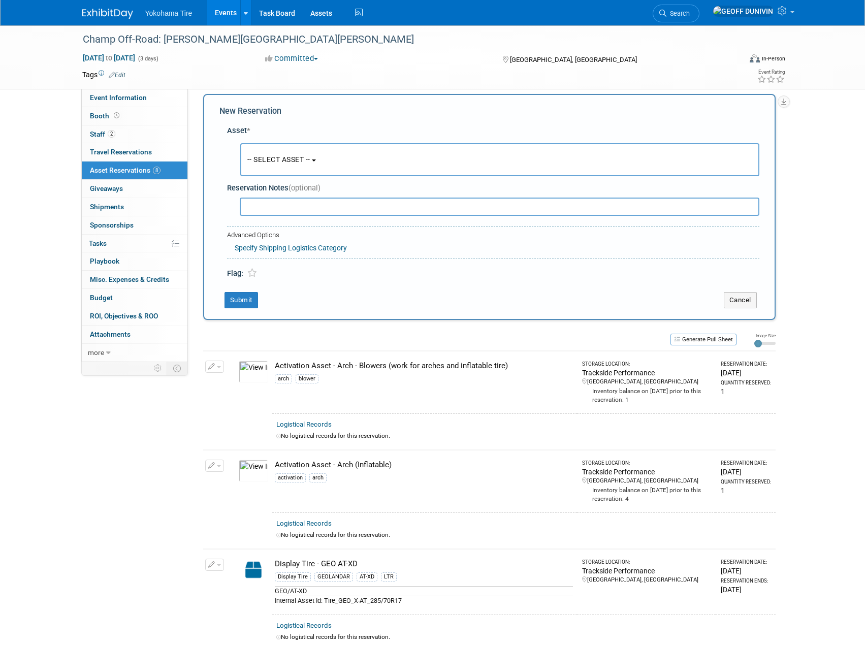
scroll to position [10, 0]
click at [295, 158] on span "-- SELECT ASSET --" at bounding box center [278, 158] width 63 height 8
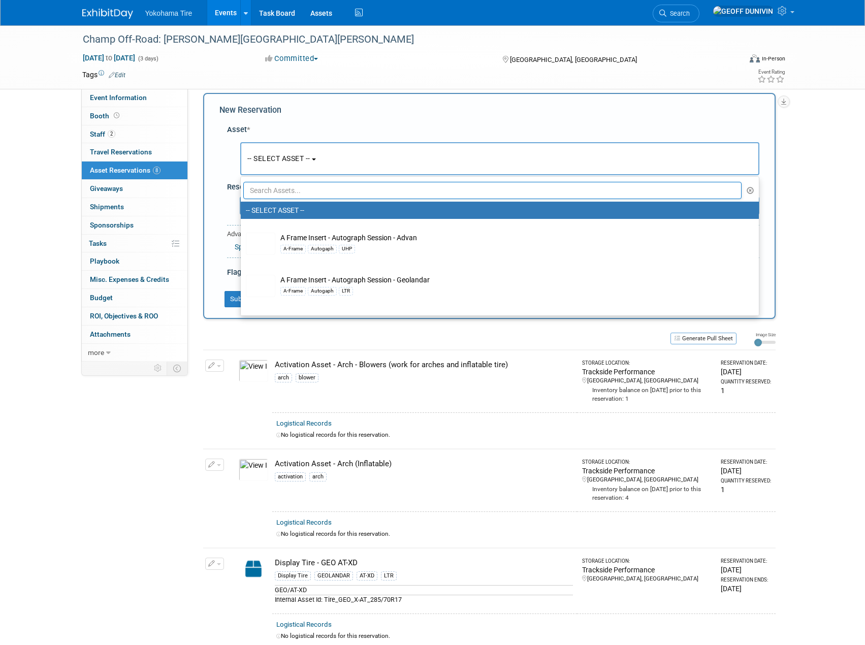
click at [306, 188] on input "text" at bounding box center [492, 190] width 499 height 17
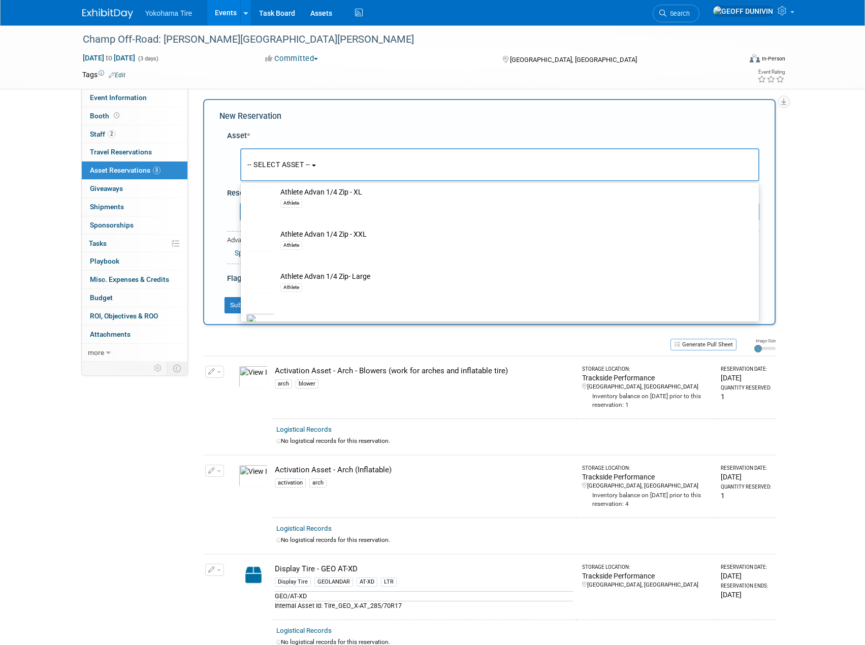
scroll to position [0, 0]
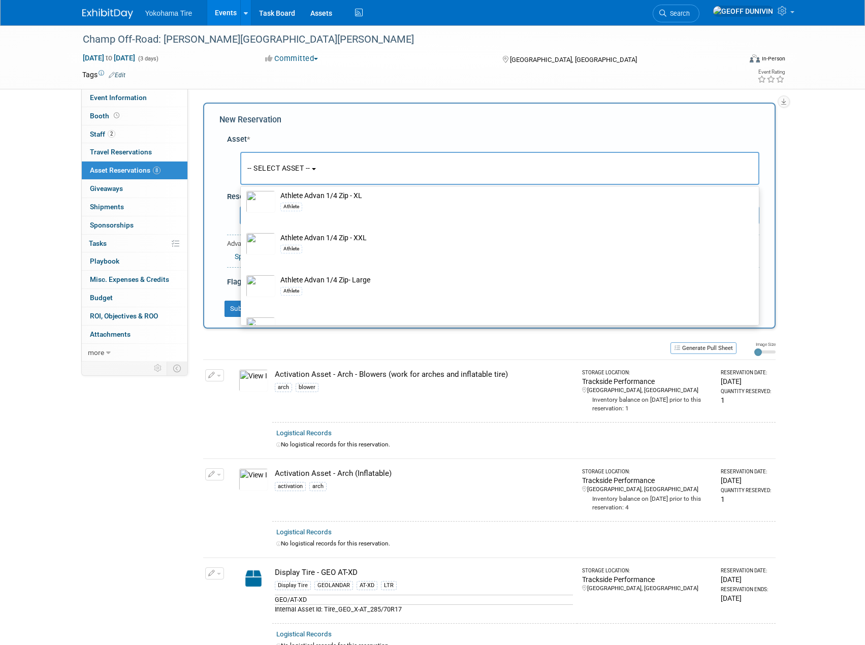
click at [314, 163] on button "-- SELECT ASSET --" at bounding box center [499, 168] width 519 height 33
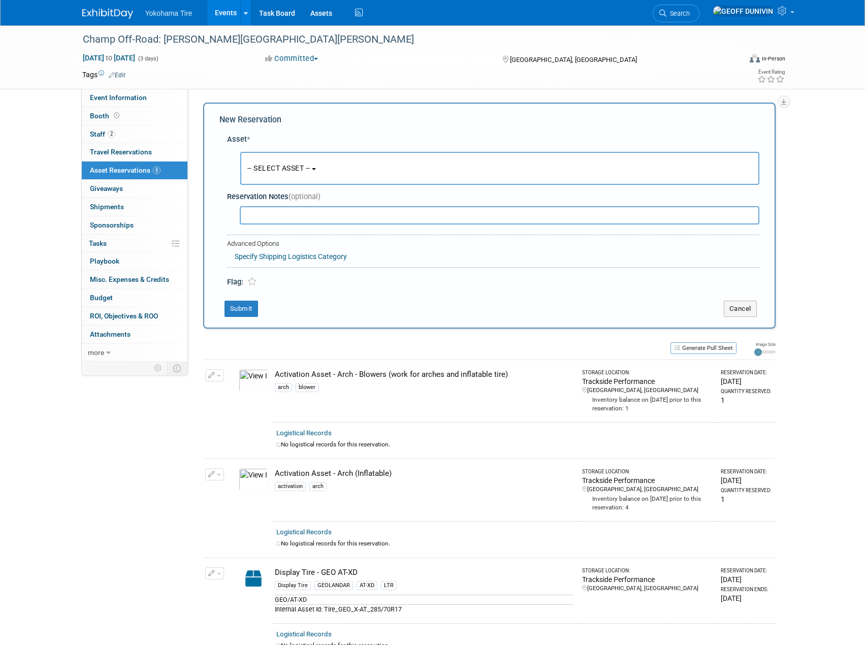
click at [310, 164] on span "-- SELECT ASSET --" at bounding box center [278, 168] width 63 height 8
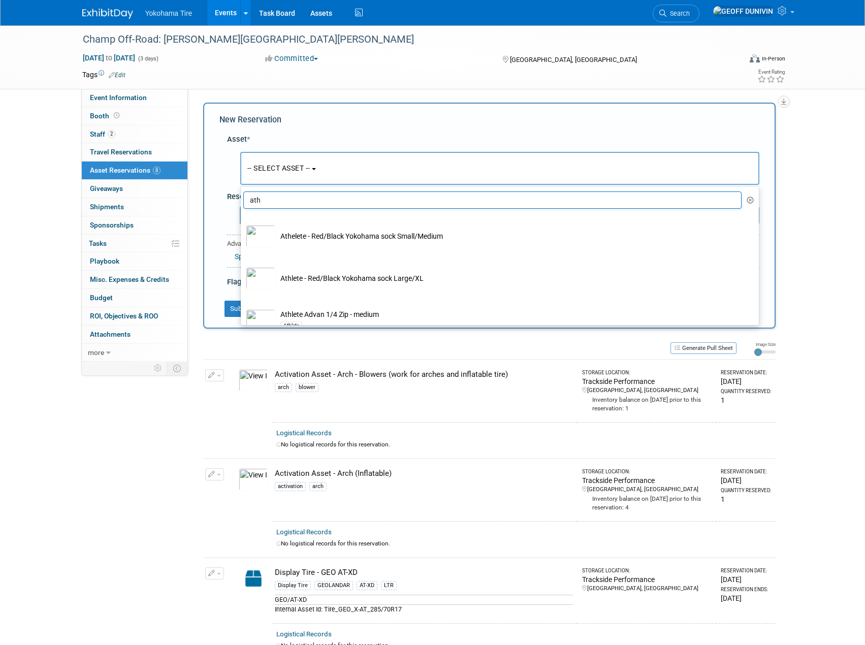
click at [293, 194] on input "ath" at bounding box center [492, 199] width 499 height 17
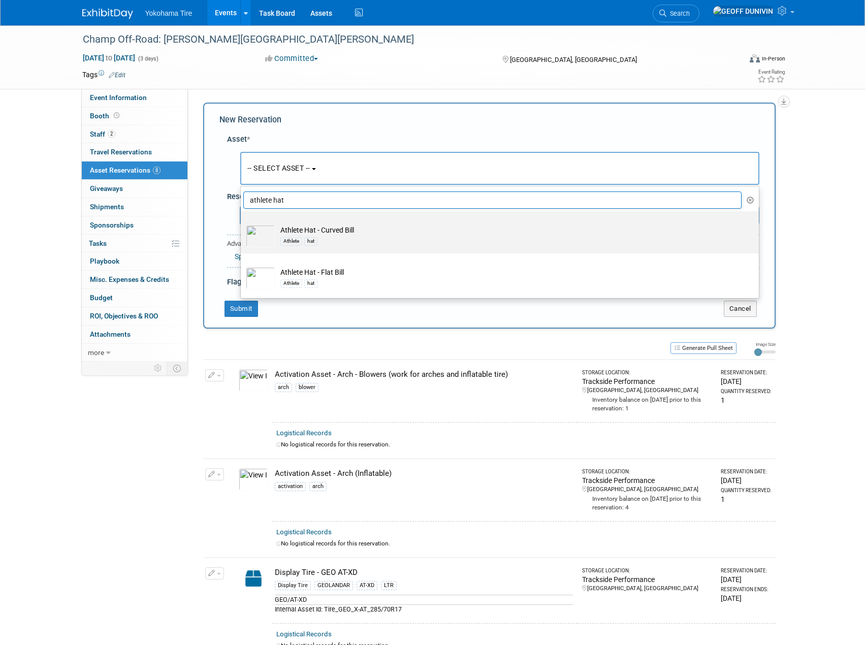
type input "athlete hat"
click at [309, 233] on td "Athlete Hat - Curved [PERSON_NAME] hat" at bounding box center [506, 236] width 463 height 22
click at [242, 223] on input "Athlete Hat - Curved [PERSON_NAME] hat" at bounding box center [239, 220] width 7 height 7
select select "10723251"
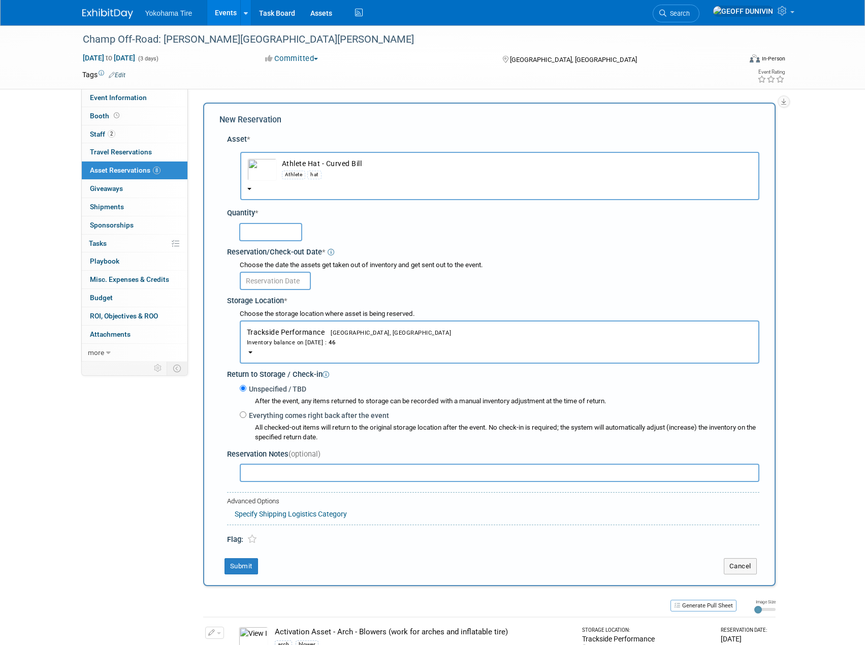
click at [272, 230] on input "text" at bounding box center [270, 232] width 63 height 18
type input "2"
type input "1"
type input "0"
type input "10"
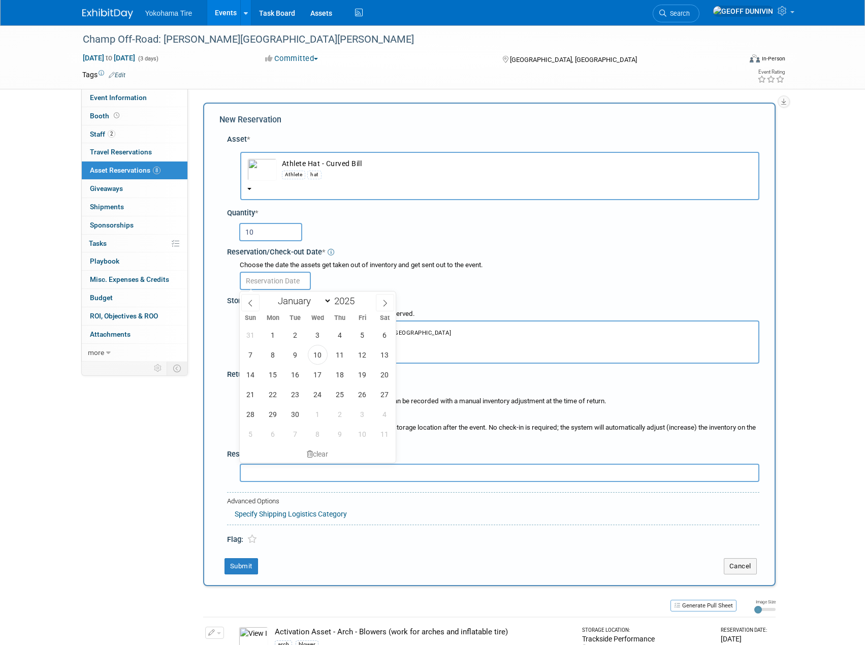
click at [290, 282] on input "text" at bounding box center [275, 281] width 71 height 18
click at [318, 357] on span "10" at bounding box center [318, 355] width 20 height 20
type input "[DATE]"
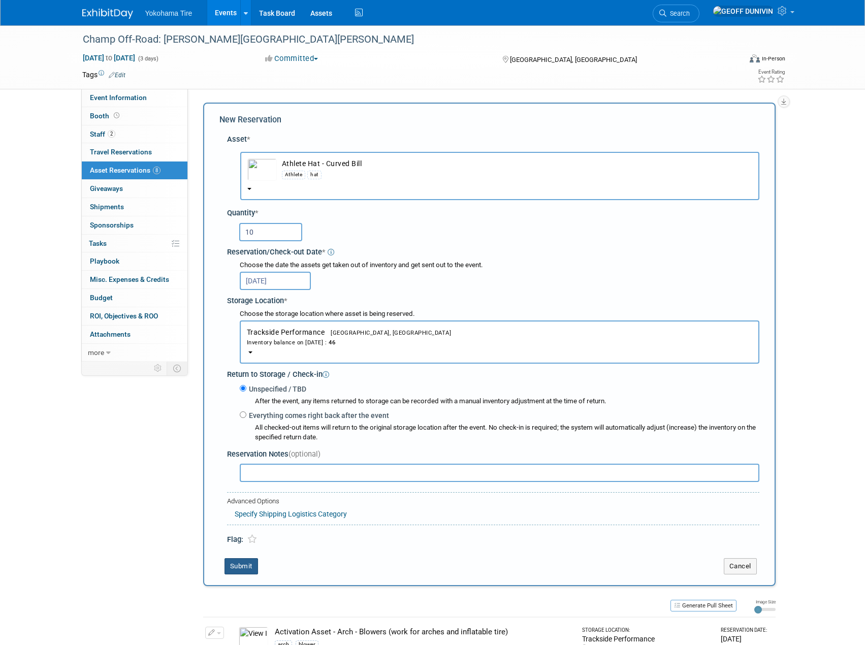
click at [242, 564] on button "Submit" at bounding box center [242, 566] width 34 height 16
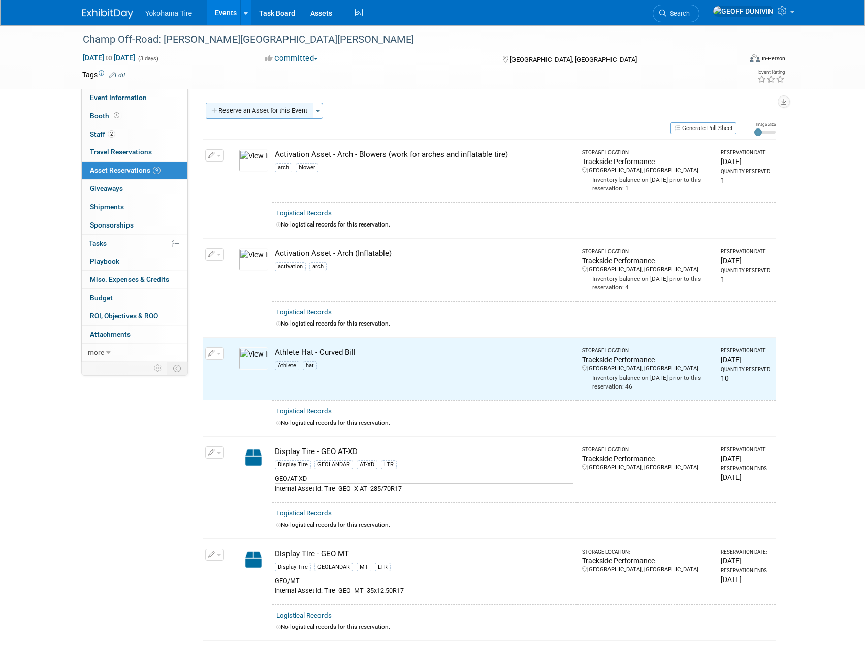
click at [263, 109] on button "Reserve an Asset for this Event" at bounding box center [260, 111] width 108 height 16
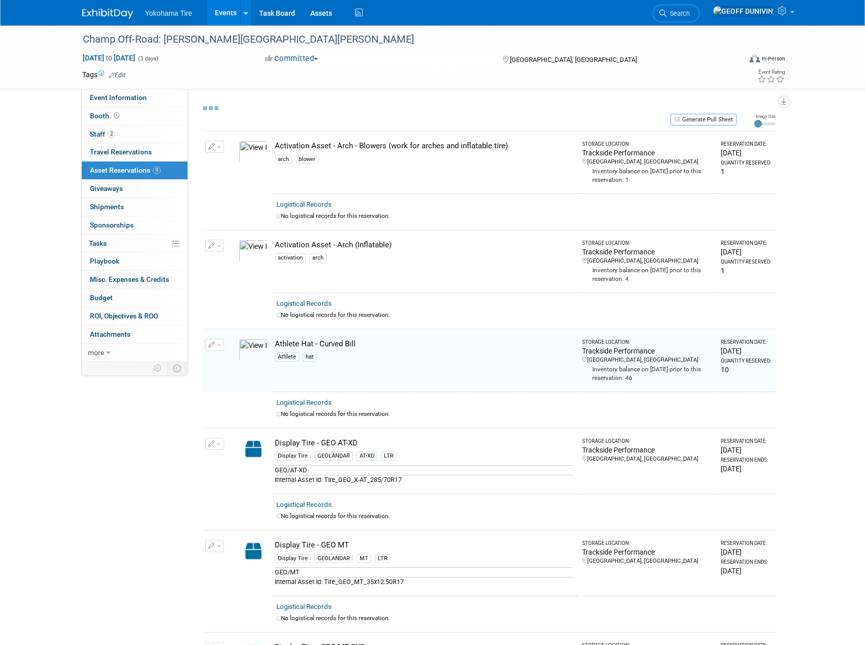
select select "8"
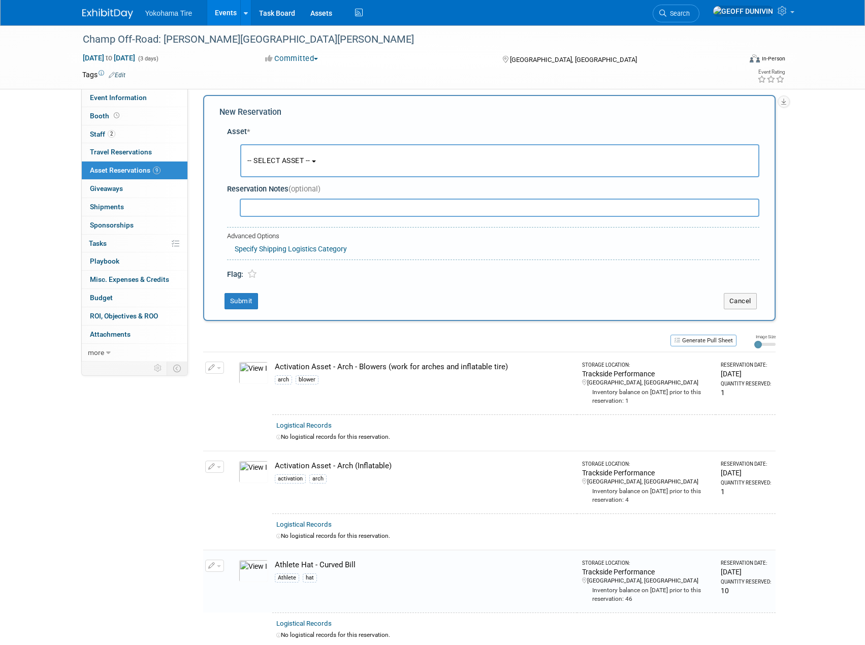
scroll to position [10, 0]
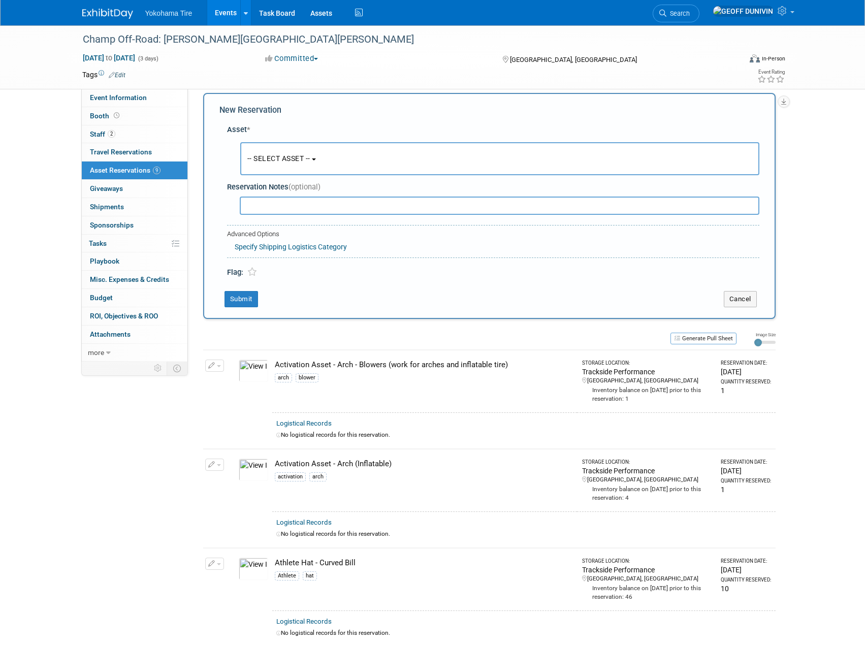
click at [274, 157] on span "-- SELECT ASSET --" at bounding box center [278, 158] width 63 height 8
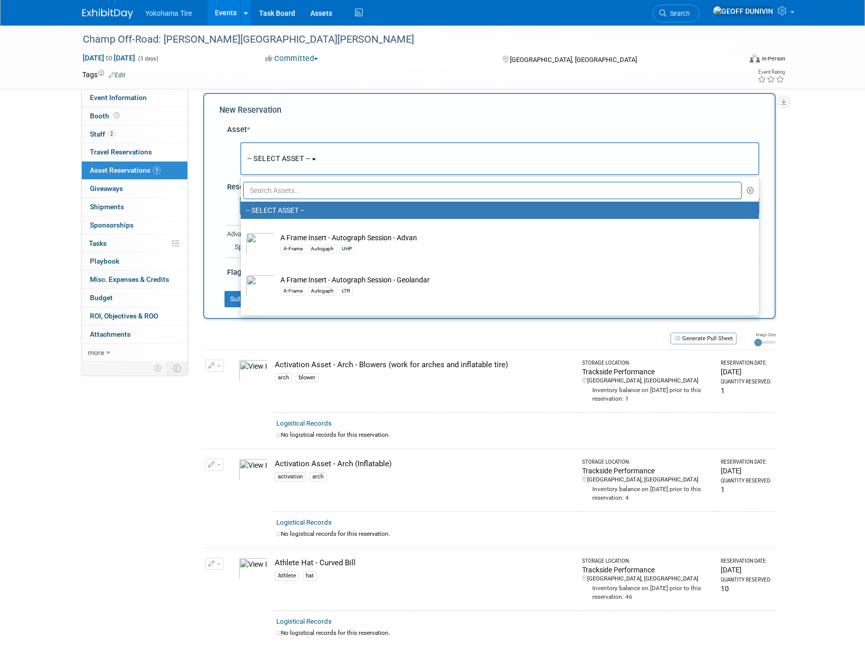
click at [276, 187] on input "text" at bounding box center [492, 190] width 499 height 17
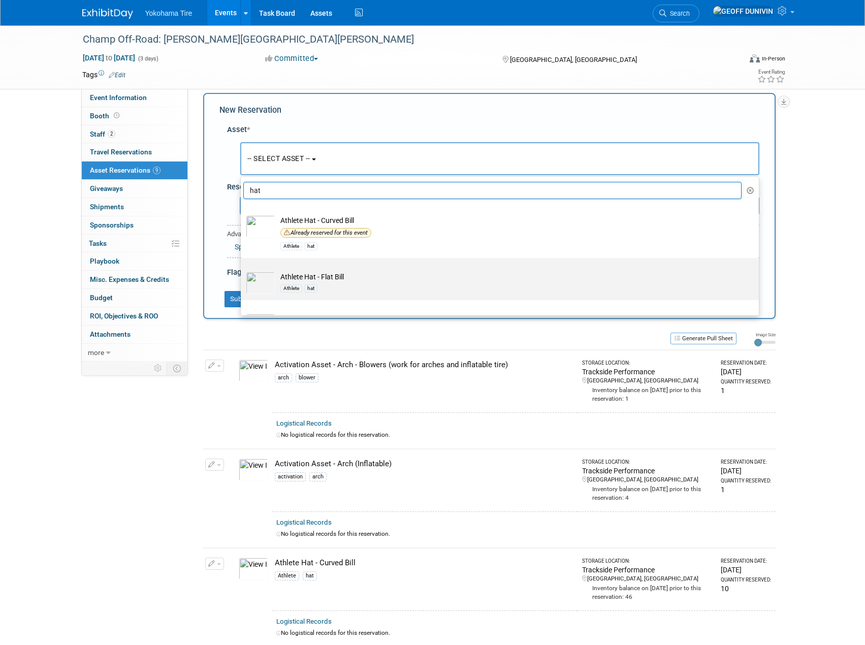
type input "hat"
click at [335, 281] on td "Athlete Hat - Flat Bill Athlete hat" at bounding box center [506, 283] width 463 height 22
click at [242, 270] on input "Athlete Hat - Flat Bill Athlete hat" at bounding box center [239, 267] width 7 height 7
select select "10723250"
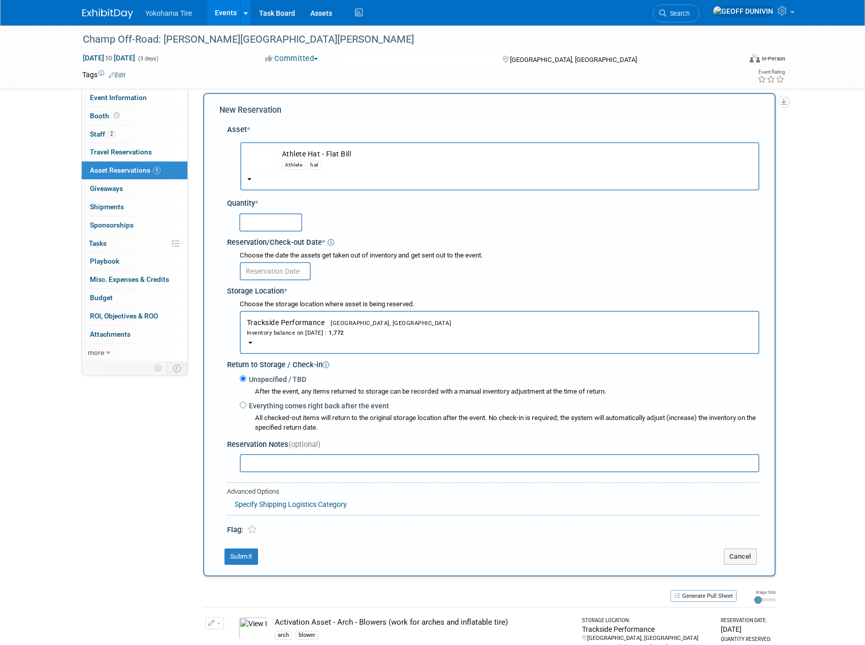
drag, startPoint x: 248, startPoint y: 210, endPoint x: 250, endPoint y: 215, distance: 5.5
click at [249, 211] on div at bounding box center [495, 221] width 529 height 25
click at [253, 224] on input "text" at bounding box center [270, 222] width 63 height 18
type input "10"
click at [285, 277] on input "text" at bounding box center [275, 271] width 71 height 18
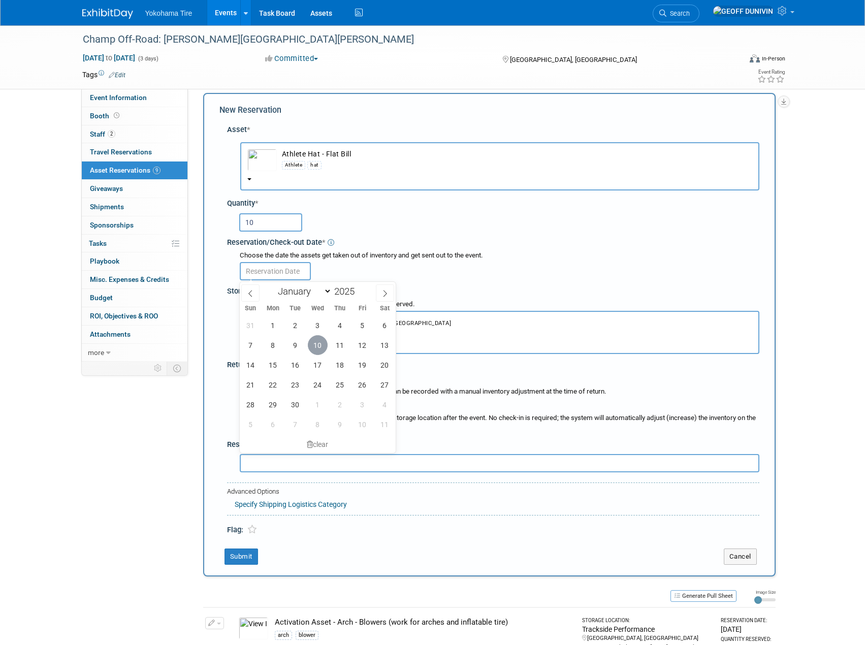
click at [317, 343] on span "10" at bounding box center [318, 345] width 20 height 20
type input "[DATE]"
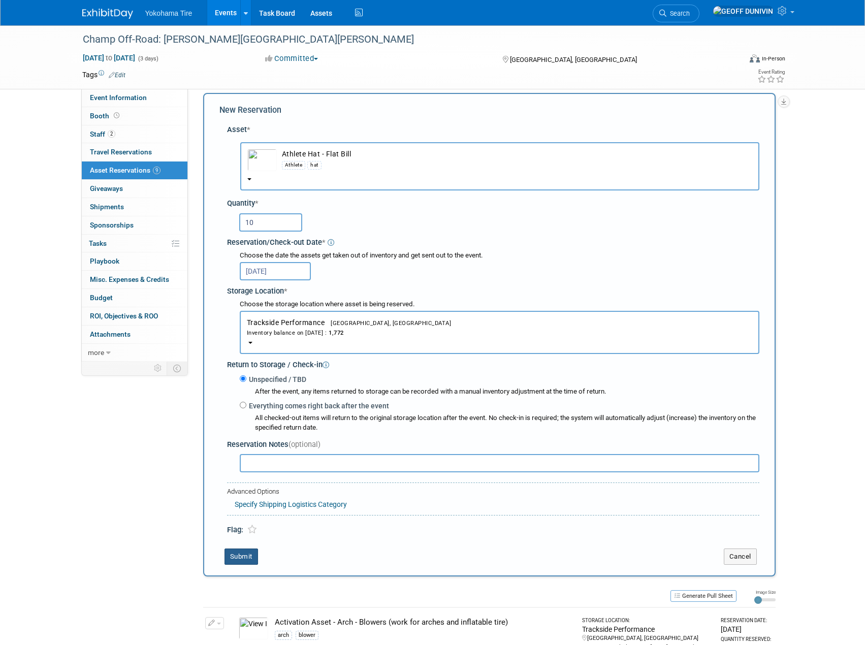
click at [230, 559] on button "Submit" at bounding box center [242, 557] width 34 height 16
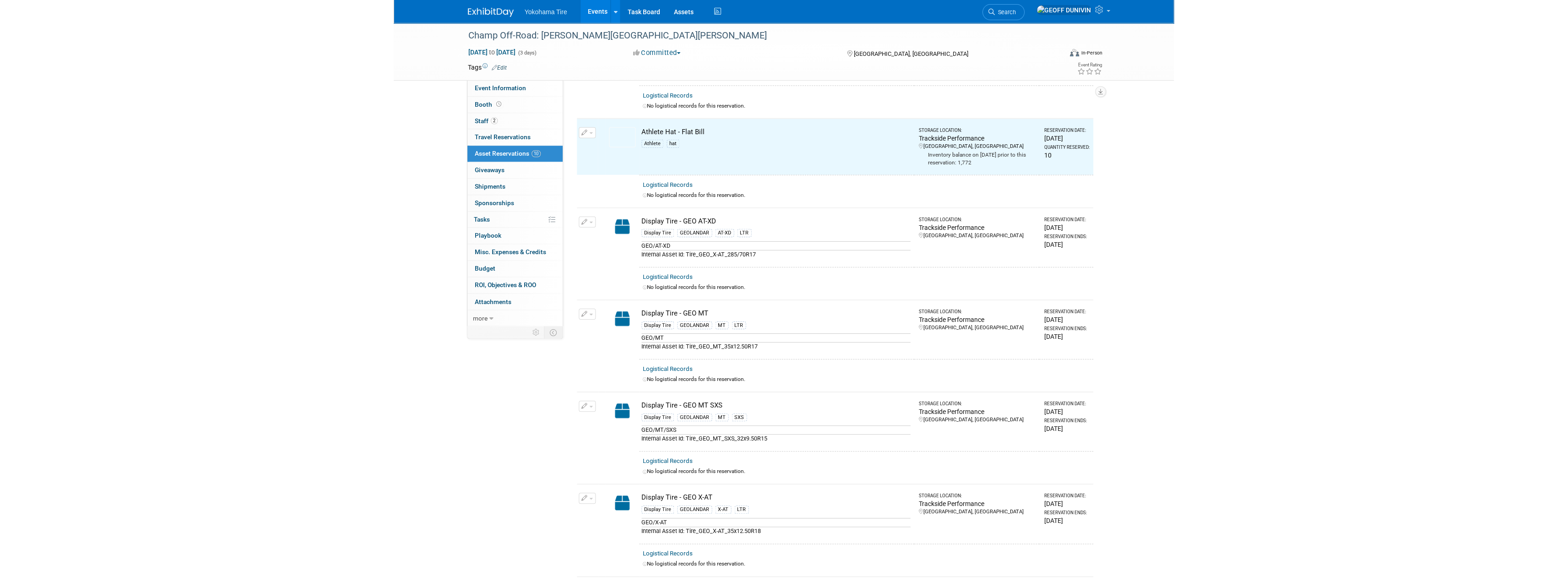
scroll to position [277, 0]
